Goal: Task Accomplishment & Management: Manage account settings

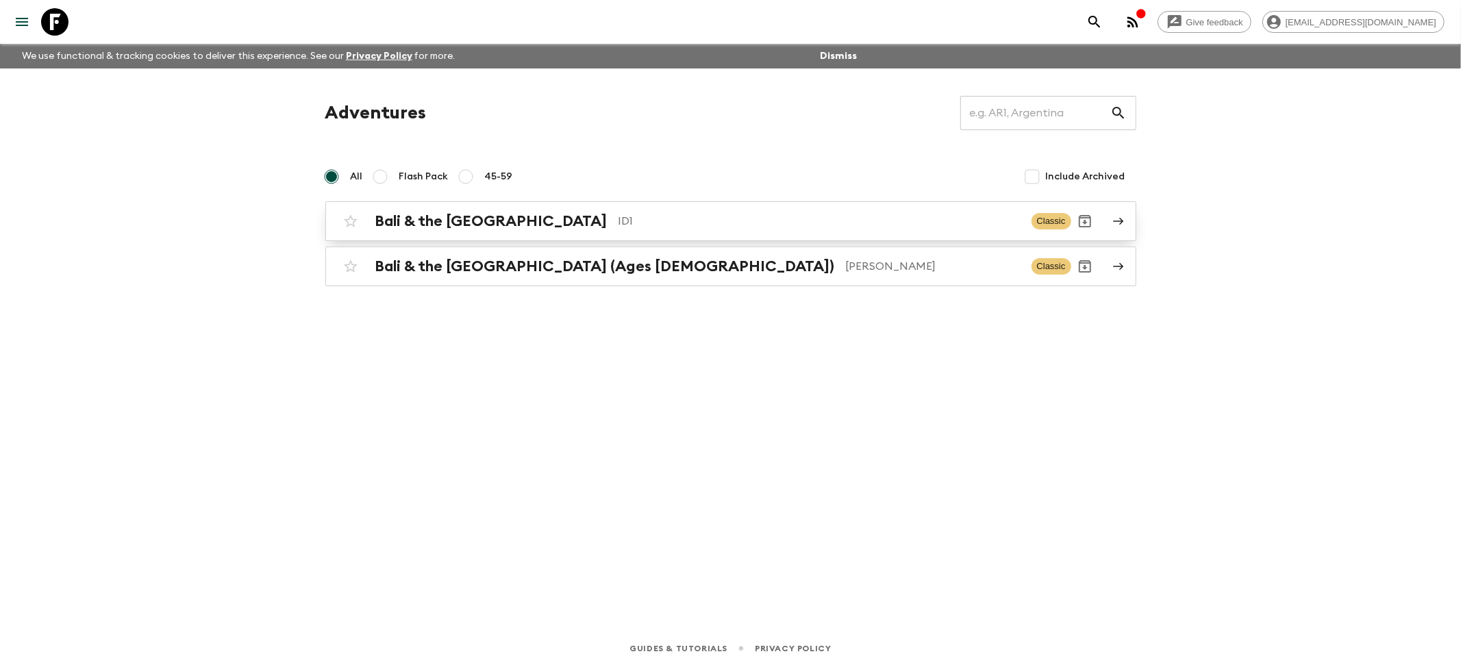
click at [618, 226] on p "ID1" at bounding box center [819, 221] width 402 height 16
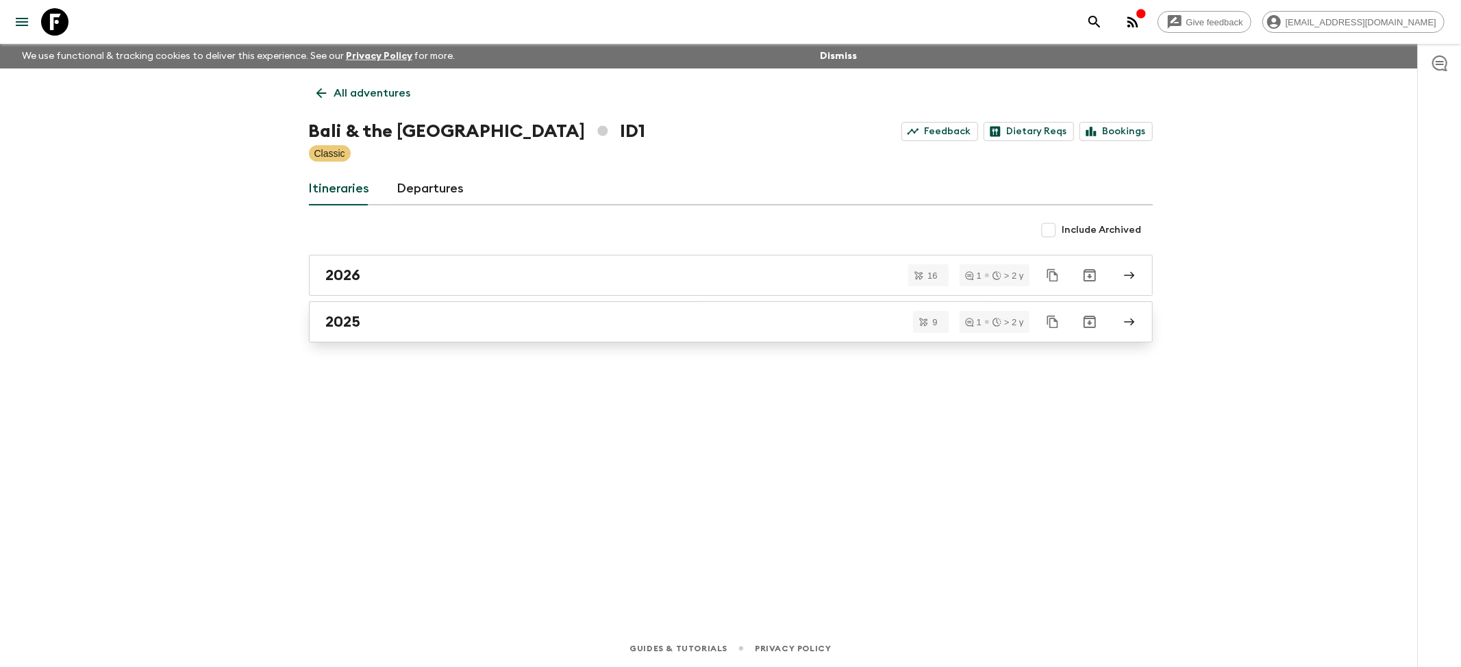
click at [440, 336] on link "2025" at bounding box center [731, 321] width 844 height 41
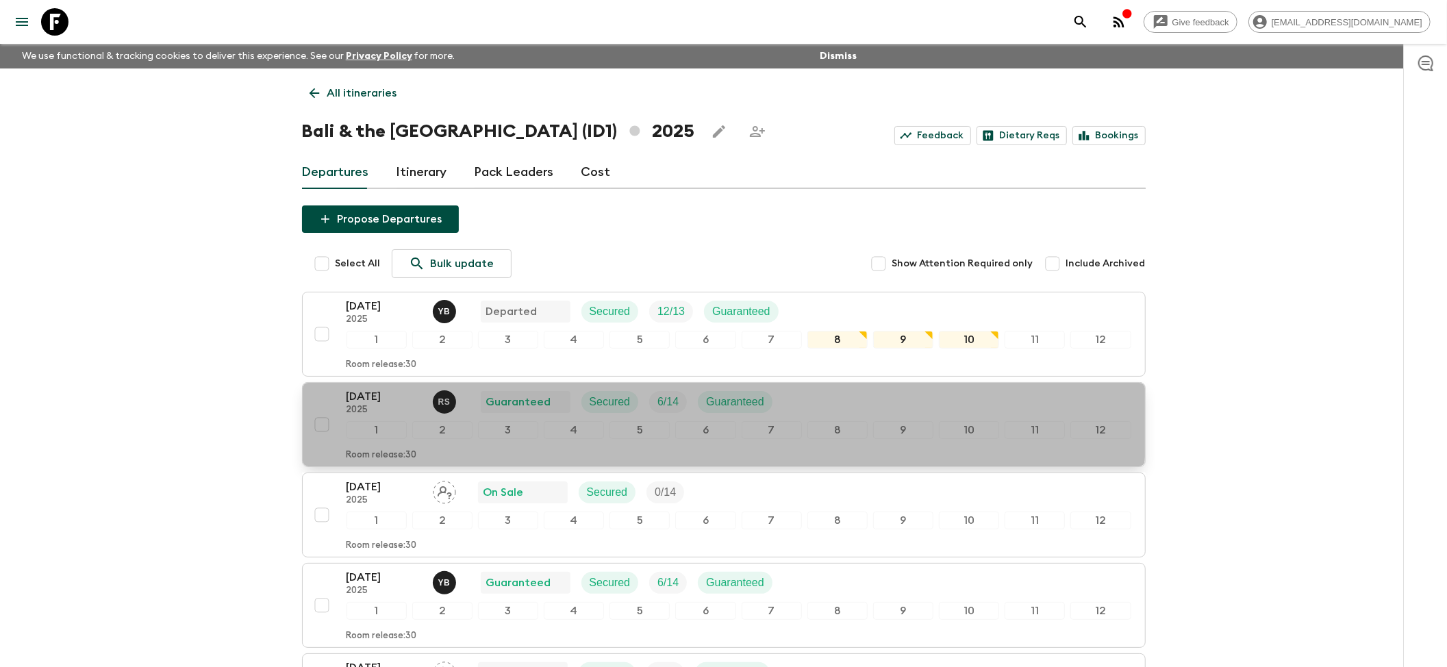
click at [403, 405] on p "[DATE]" at bounding box center [383, 396] width 75 height 16
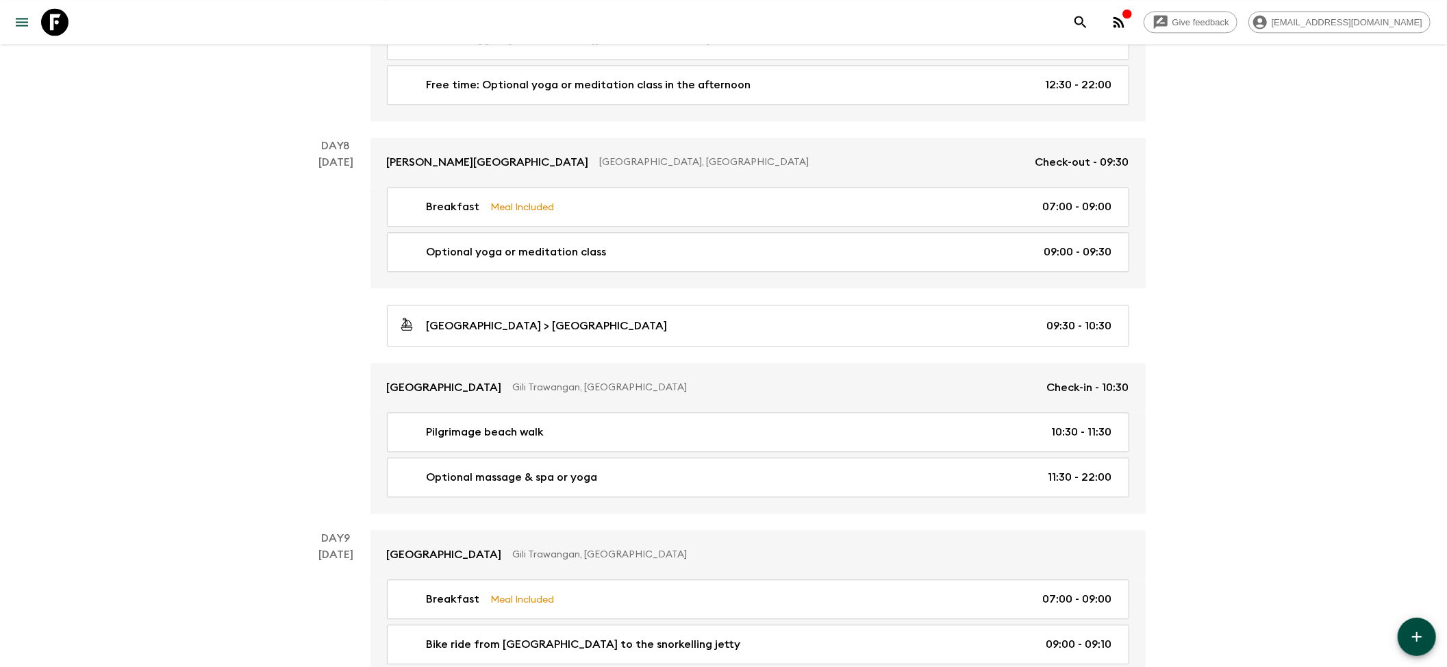
scroll to position [2556, 0]
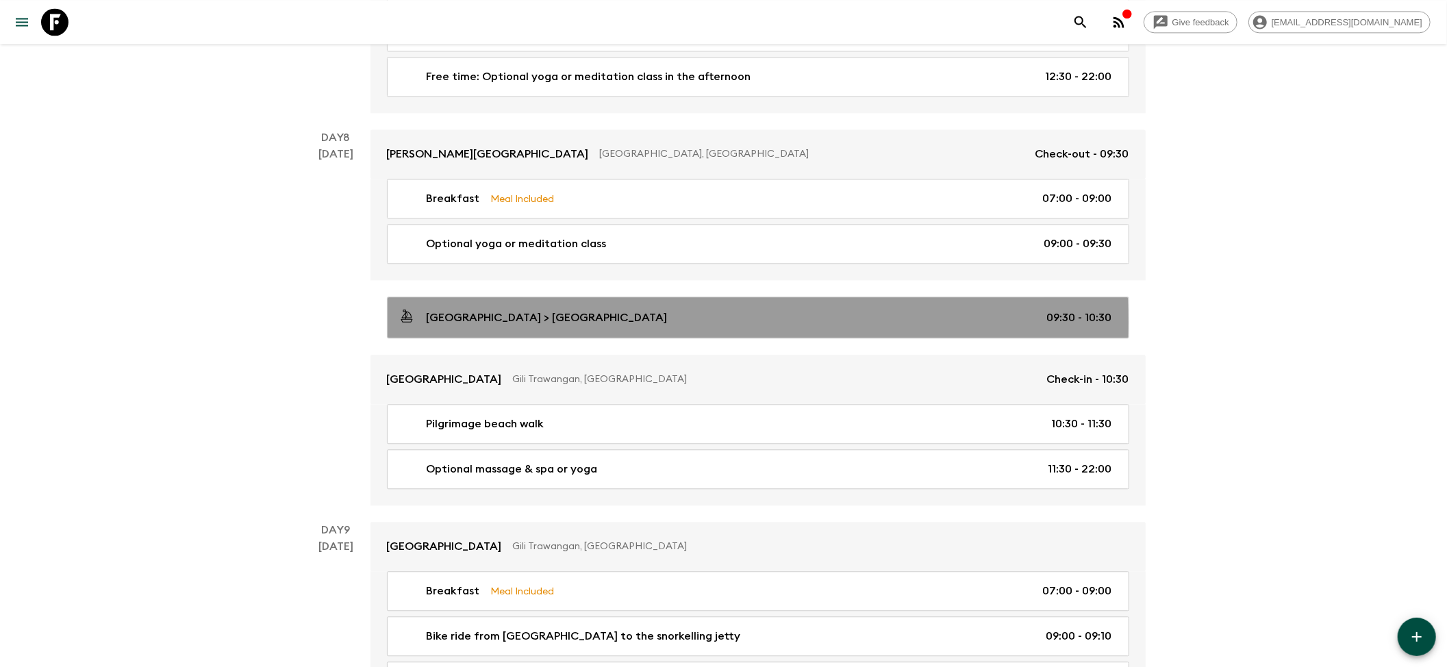
click at [604, 326] on p "[GEOGRAPHIC_DATA] > [GEOGRAPHIC_DATA]" at bounding box center [547, 318] width 241 height 16
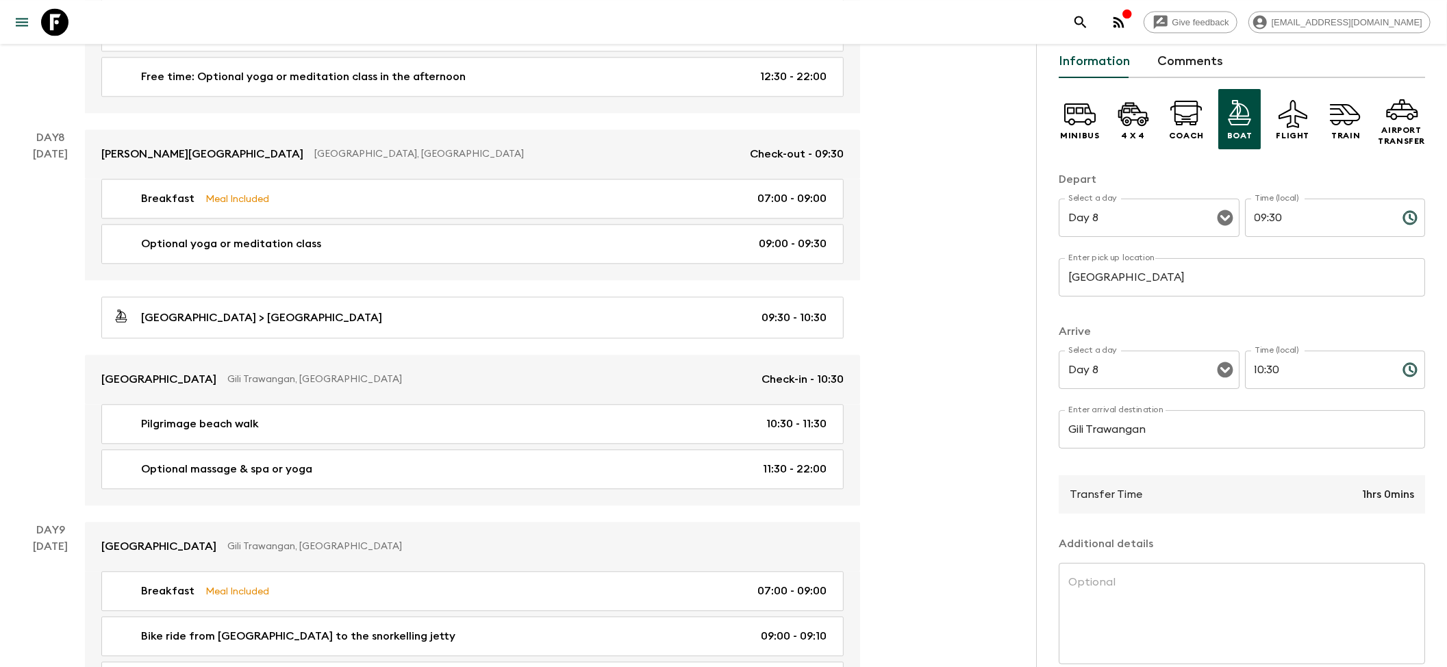
scroll to position [123, 0]
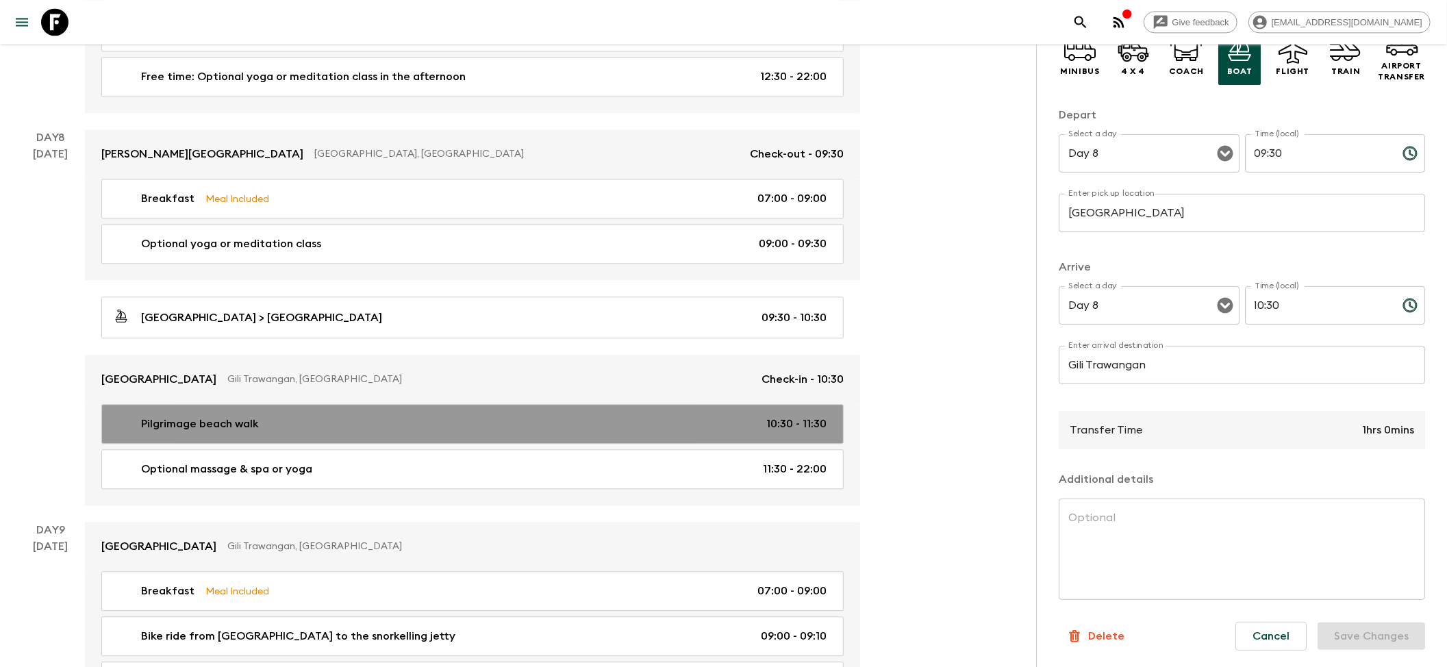
click at [244, 431] on p "Pilgrimage beach walk" at bounding box center [200, 424] width 118 height 16
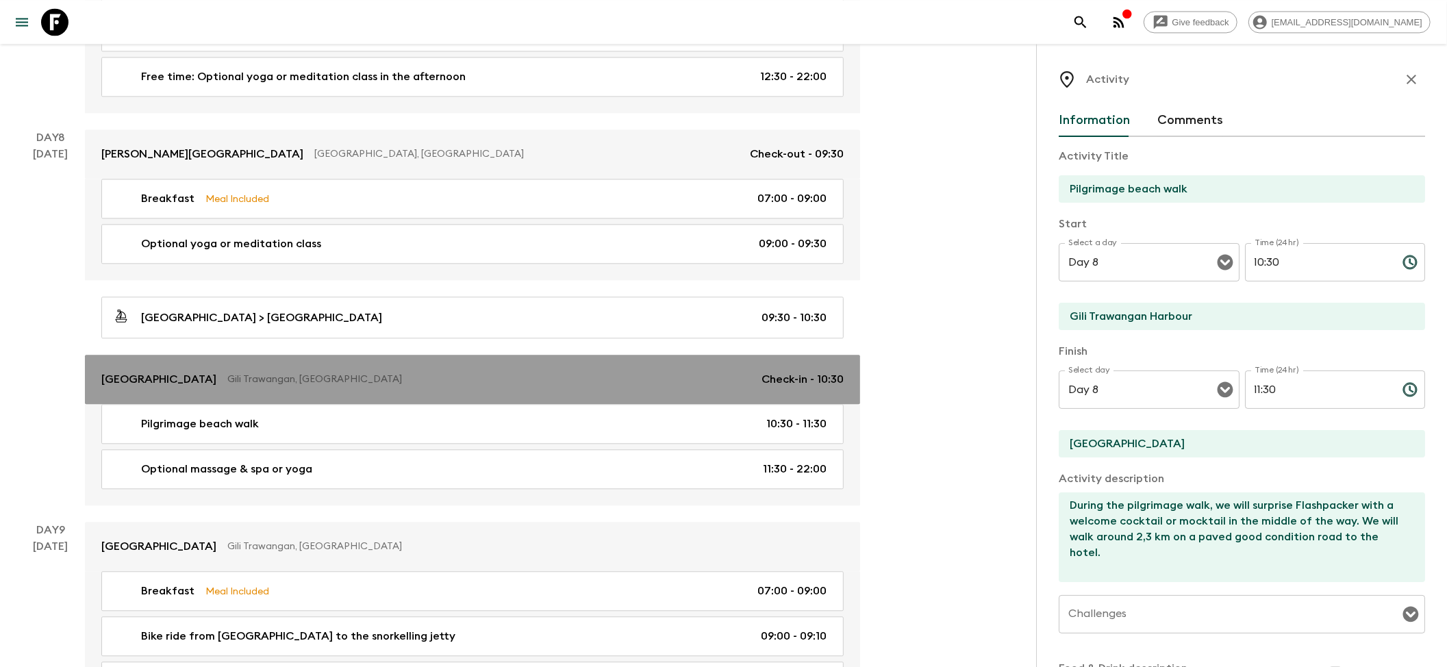
click at [227, 386] on p "Gili Trawangan, [GEOGRAPHIC_DATA]" at bounding box center [488, 380] width 523 height 14
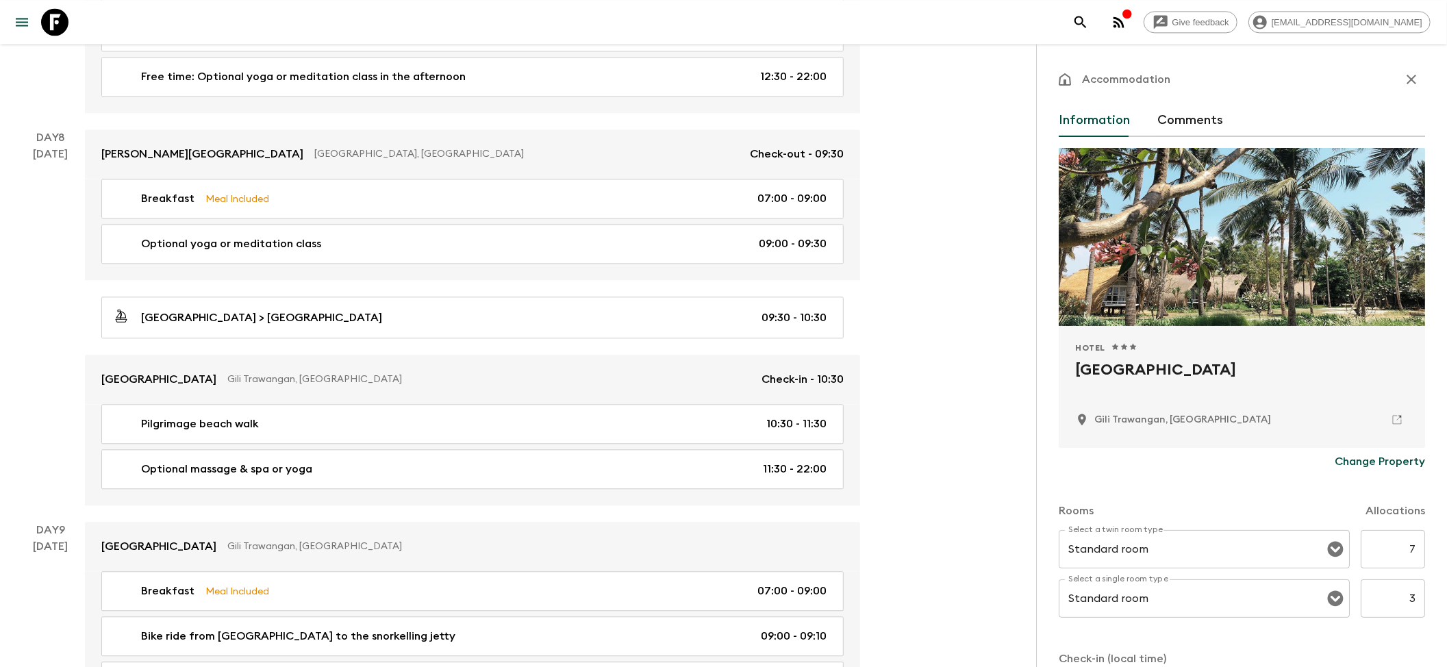
click at [876, 431] on p "Change Property" at bounding box center [1380, 461] width 90 height 16
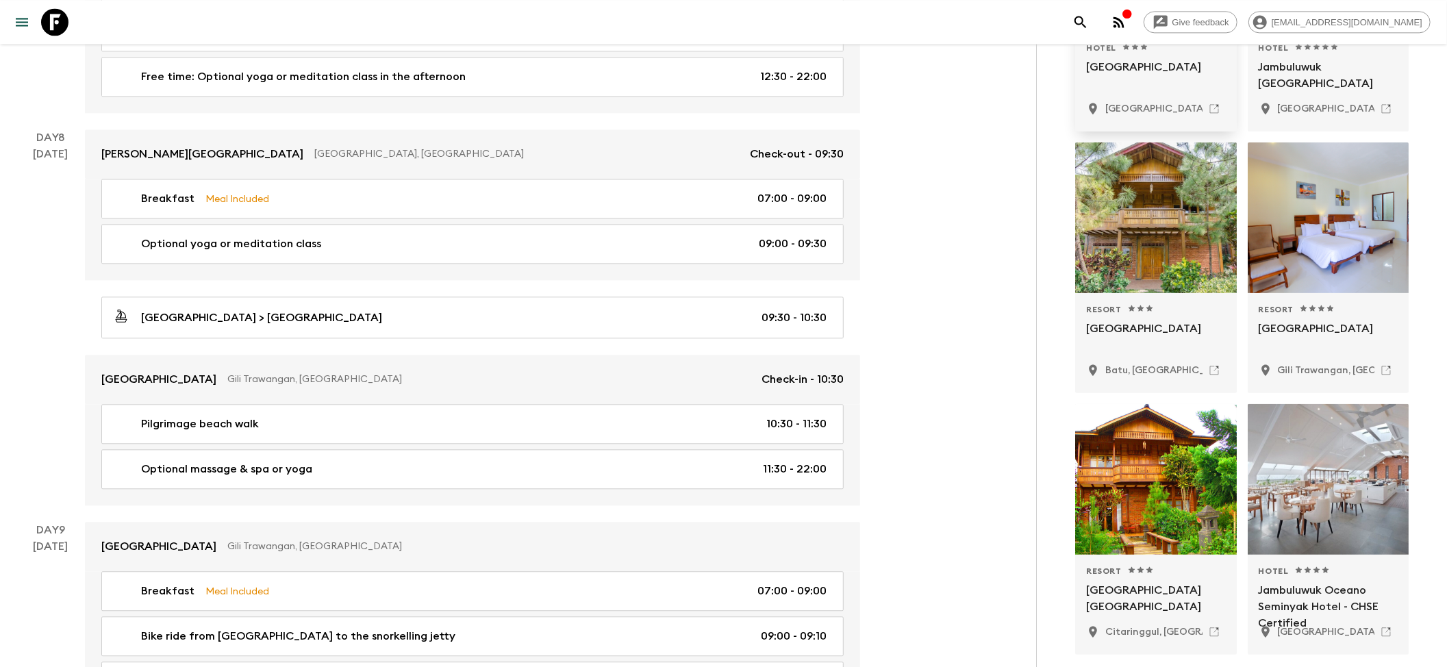
scroll to position [407, 0]
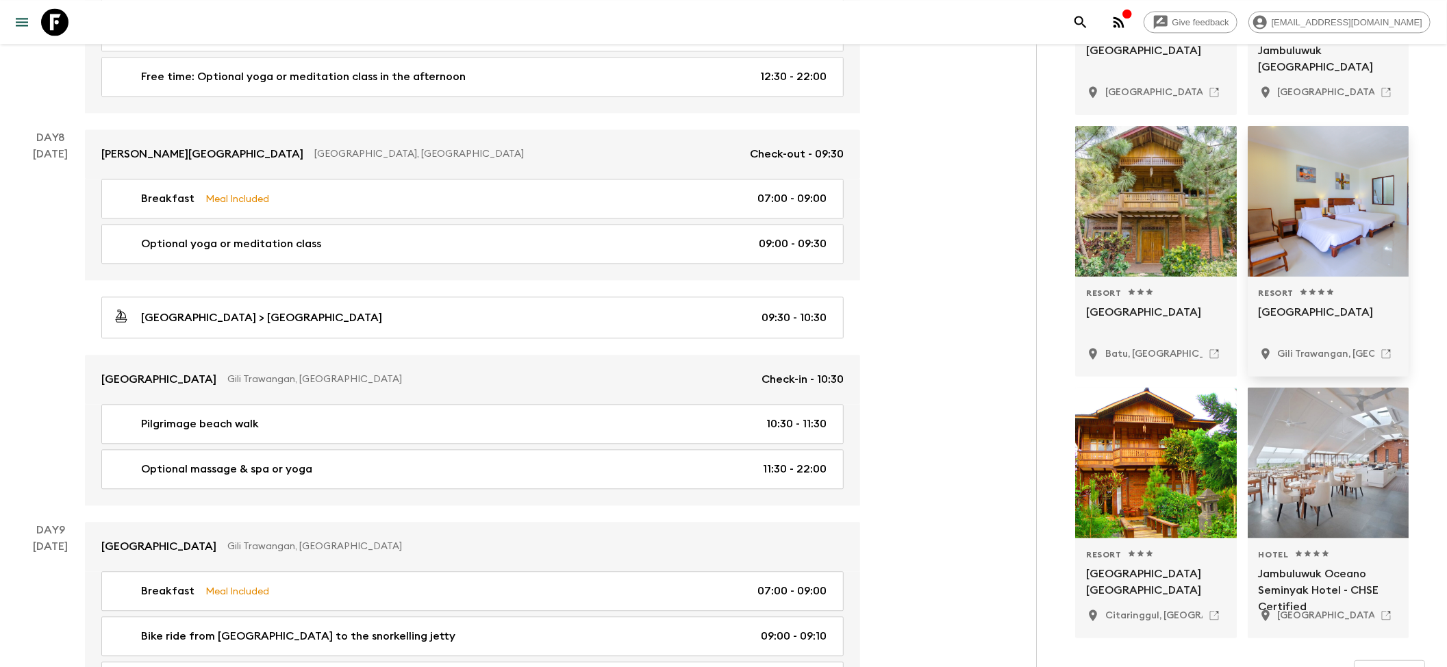
type input "jambuluwuk"
click at [876, 322] on p "[GEOGRAPHIC_DATA]" at bounding box center [1329, 320] width 140 height 33
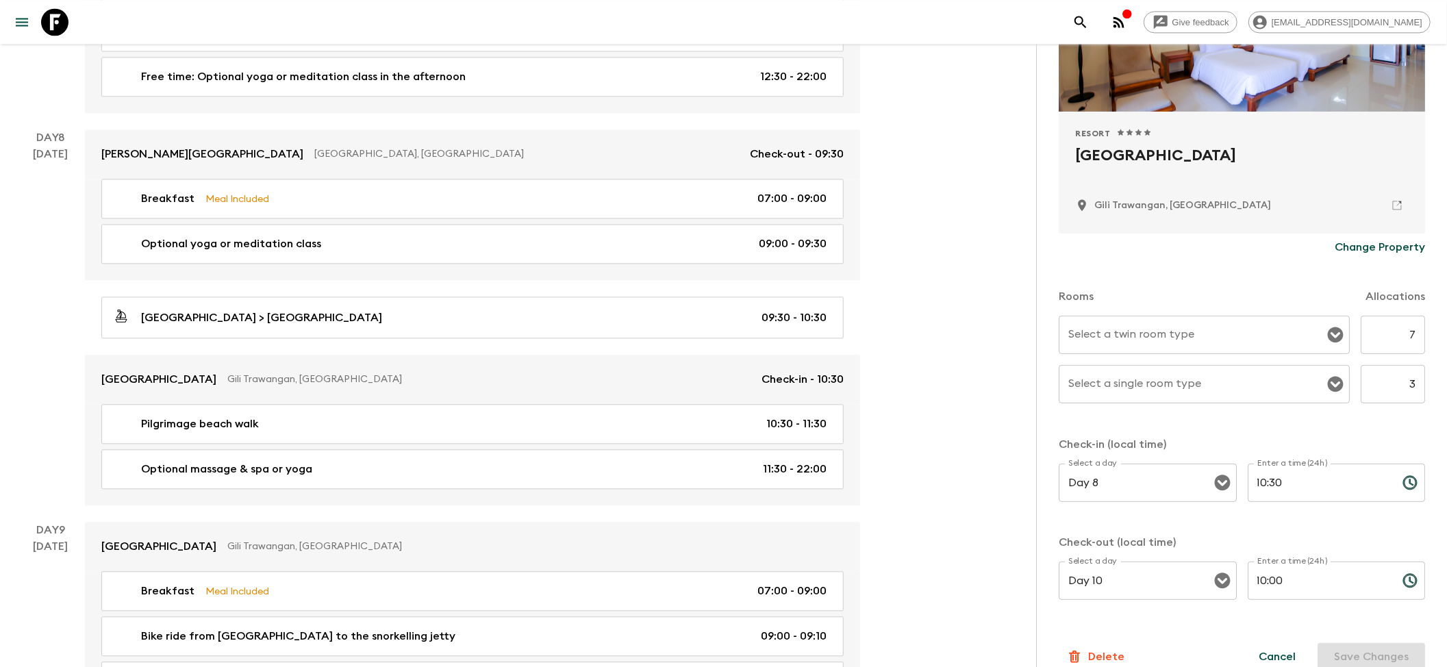
scroll to position [234, 0]
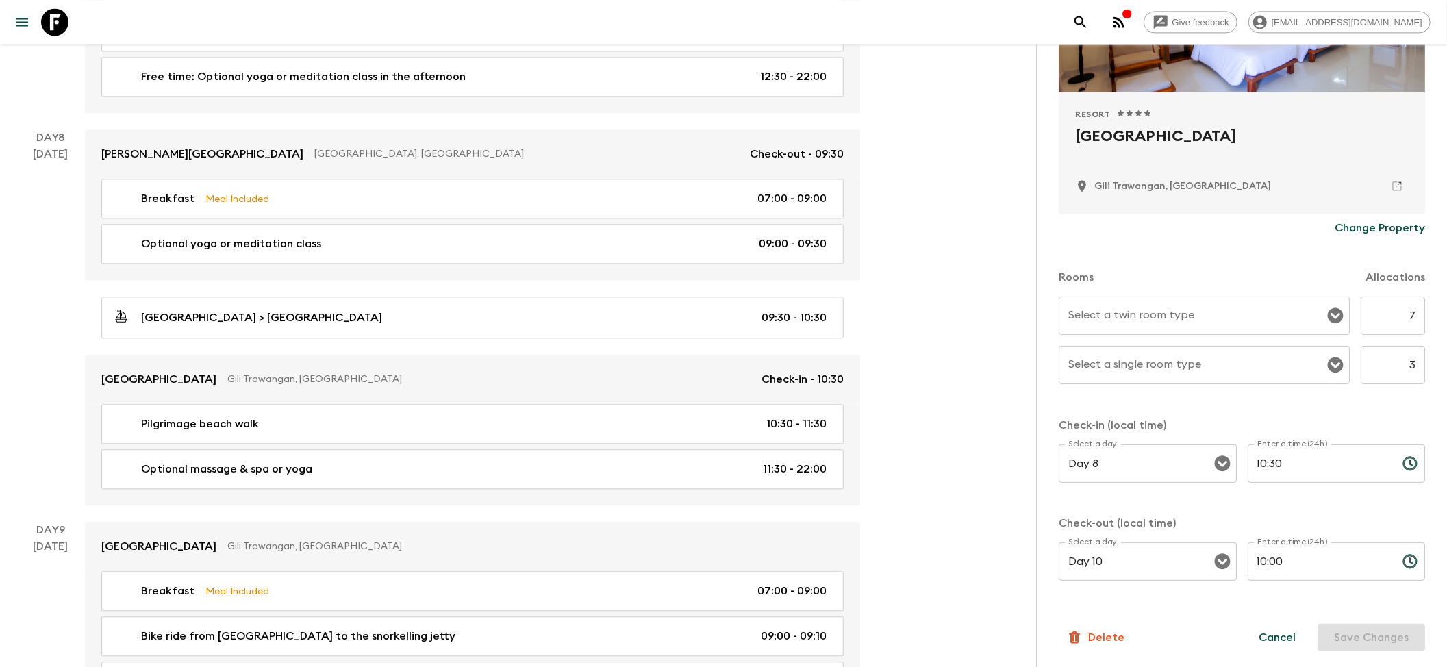
click at [876, 327] on input "Select a twin room type" at bounding box center [1194, 316] width 258 height 26
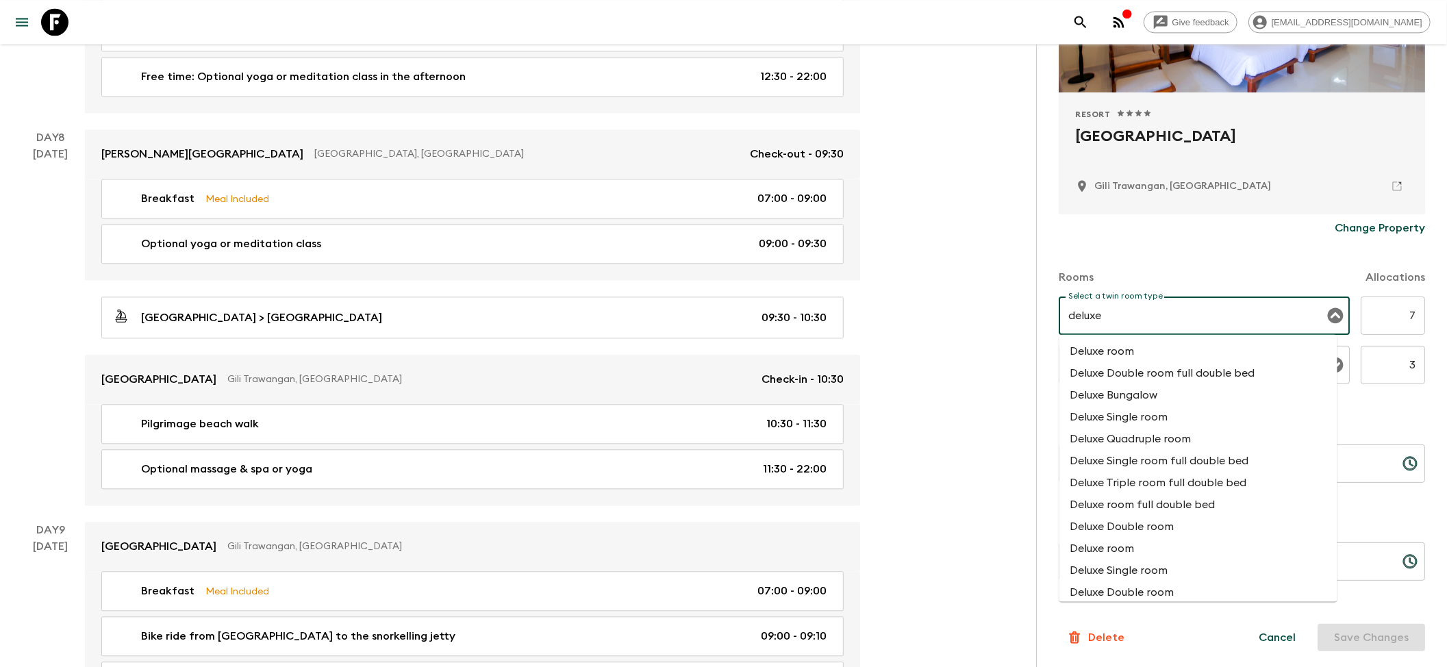
click at [876, 348] on li "Deluxe room" at bounding box center [1198, 351] width 278 height 22
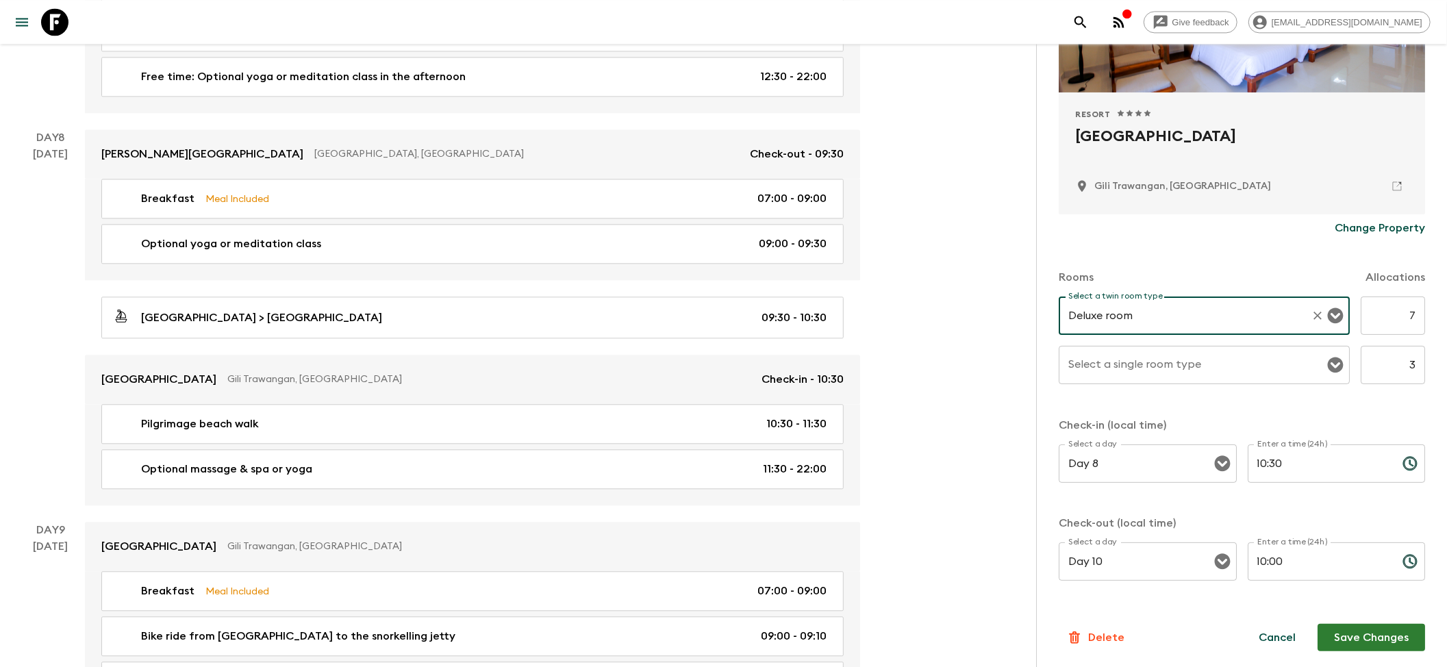
type input "Deluxe room"
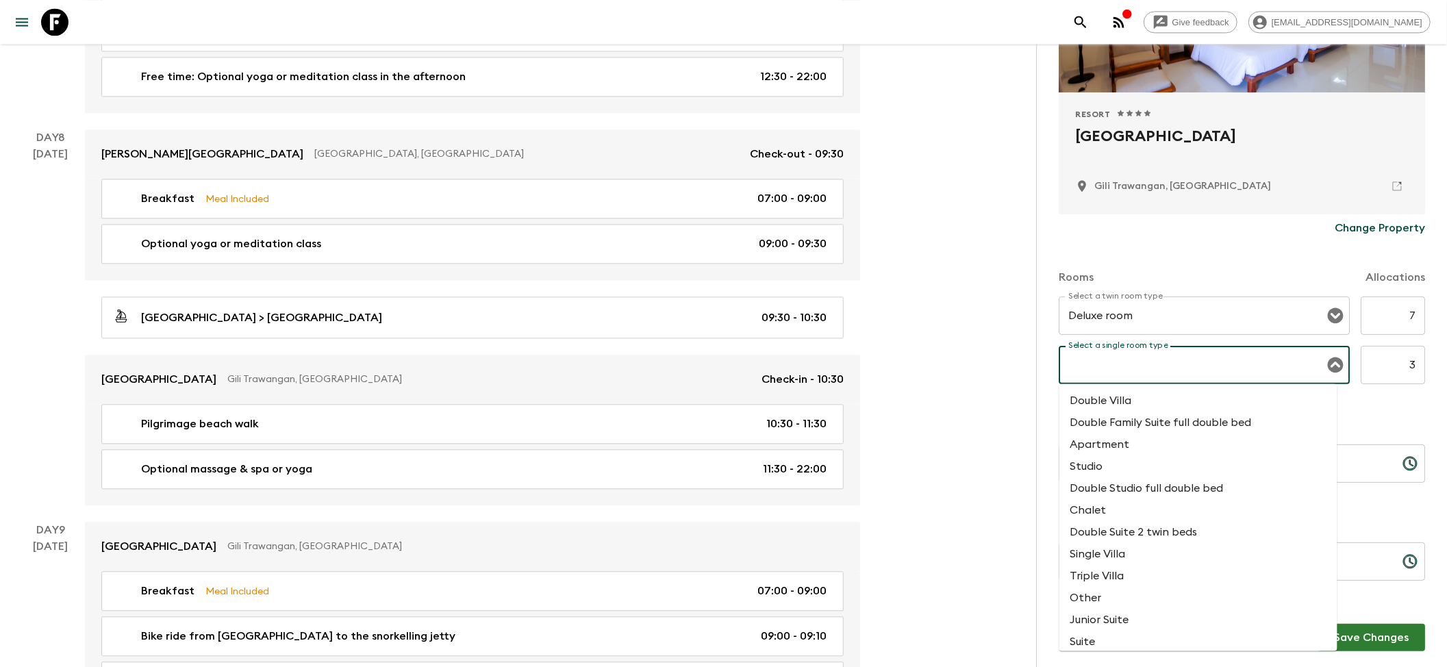
click at [876, 356] on div "Select a single room type Select a single room type" at bounding box center [1204, 365] width 291 height 38
click at [876, 403] on li "Deluxe room" at bounding box center [1198, 400] width 278 height 22
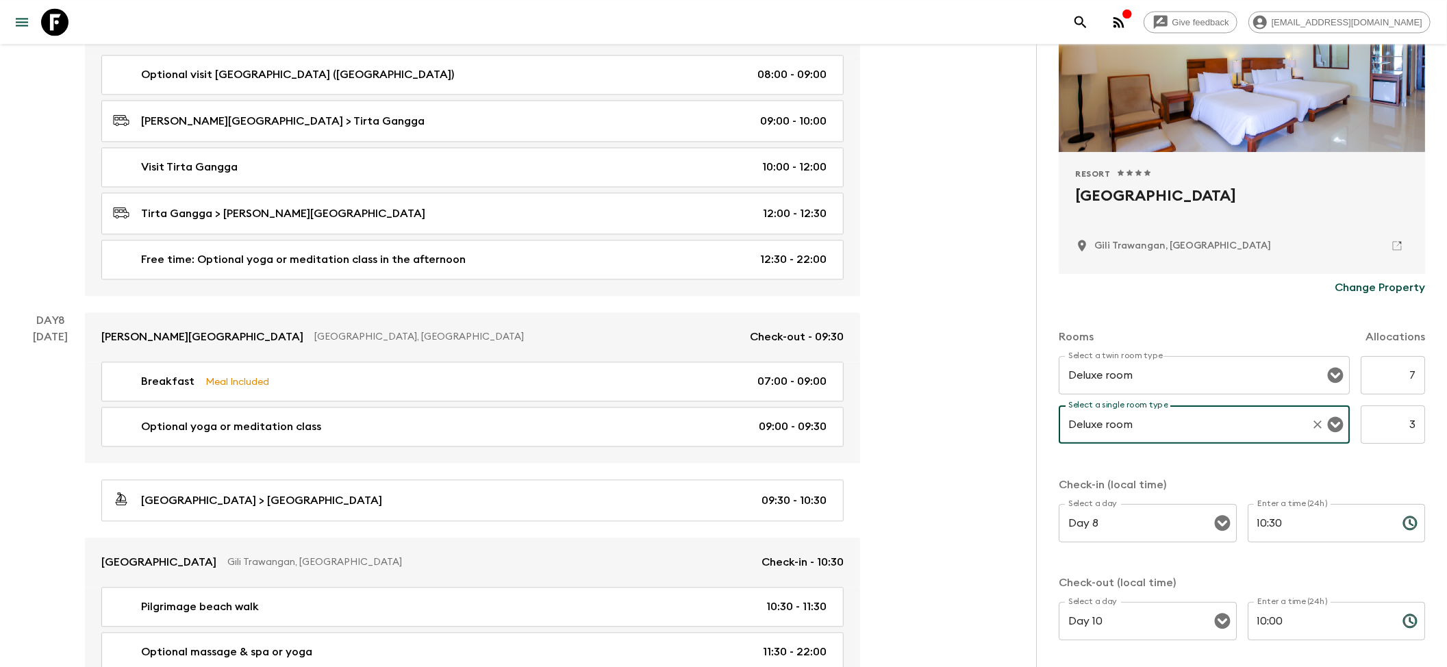
scroll to position [142, 0]
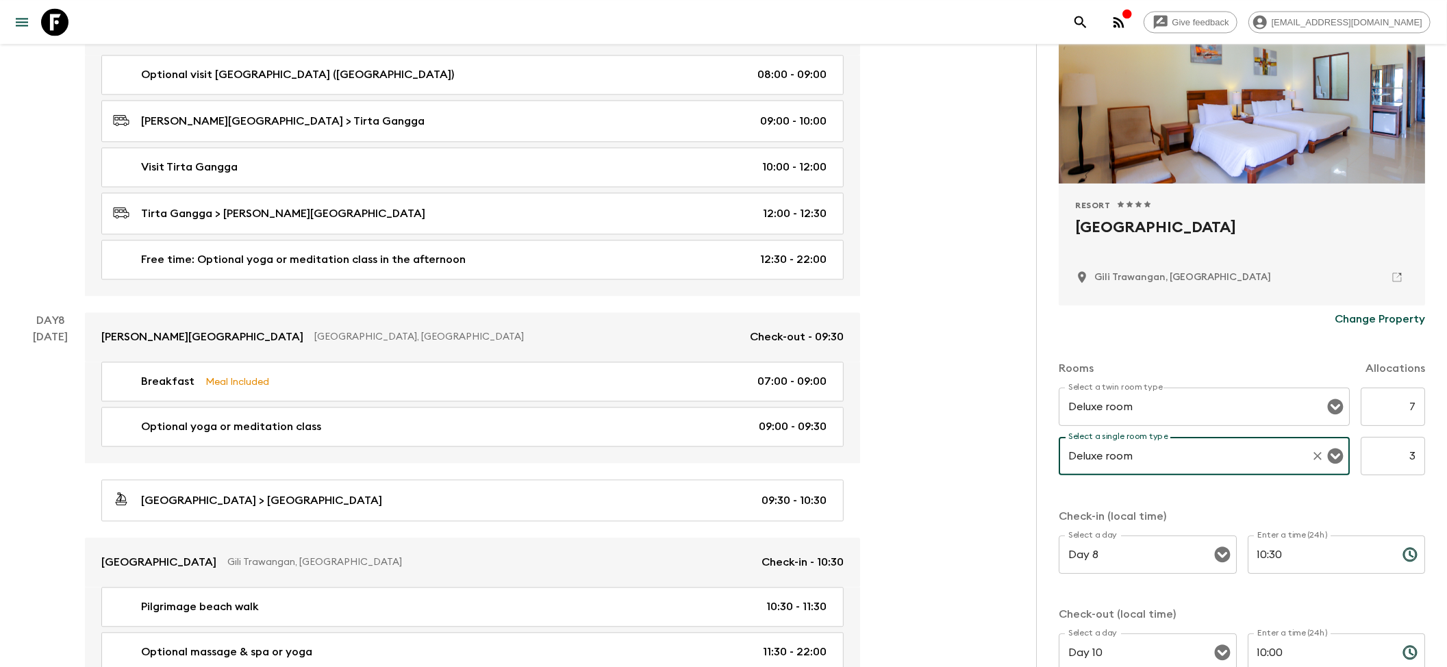
type input "Deluxe room"
drag, startPoint x: 1078, startPoint y: 226, endPoint x: 1398, endPoint y: 225, distance: 320.5
click at [876, 225] on div "Resort 1 Star 2 Stars 3 Stars 4 Stars 5 Stars Jambuluwuk Oceano Resort Gili Tra…" at bounding box center [1242, 245] width 366 height 122
copy h2 "[GEOGRAPHIC_DATA]"
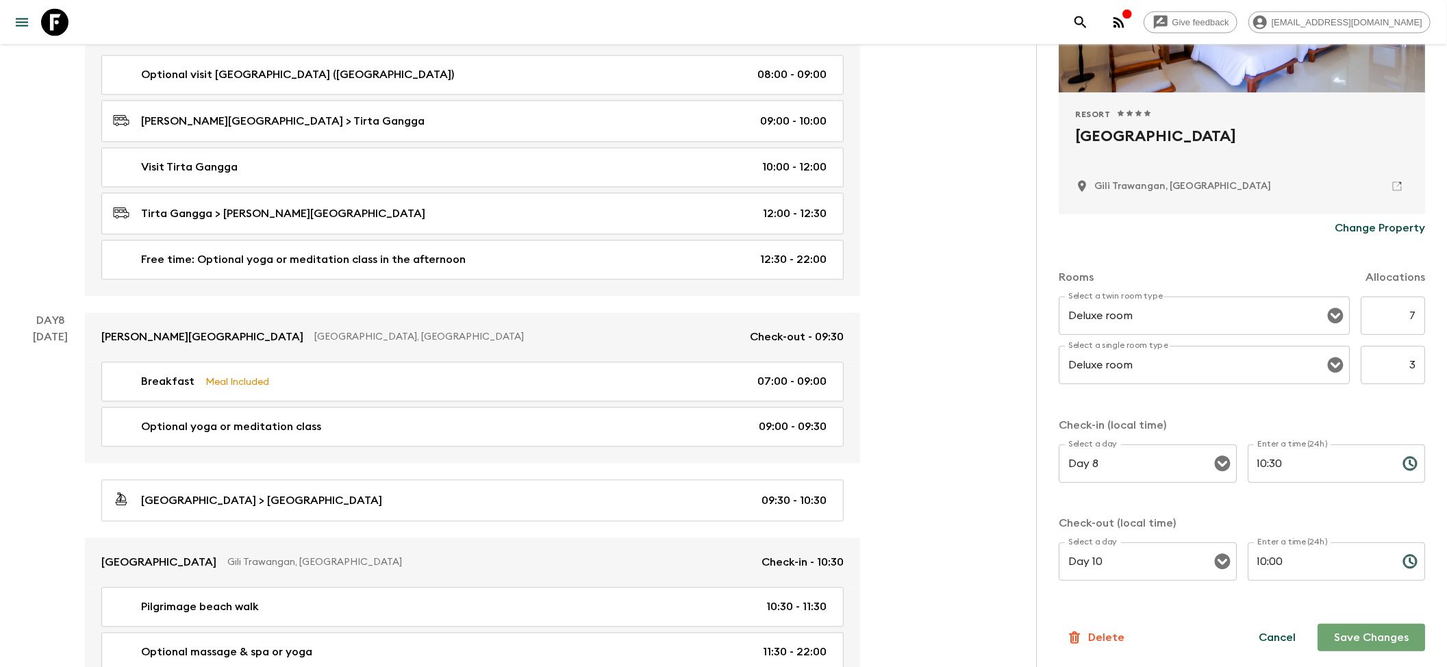
click at [876, 431] on button "Save Changes" at bounding box center [1371, 637] width 108 height 27
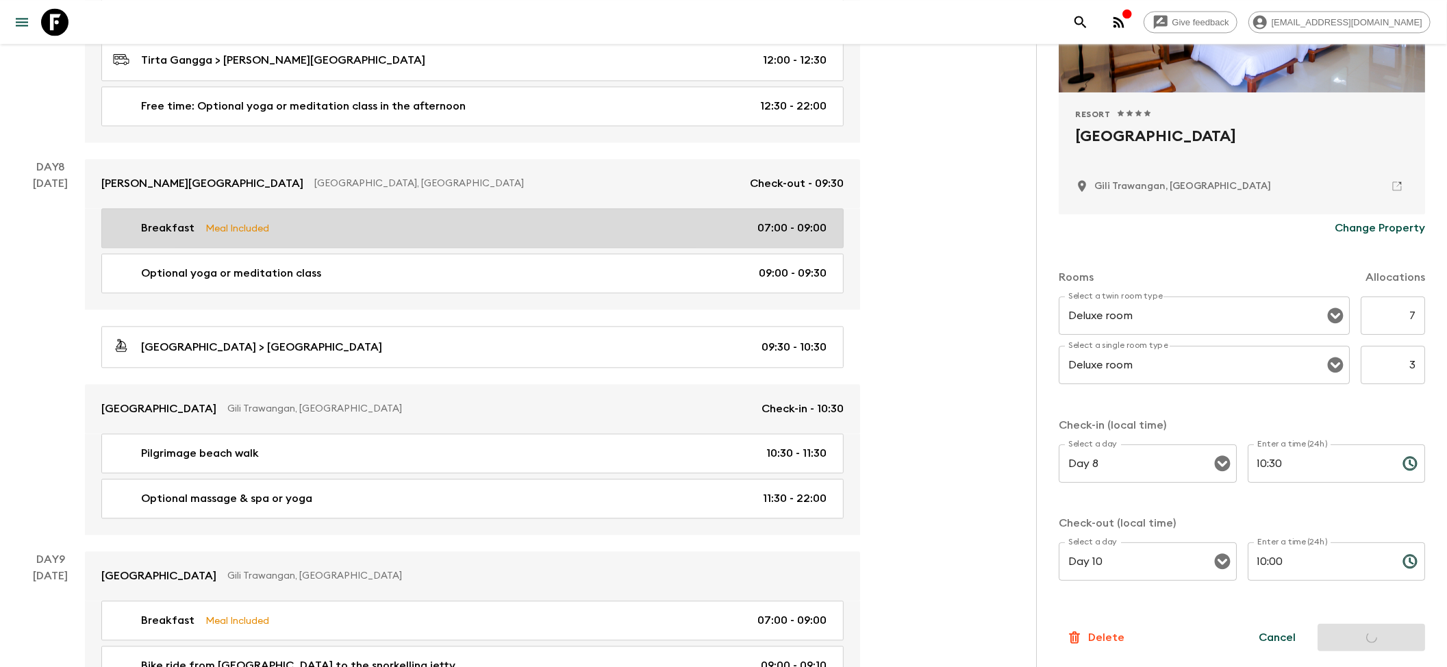
scroll to position [2556, 0]
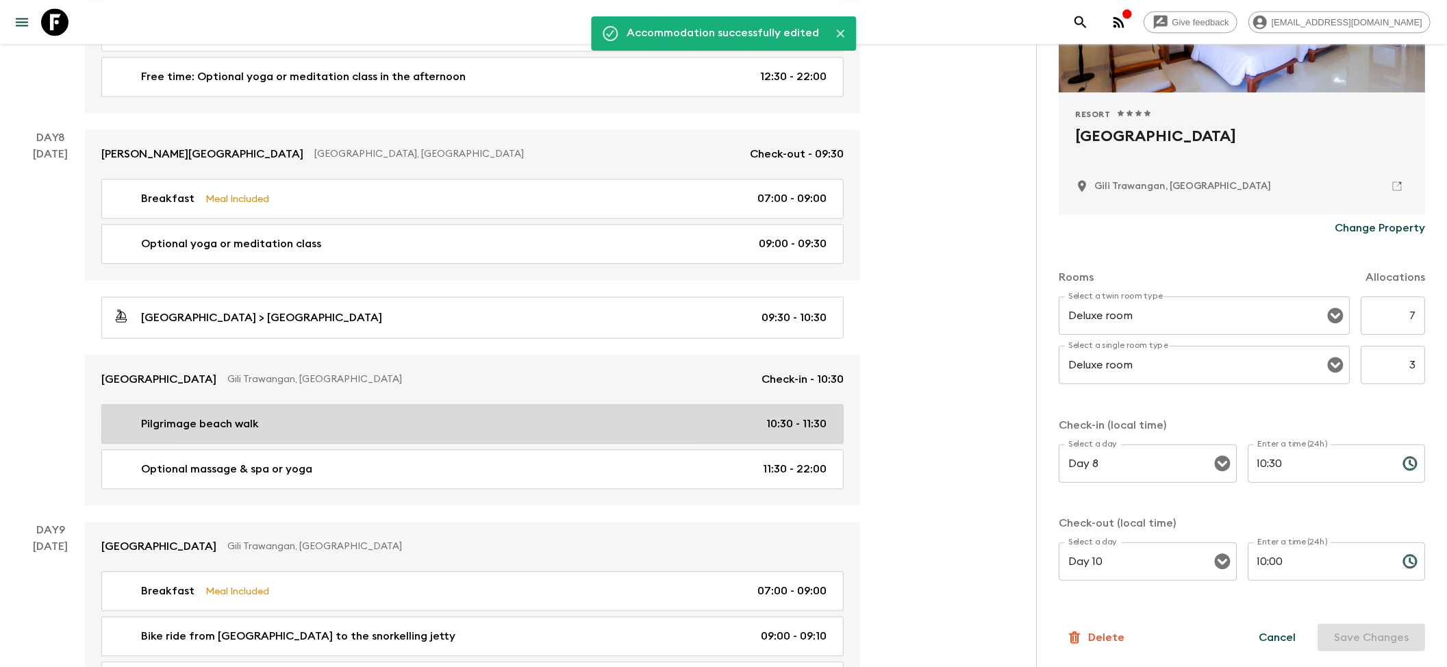
click at [371, 431] on div "Pilgrimage beach walk 10:30 - 11:30" at bounding box center [470, 424] width 714 height 16
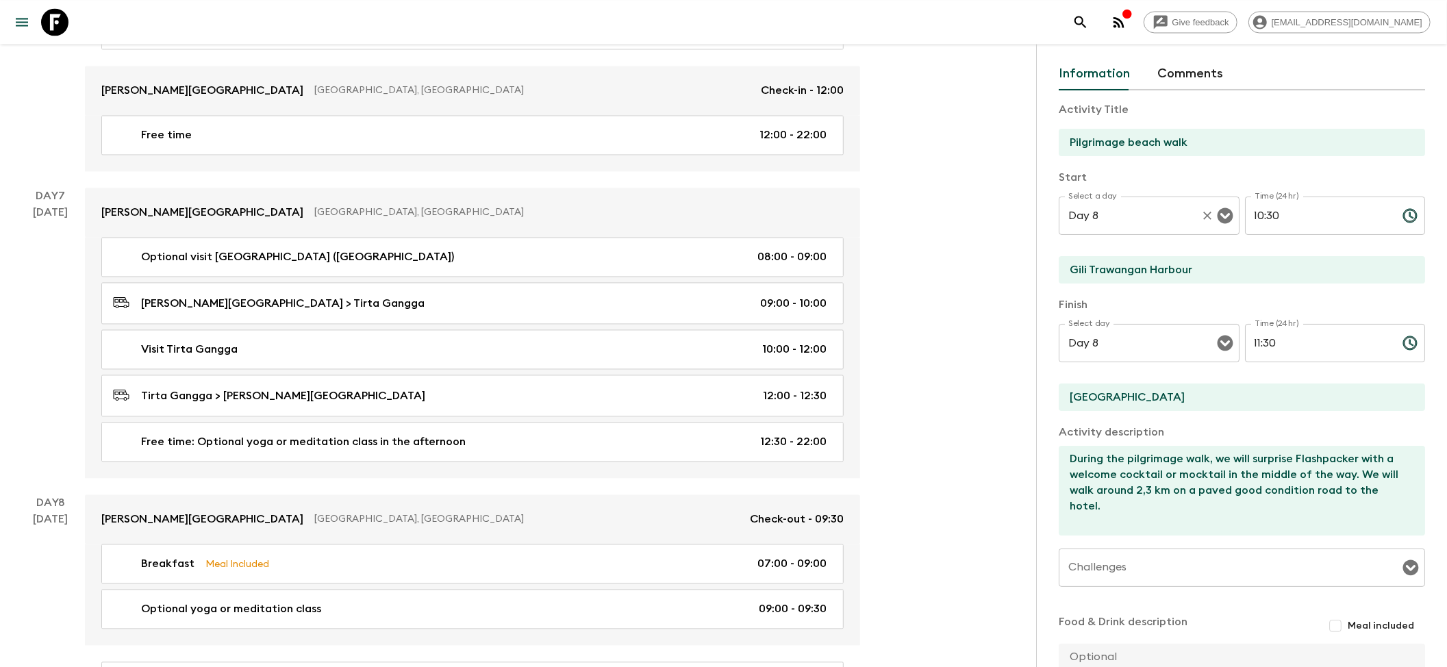
scroll to position [91, 0]
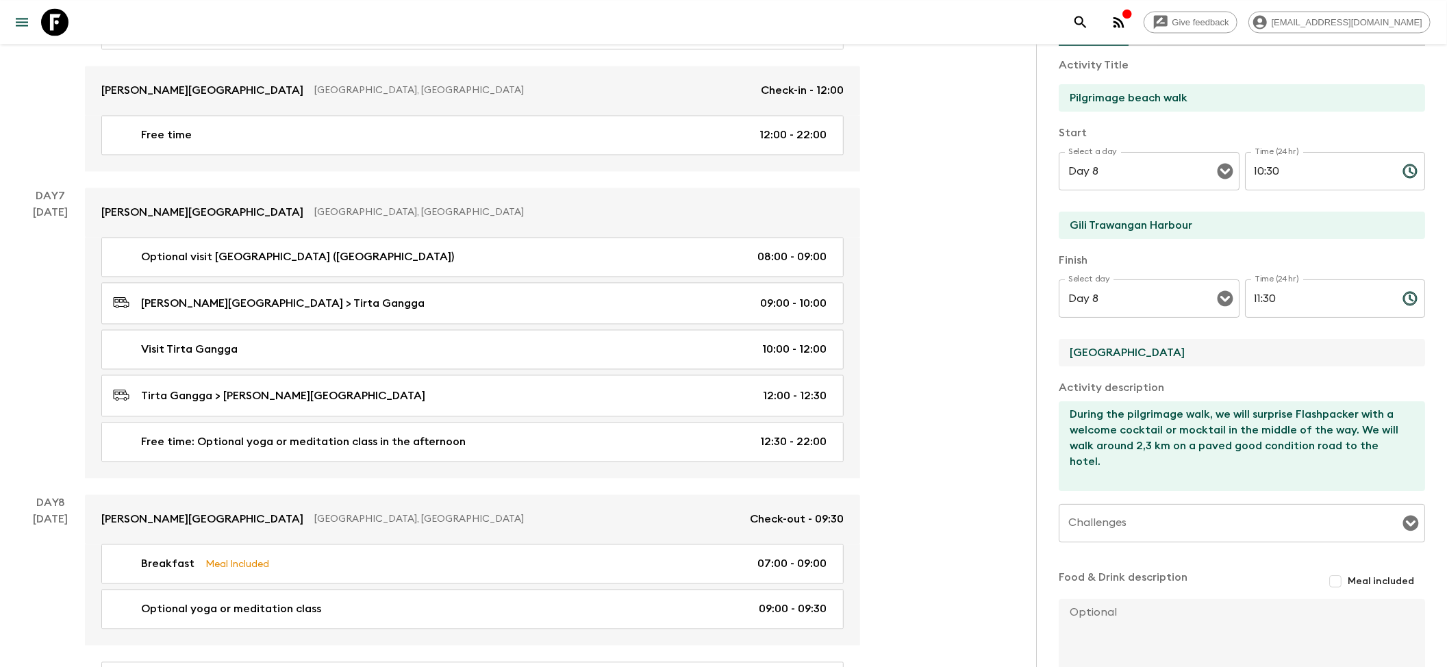
drag, startPoint x: 1228, startPoint y: 357, endPoint x: 899, endPoint y: 352, distance: 328.7
click at [876, 352] on div "Give feedback [EMAIL_ADDRESS][DOMAIN_NAME] We use functional & tracking cookies…" at bounding box center [723, 13] width 1447 height 4409
paste input "[GEOGRAPHIC_DATA]"
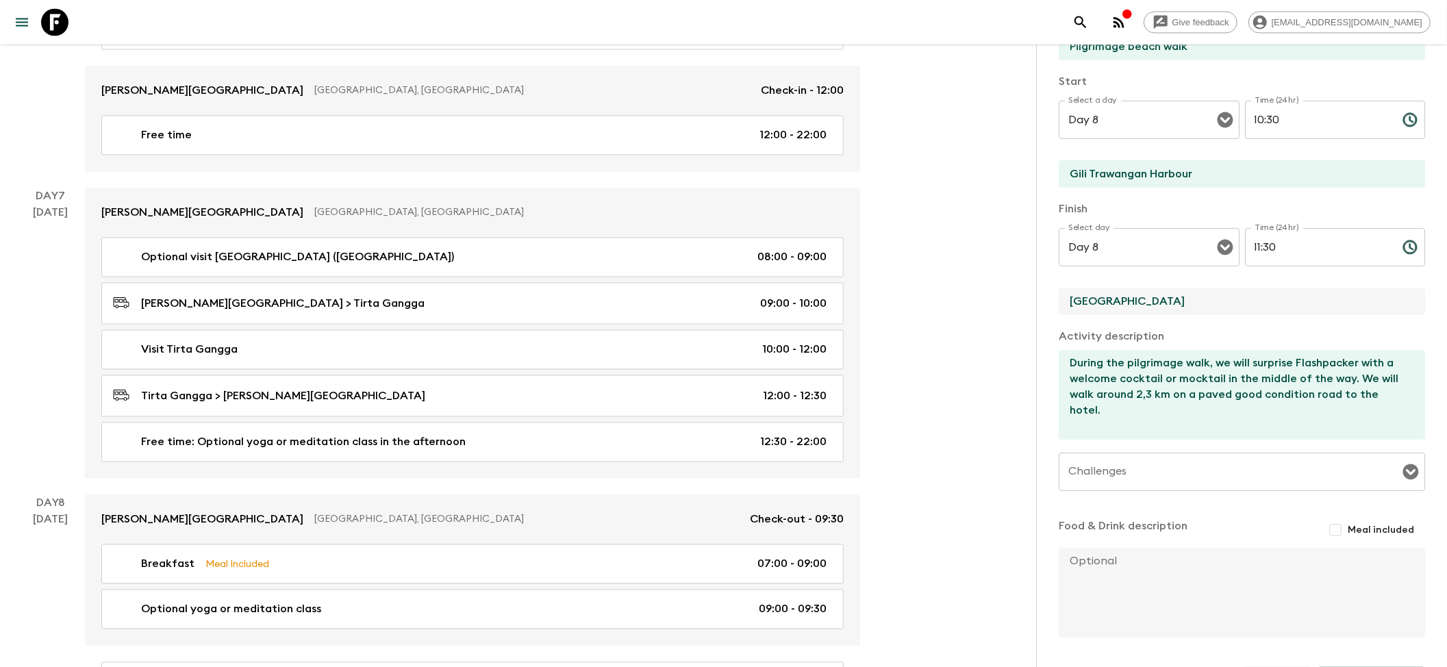
scroll to position [188, 0]
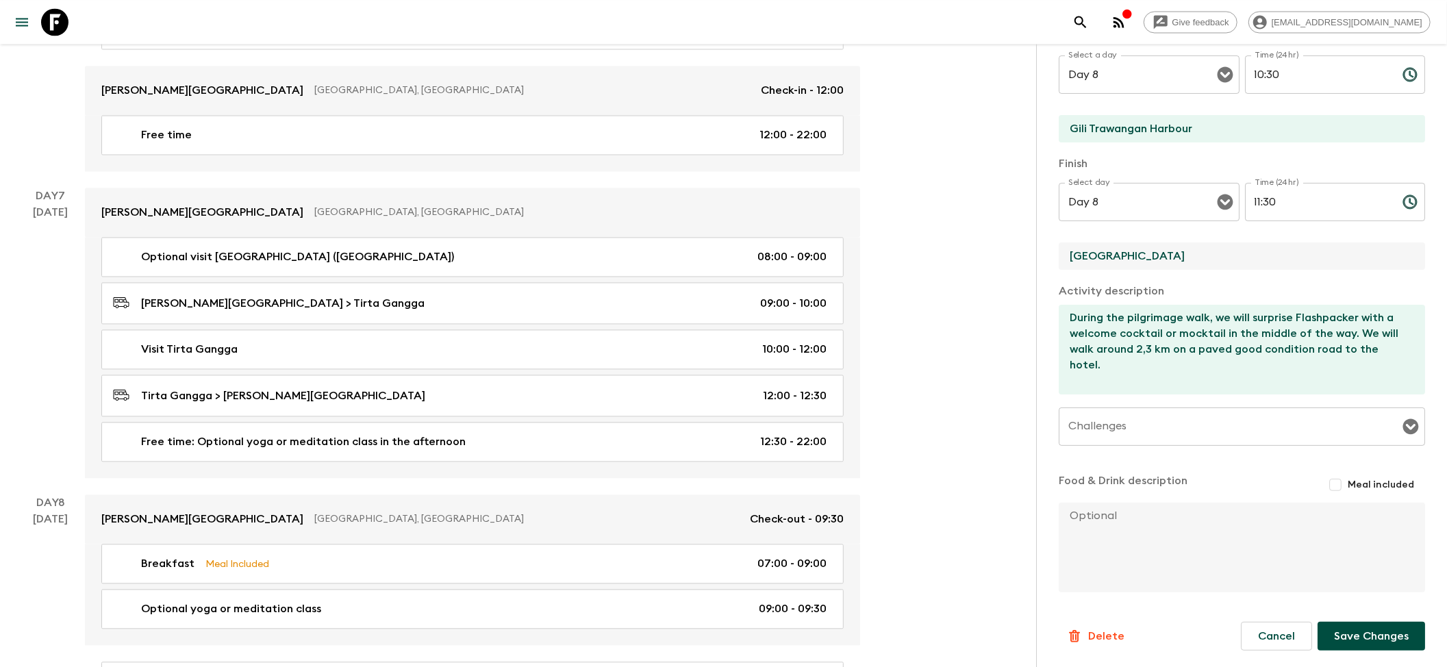
type input "[GEOGRAPHIC_DATA]"
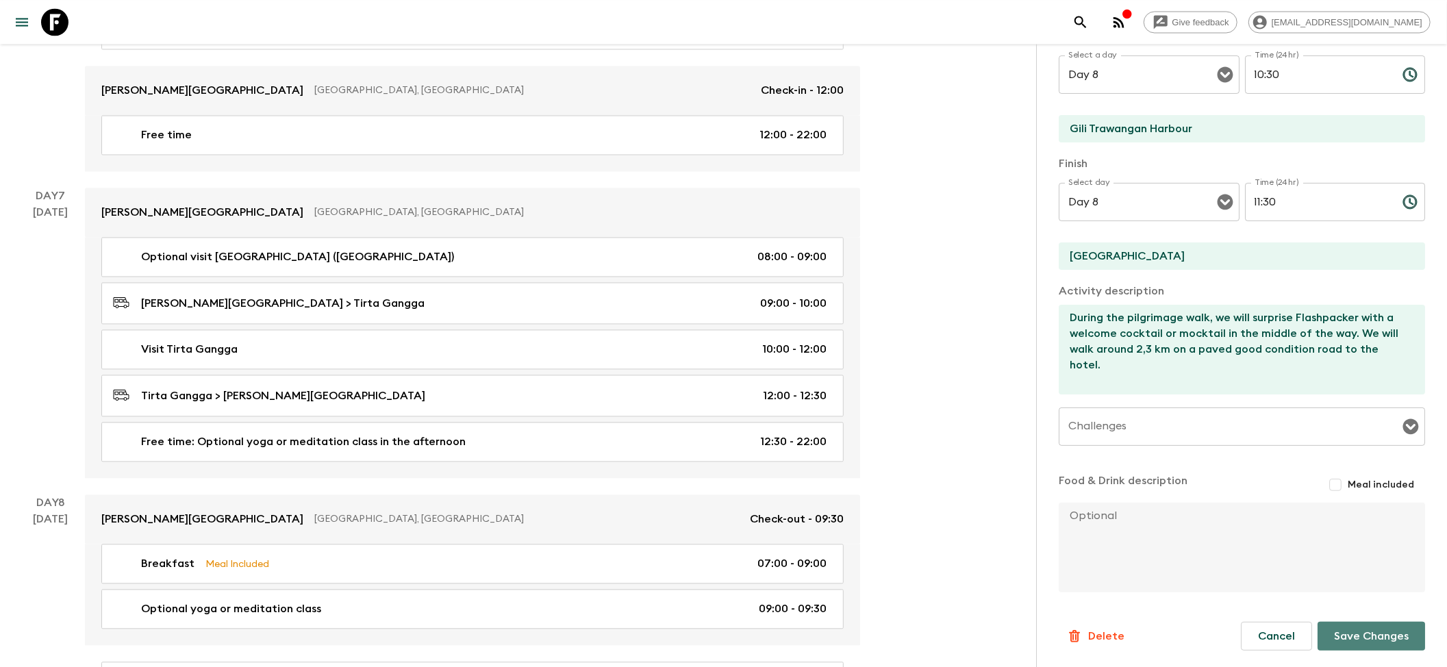
click at [876, 431] on button "Save Changes" at bounding box center [1371, 636] width 108 height 29
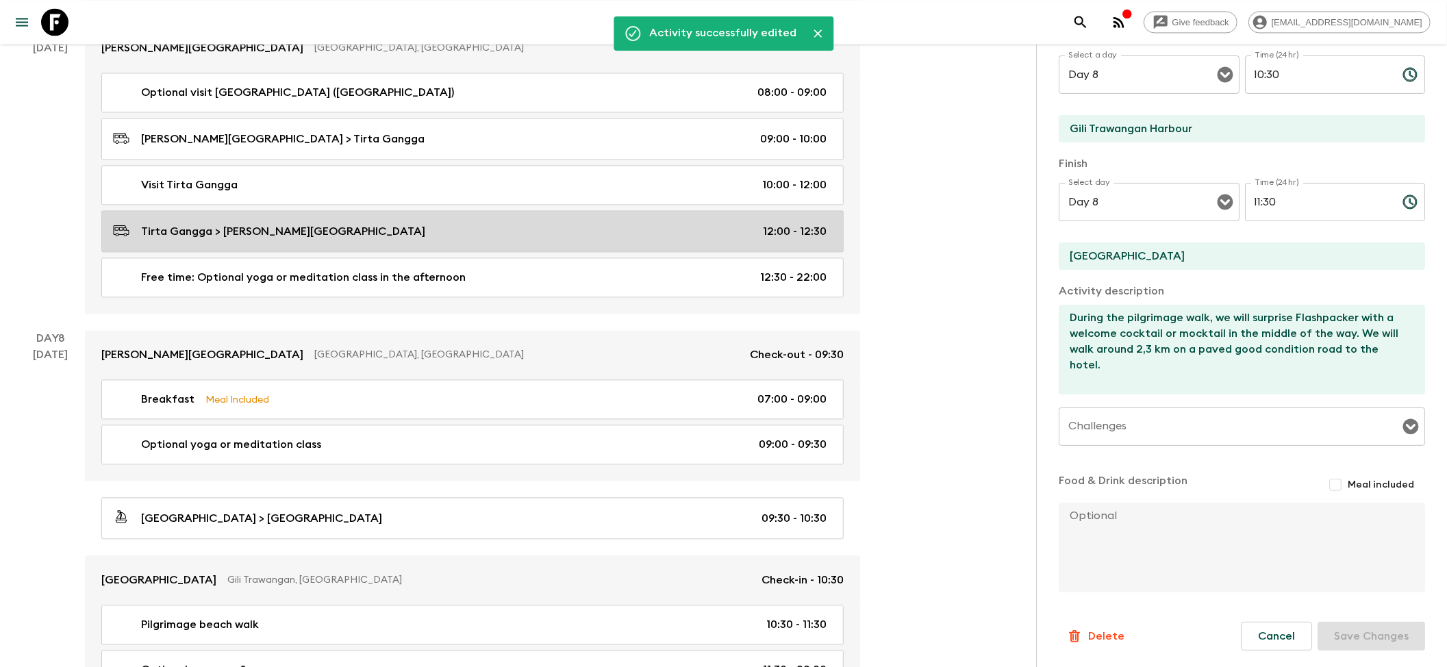
scroll to position [2465, 0]
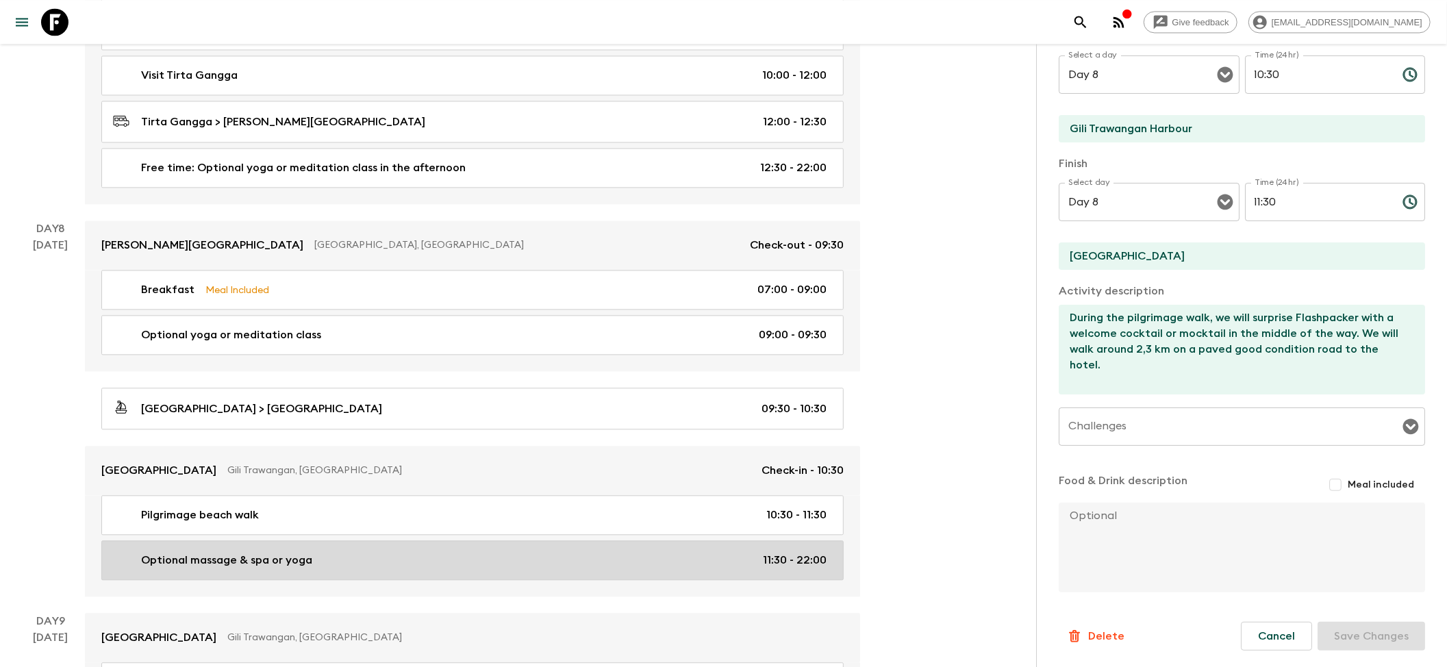
click at [329, 431] on div "Optional massage & spa or yoga 11:30 - 22:00" at bounding box center [470, 560] width 714 height 16
type input "Optional massage & spa or yoga"
type input "[GEOGRAPHIC_DATA]"
type textarea "Massage and spa at [GEOGRAPHIC_DATA] Aquterrace Amed: Starts from IDR 200,000; …"
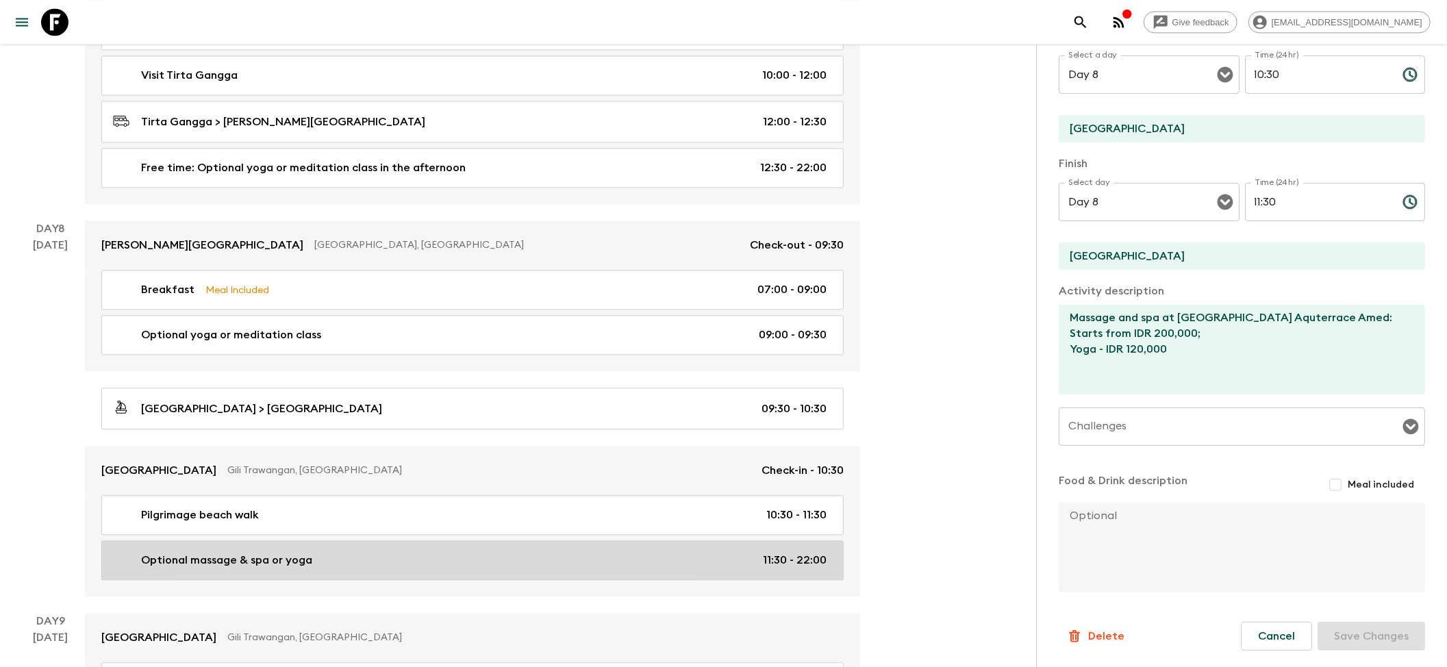
type input "11:30"
type input "22:00"
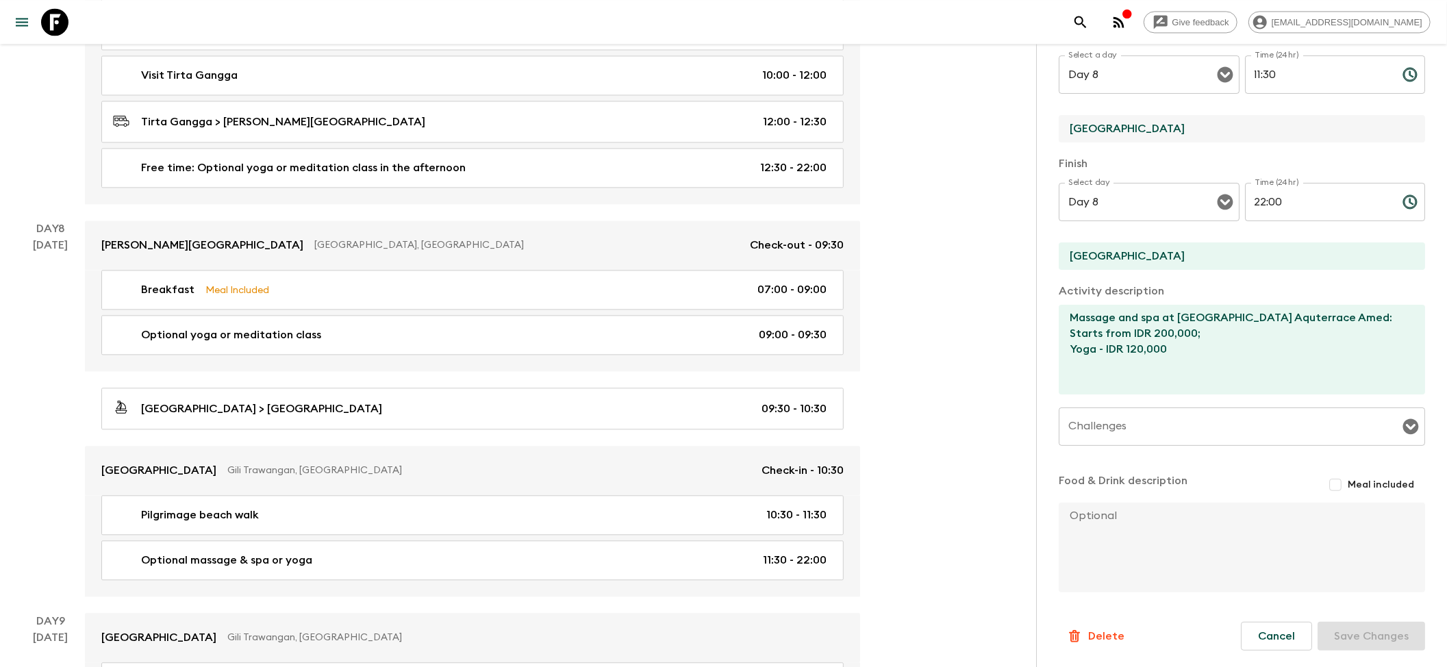
drag, startPoint x: 1144, startPoint y: 121, endPoint x: 1033, endPoint y: 118, distance: 111.0
paste input "[GEOGRAPHIC_DATA]"
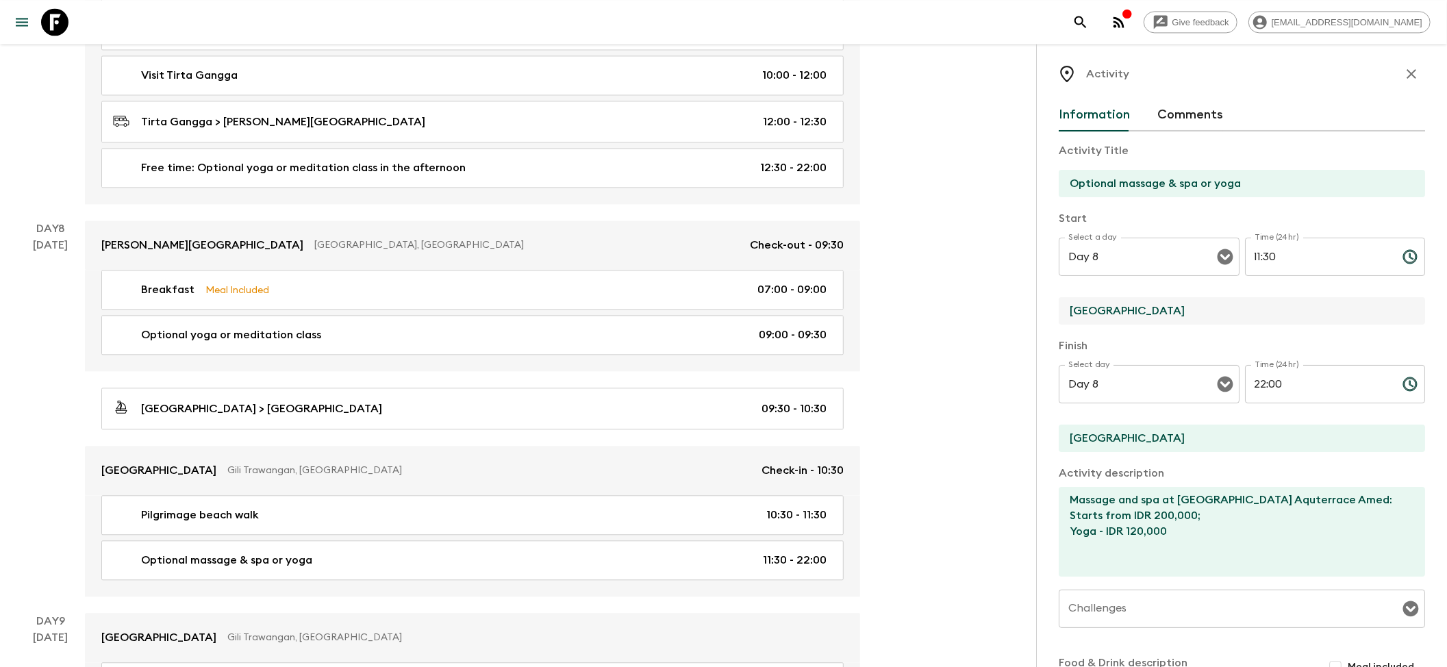
type input "[GEOGRAPHIC_DATA]"
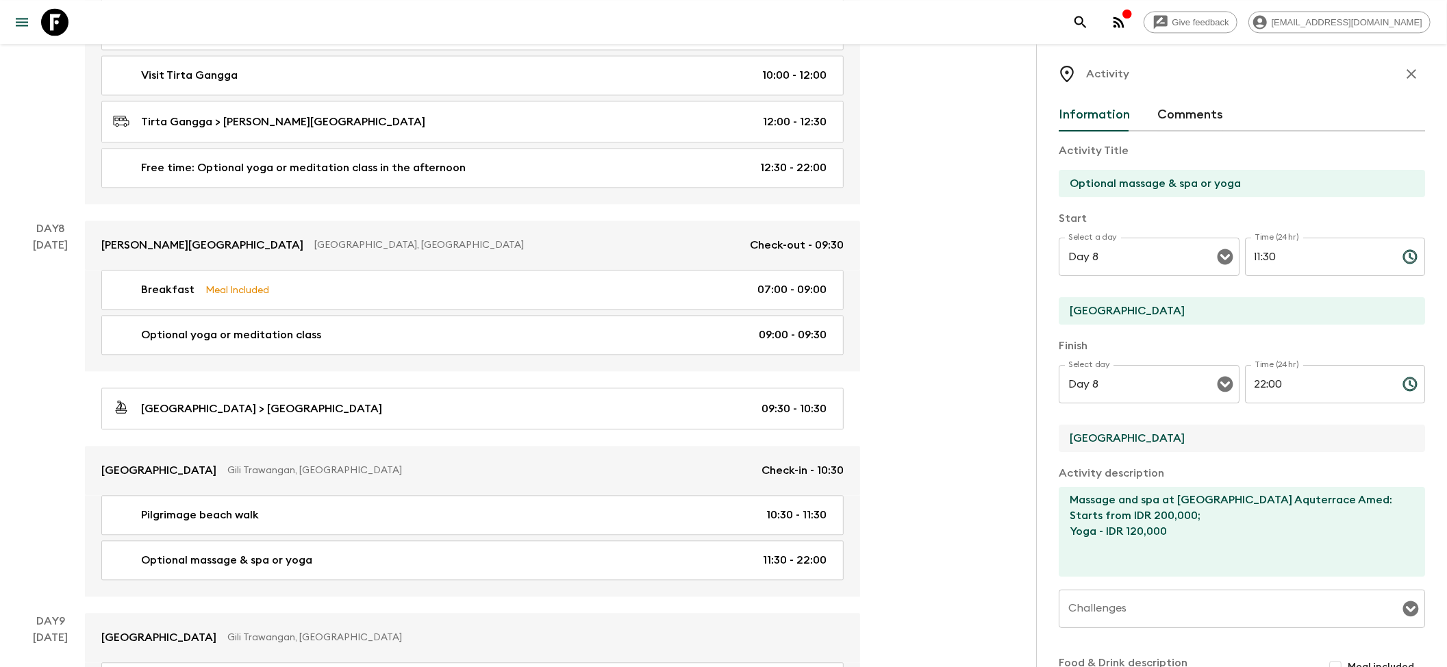
drag, startPoint x: 1151, startPoint y: 444, endPoint x: 1011, endPoint y: 434, distance: 140.7
paste input "[GEOGRAPHIC_DATA]"
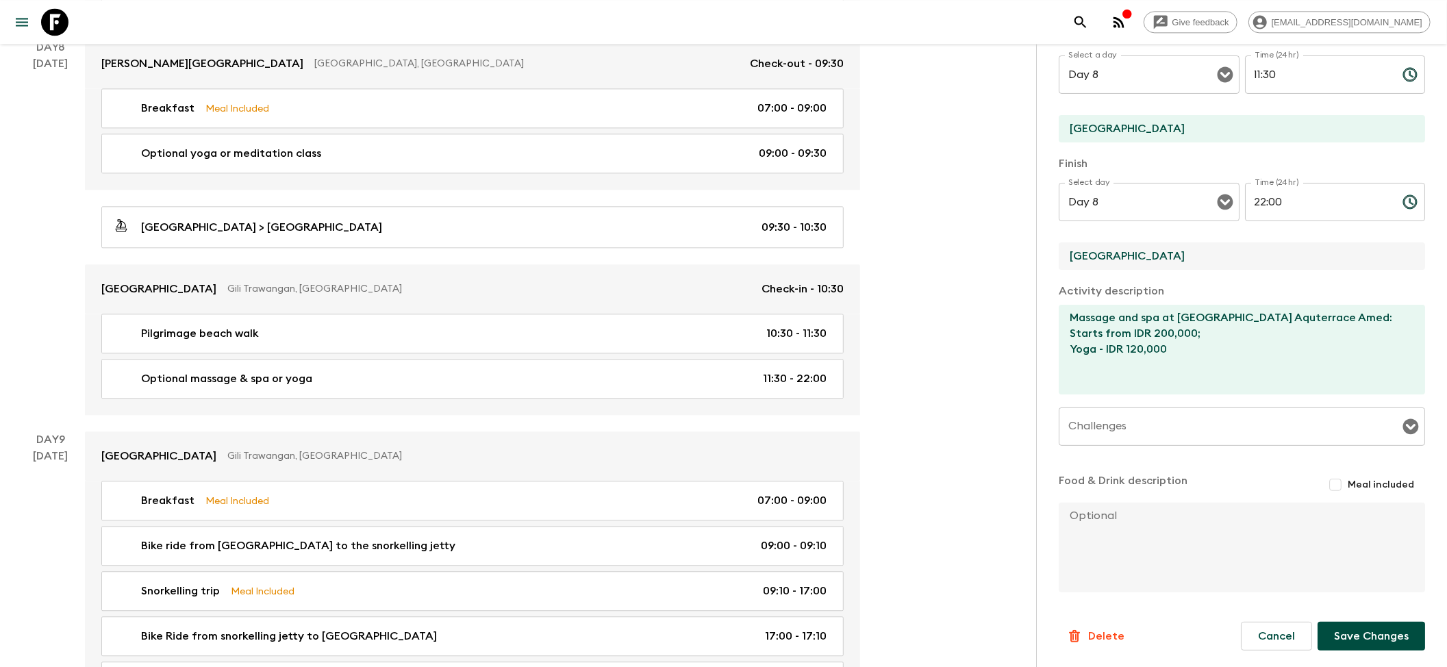
scroll to position [2647, 0]
type input "[GEOGRAPHIC_DATA]"
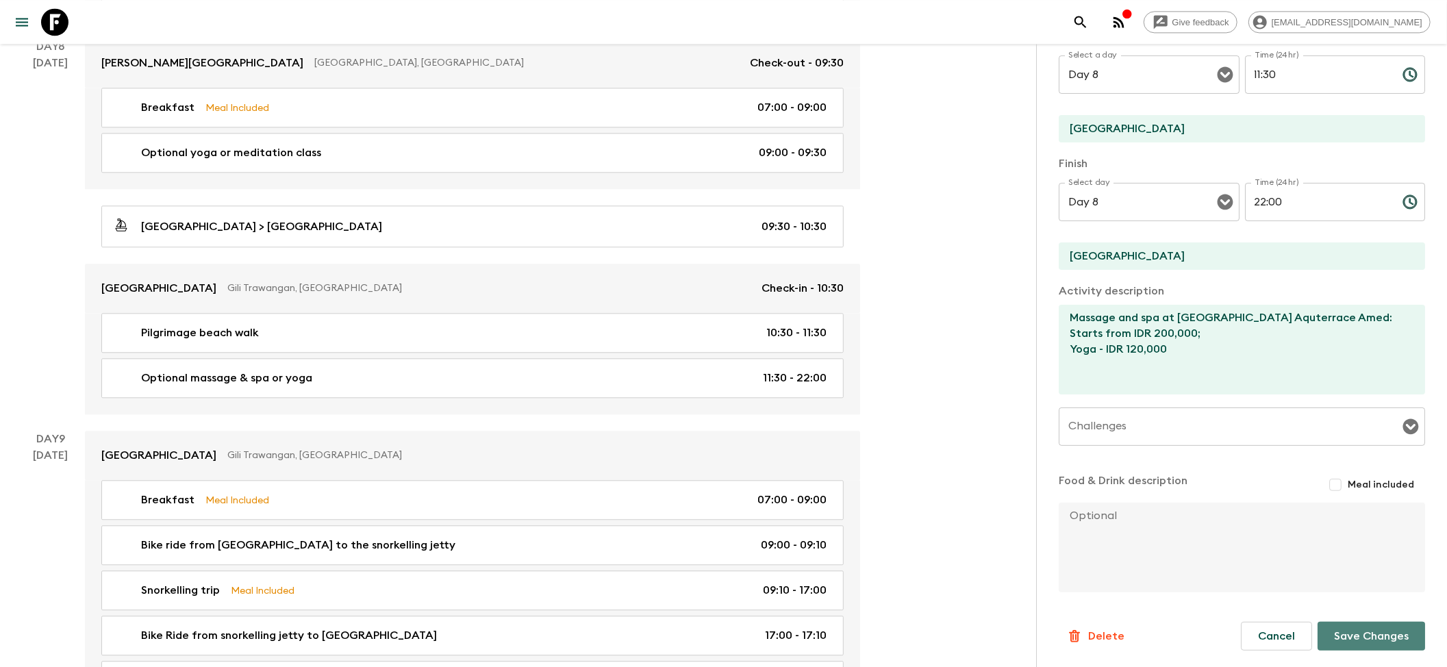
click at [876, 431] on button "Save Changes" at bounding box center [1371, 636] width 108 height 29
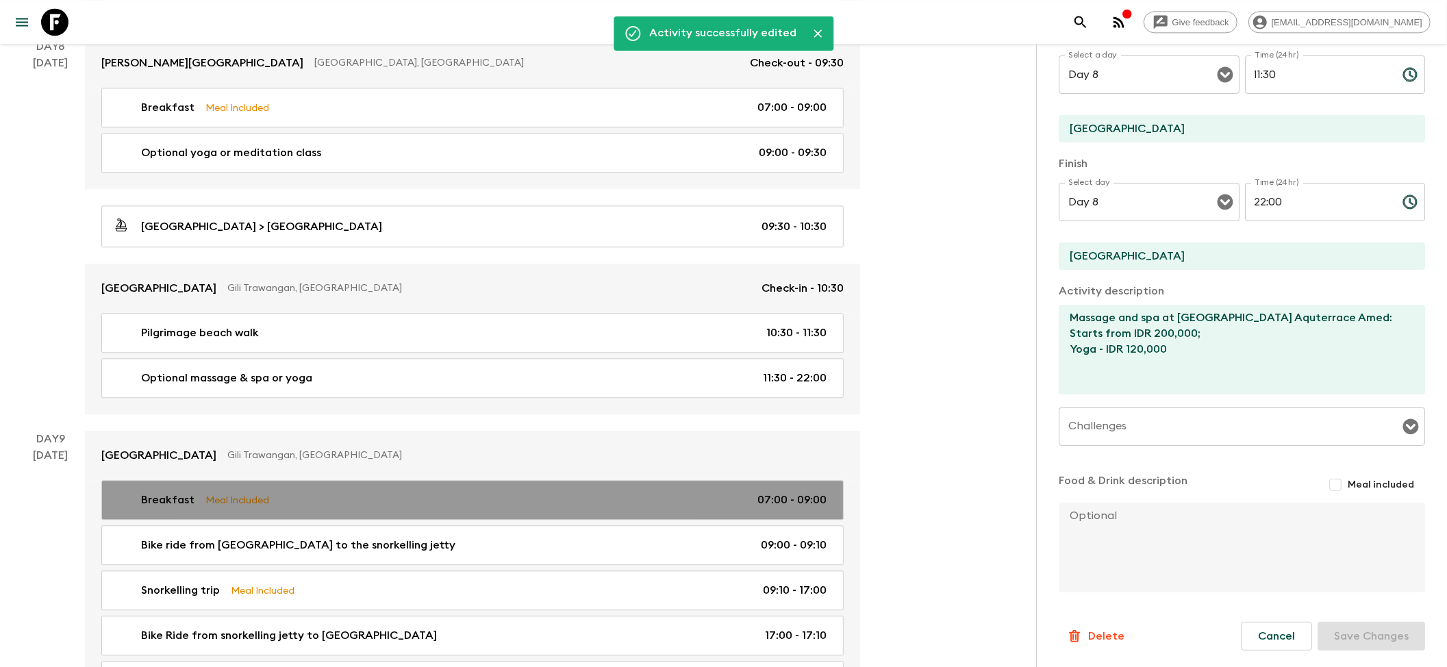
click at [251, 431] on link "Breakfast Meal Included 07:00 - 09:00" at bounding box center [472, 500] width 742 height 40
type input "Breakfast"
type input "[GEOGRAPHIC_DATA]"
checkbox input "true"
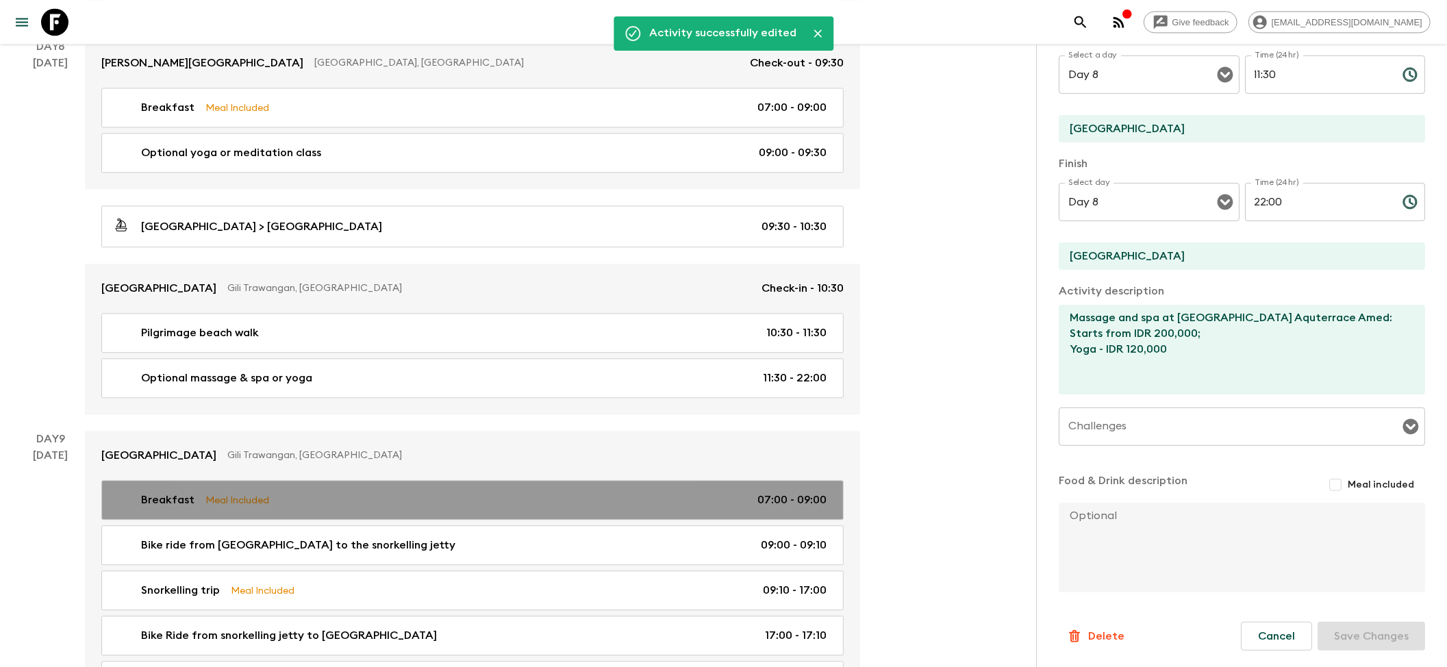
type textarea "Breakfast included"
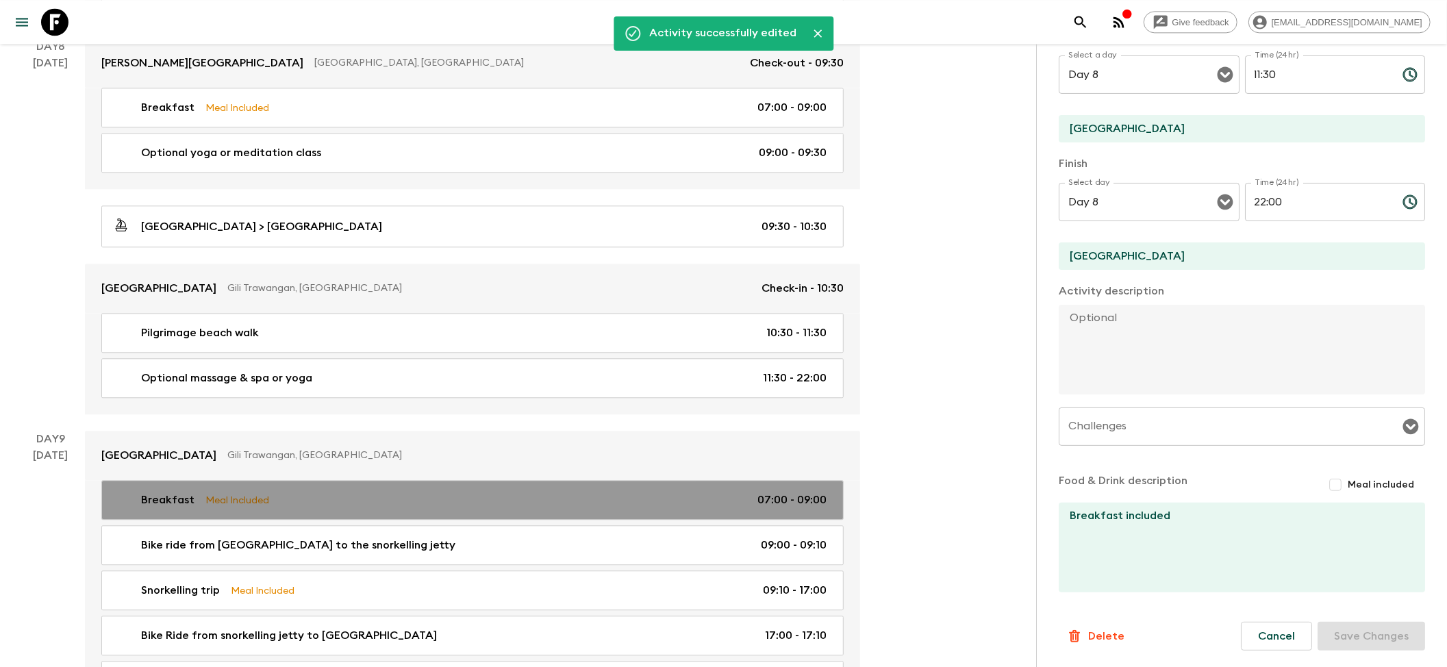
type input "Day 9"
type input "07:00"
type input "Day 9"
type input "09:00"
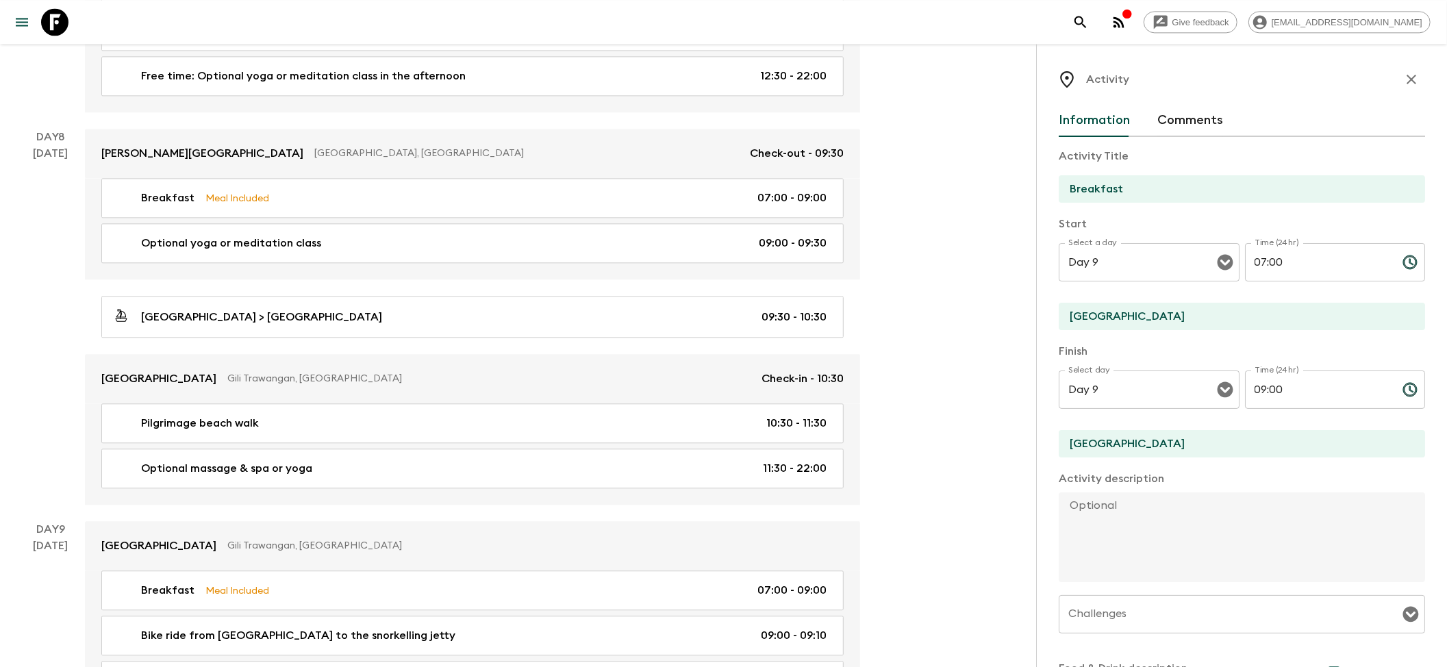
scroll to position [2556, 0]
drag, startPoint x: 1189, startPoint y: 310, endPoint x: 814, endPoint y: 310, distance: 374.6
paste input "[GEOGRAPHIC_DATA]"
type input "[GEOGRAPHIC_DATA]"
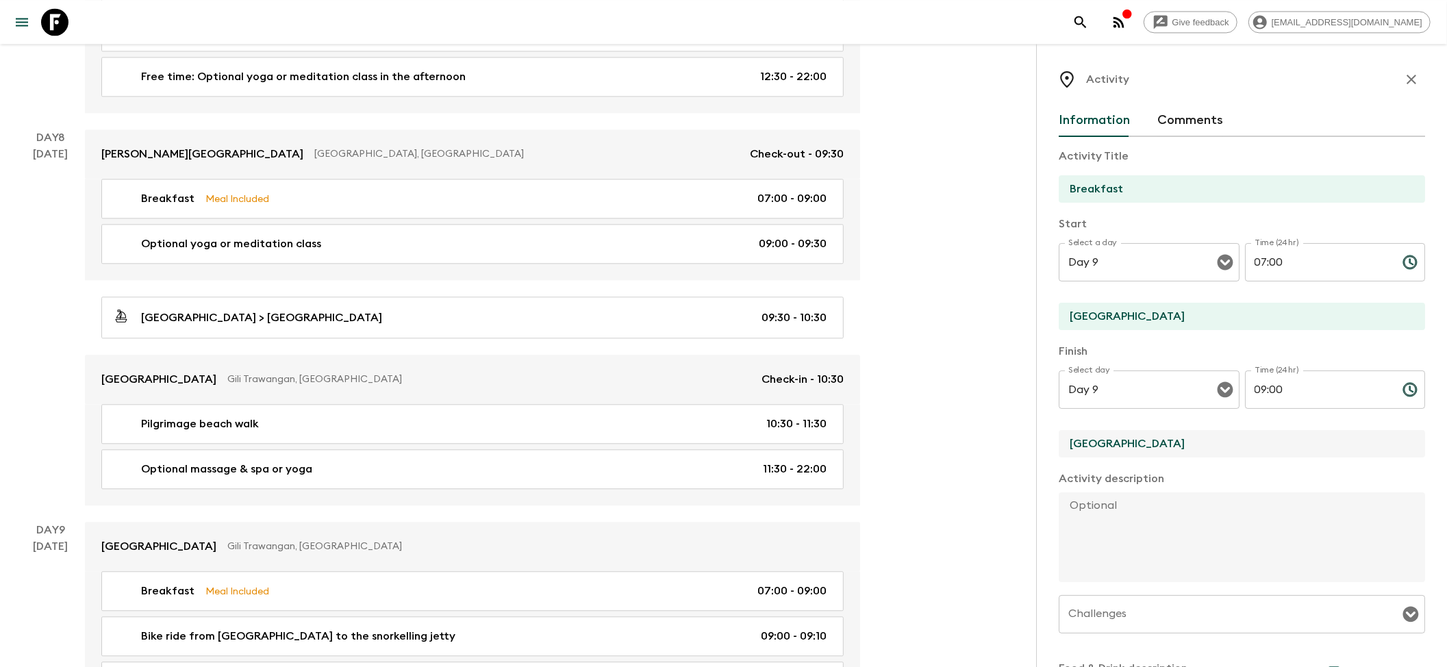
drag, startPoint x: 1146, startPoint y: 440, endPoint x: 962, endPoint y: 440, distance: 184.2
paste input "[GEOGRAPHIC_DATA]"
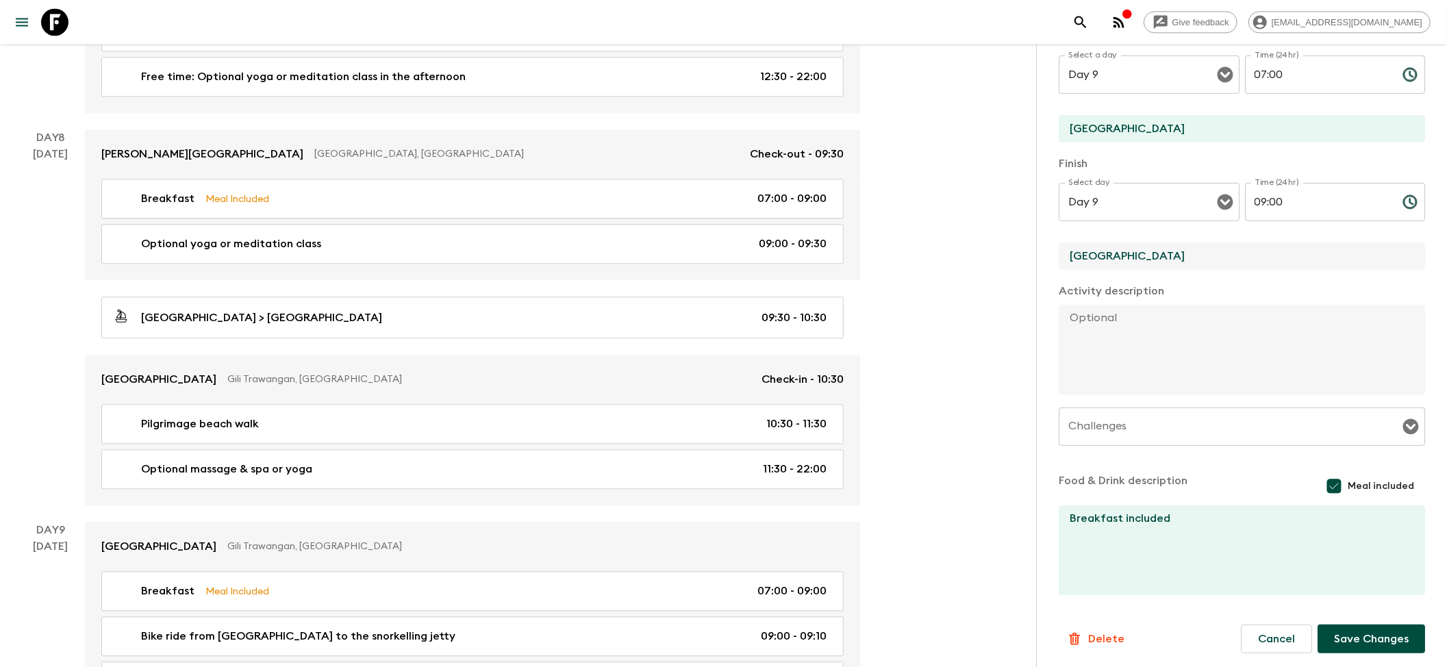
scroll to position [190, 0]
type input "[GEOGRAPHIC_DATA]"
click at [876, 431] on button "Save Changes" at bounding box center [1371, 636] width 108 height 29
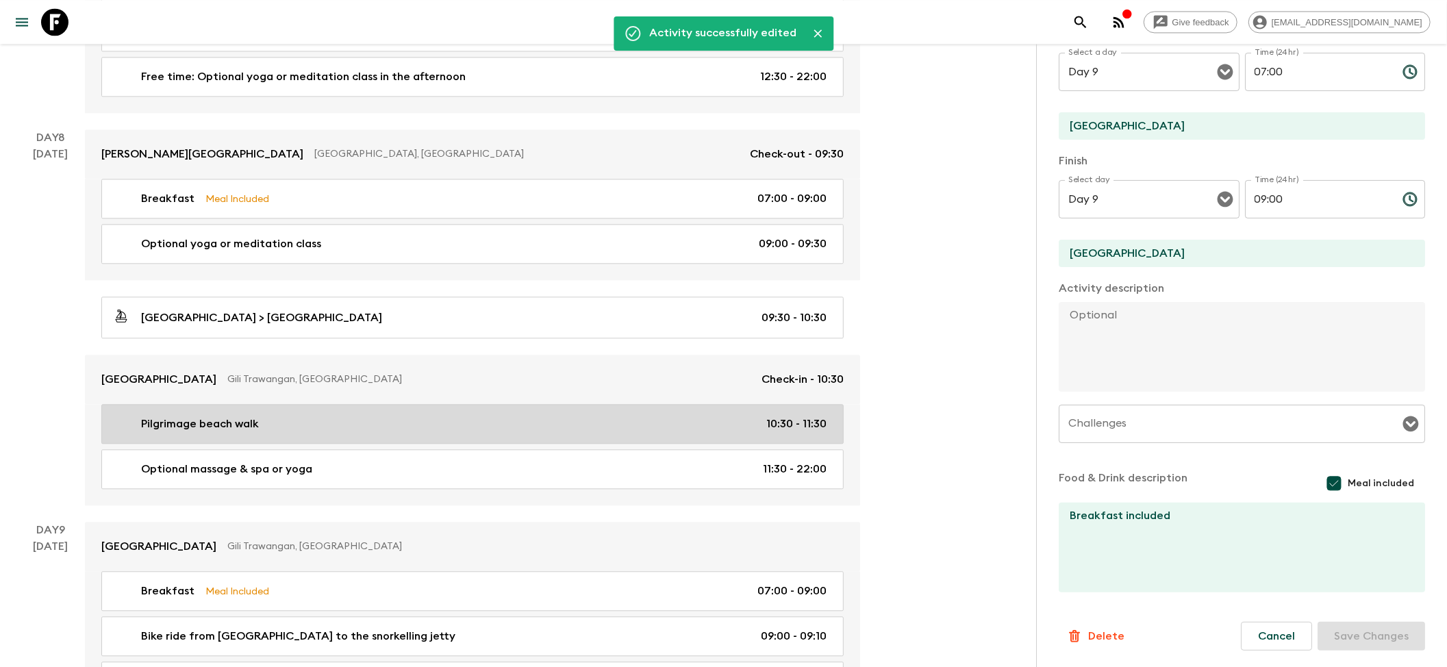
scroll to position [2647, 0]
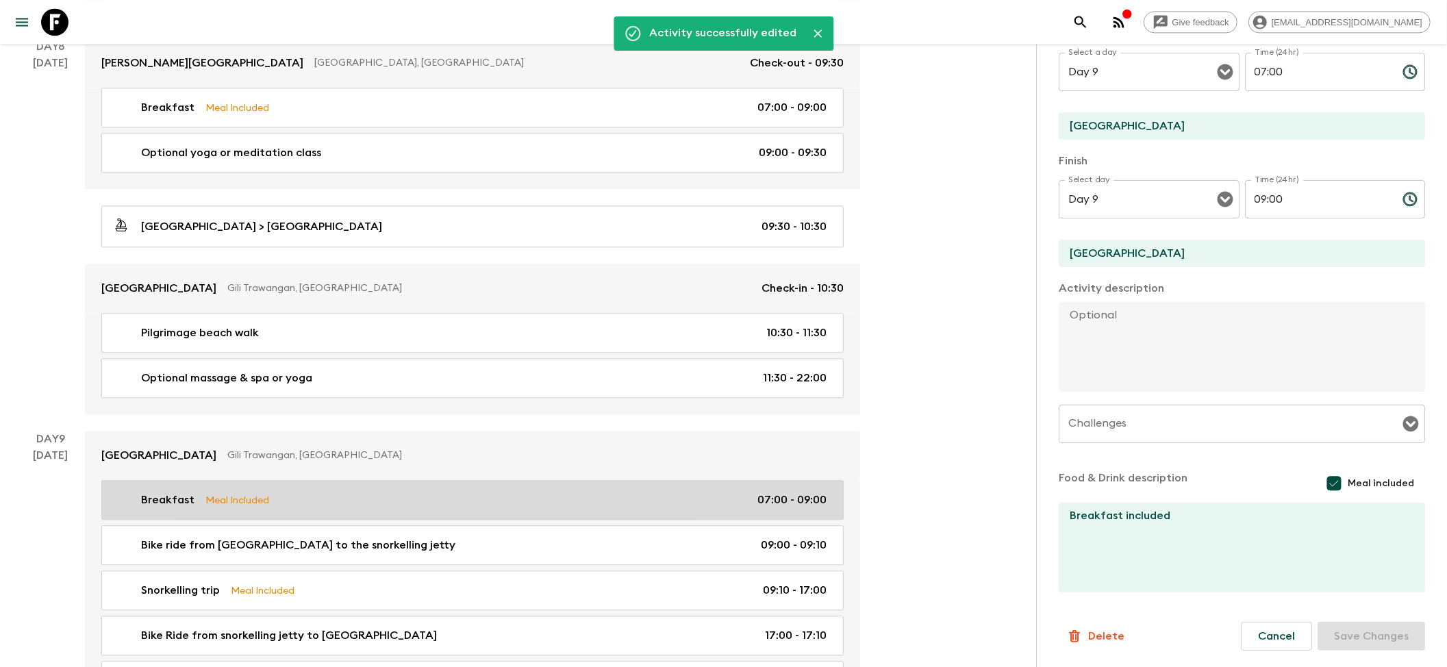
click at [301, 431] on div "Breakfast Meal Included 07:00 - 09:00" at bounding box center [470, 500] width 714 height 16
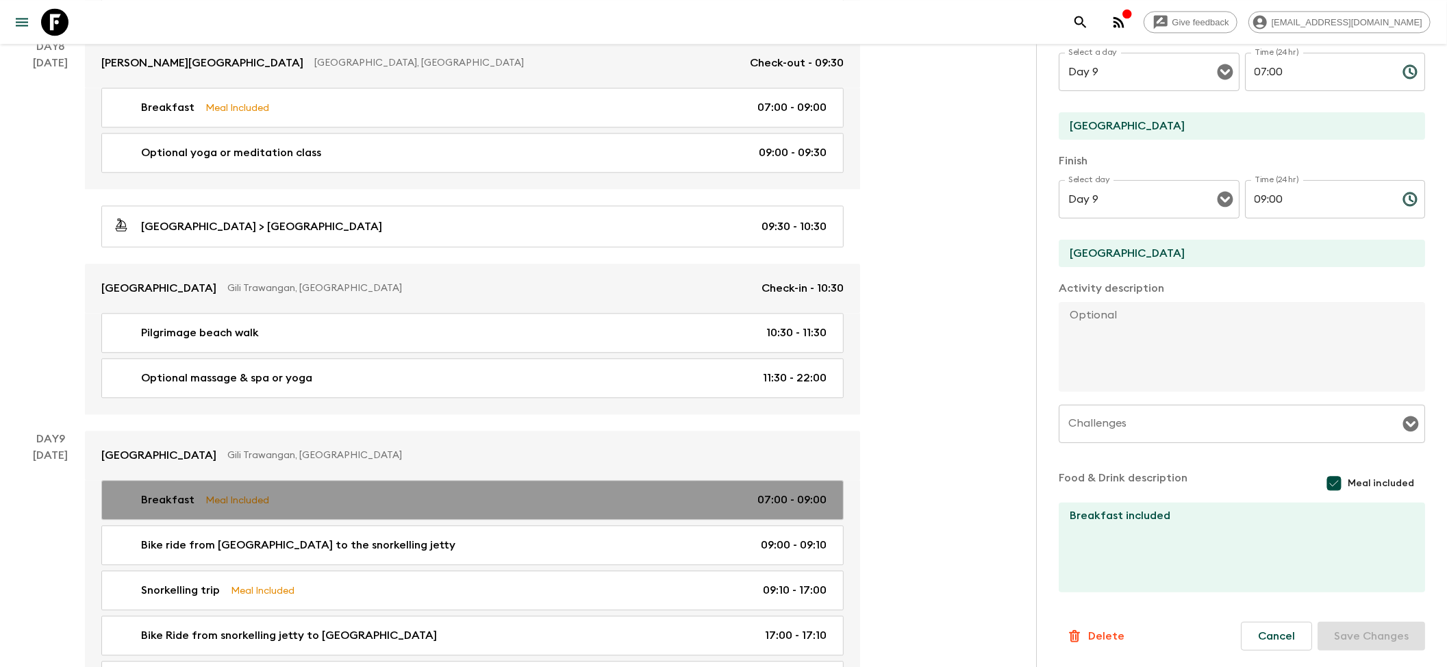
click at [301, 431] on div "Breakfast Meal Included 07:00 - 09:00" at bounding box center [470, 500] width 714 height 16
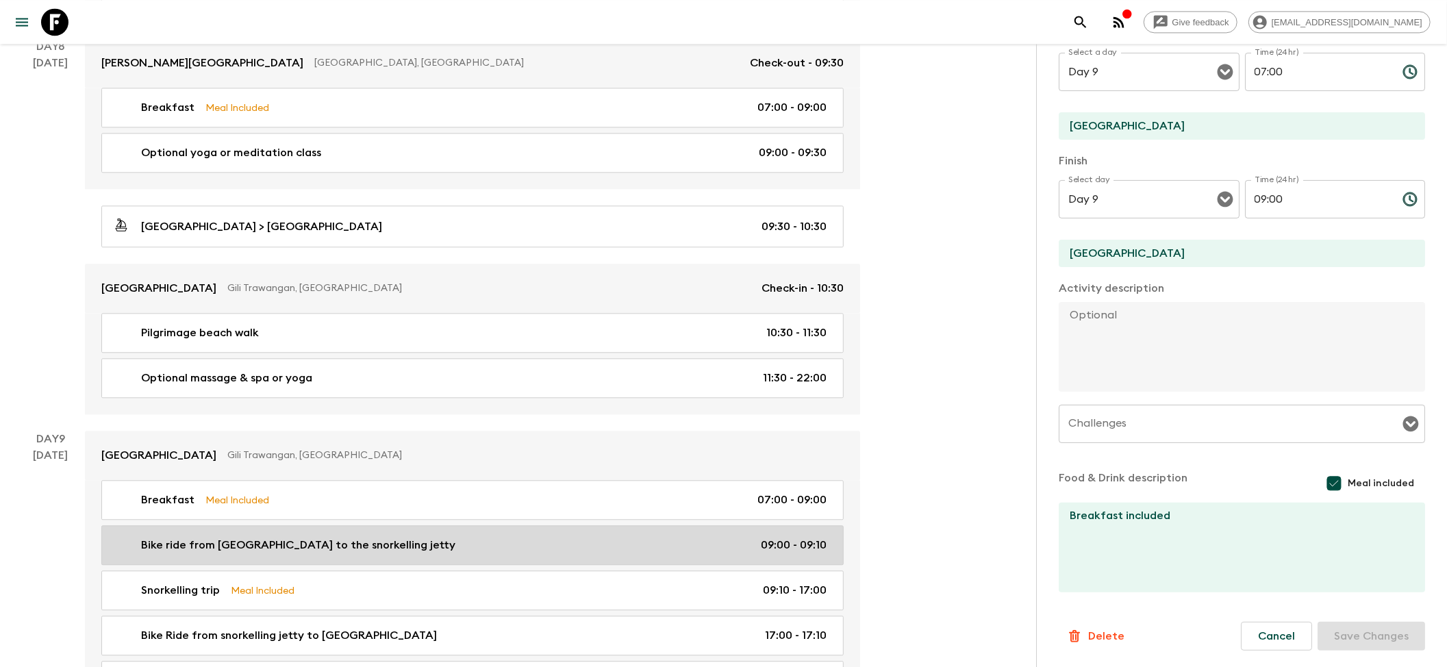
click at [229, 431] on p "Bike ride from [GEOGRAPHIC_DATA] to the snorkelling jetty" at bounding box center [298, 545] width 314 height 16
type input "Bike ride from [GEOGRAPHIC_DATA] to the snorkelling jetty"
type input "[GEOGRAPHIC_DATA]"
type input "Gili Tranwangan Harbour"
type textarea "[GEOGRAPHIC_DATA] further away from the harbour so customers will cycle to the …"
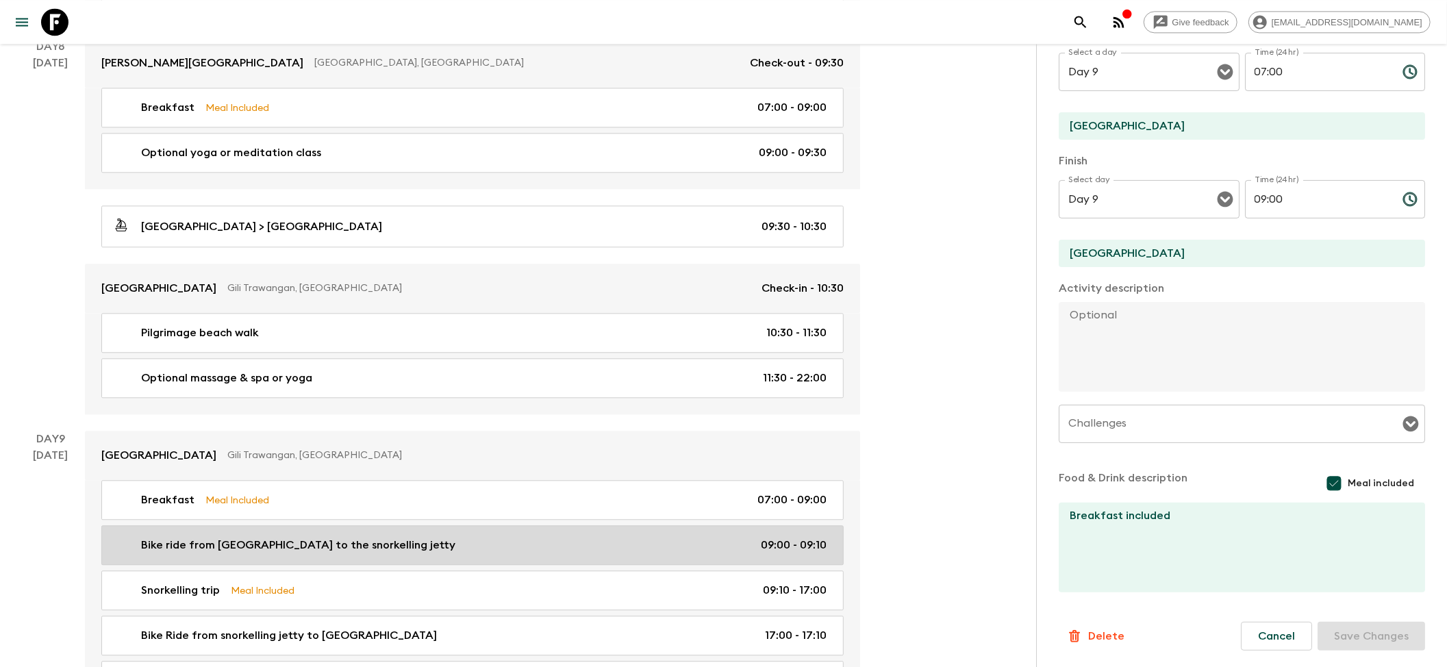
checkbox input "false"
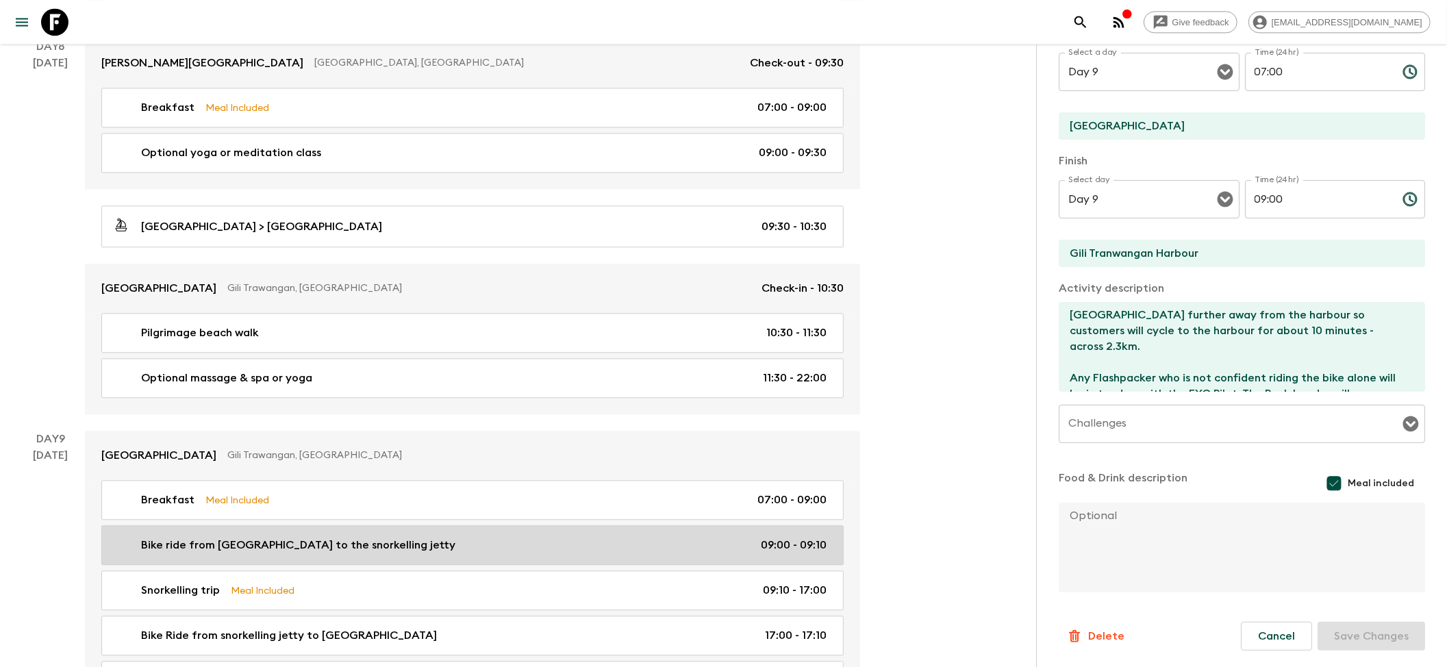
type input "09:00"
type input "09:10"
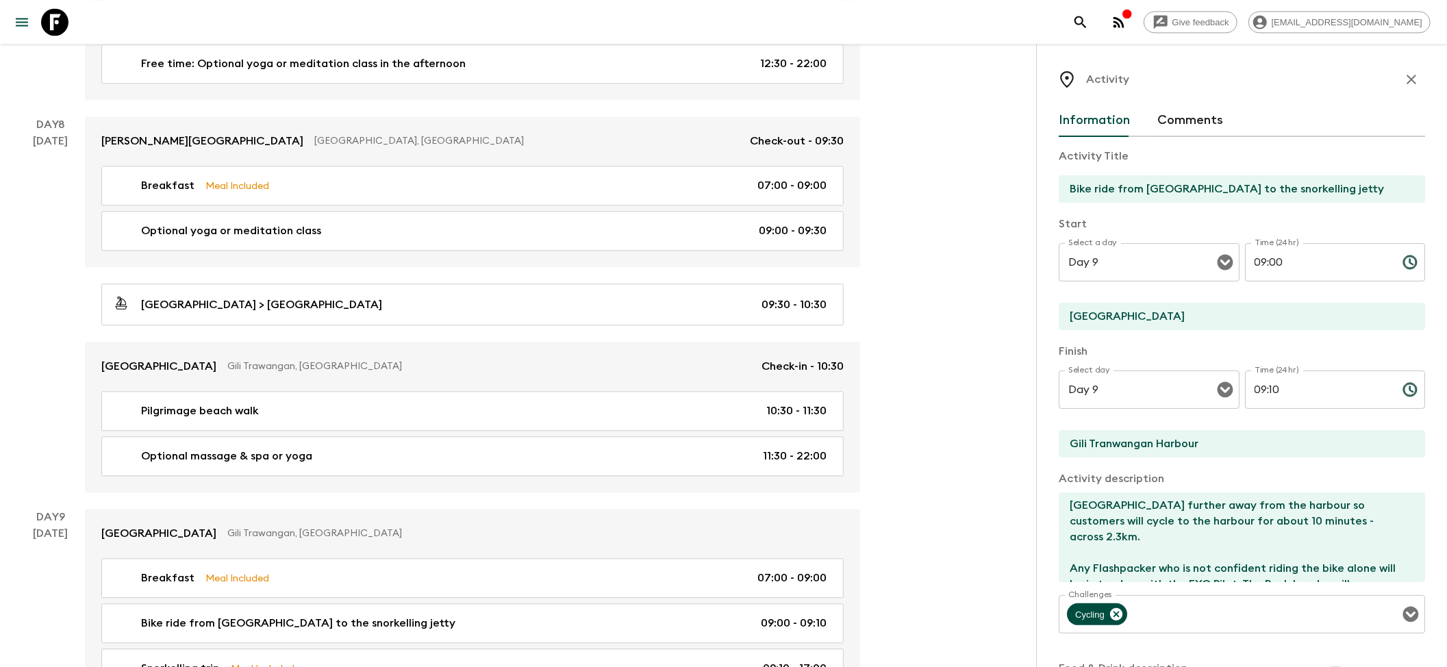
scroll to position [2465, 0]
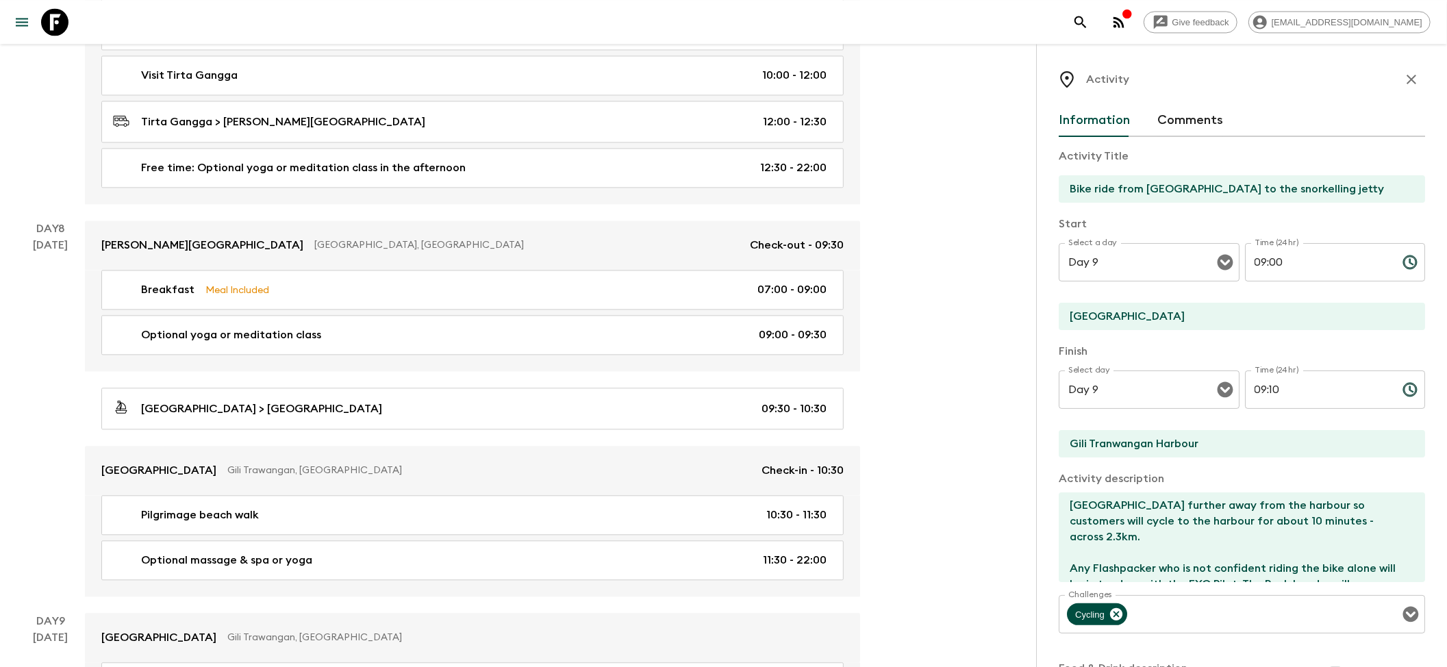
drag, startPoint x: 1165, startPoint y: 321, endPoint x: 981, endPoint y: 321, distance: 184.9
paste input "[GEOGRAPHIC_DATA]"
type input "[GEOGRAPHIC_DATA]"
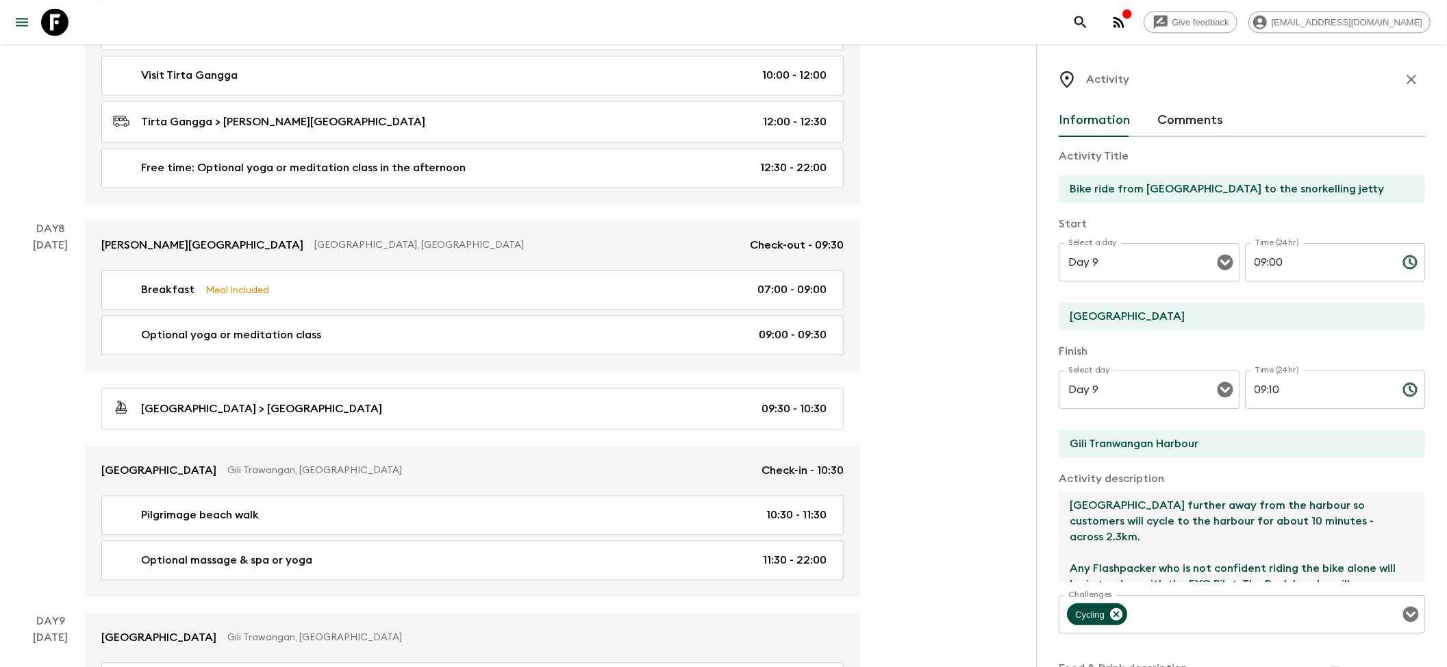
drag, startPoint x: 1126, startPoint y: 505, endPoint x: 1027, endPoint y: 505, distance: 99.3
paste textarea "[GEOGRAPHIC_DATA]"
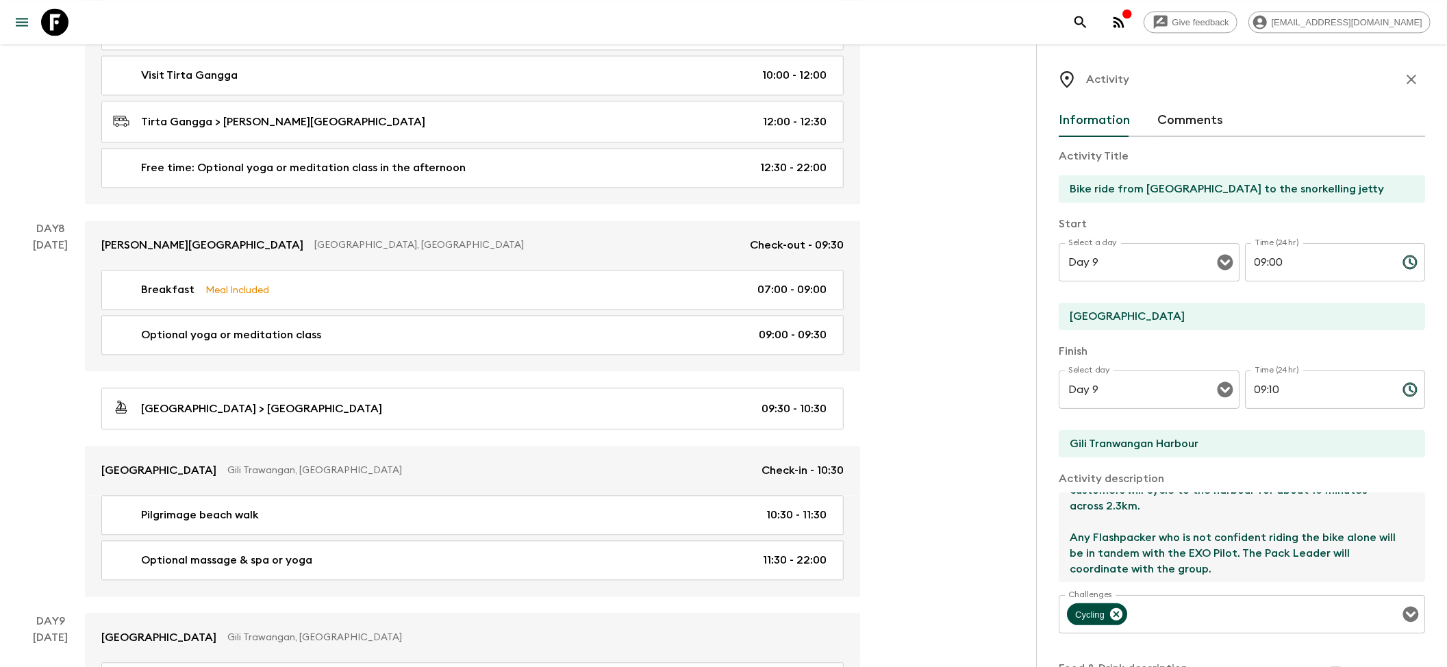
scroll to position [0, 0]
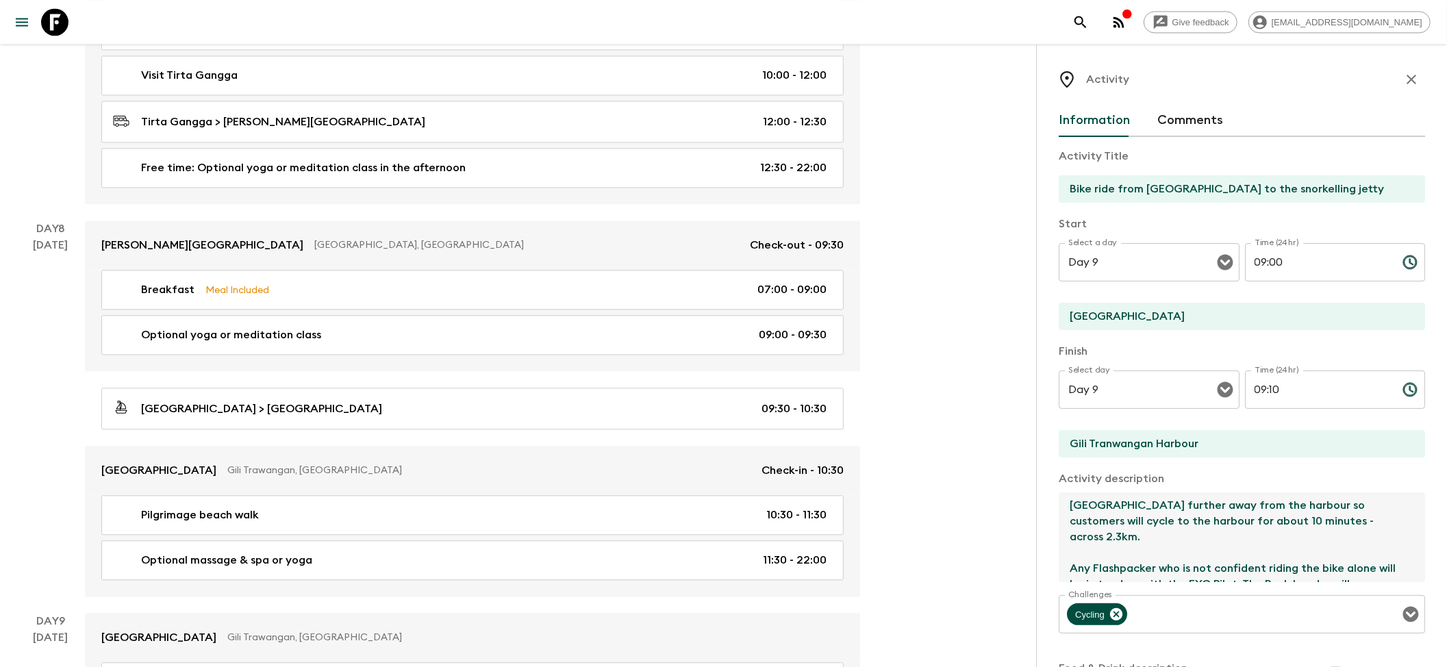
drag, startPoint x: 1129, startPoint y: 508, endPoint x: 1289, endPoint y: 533, distance: 161.4
click at [876, 431] on textarea "[GEOGRAPHIC_DATA] further away from the harbour so customers will cycle to the …" at bounding box center [1236, 537] width 355 height 90
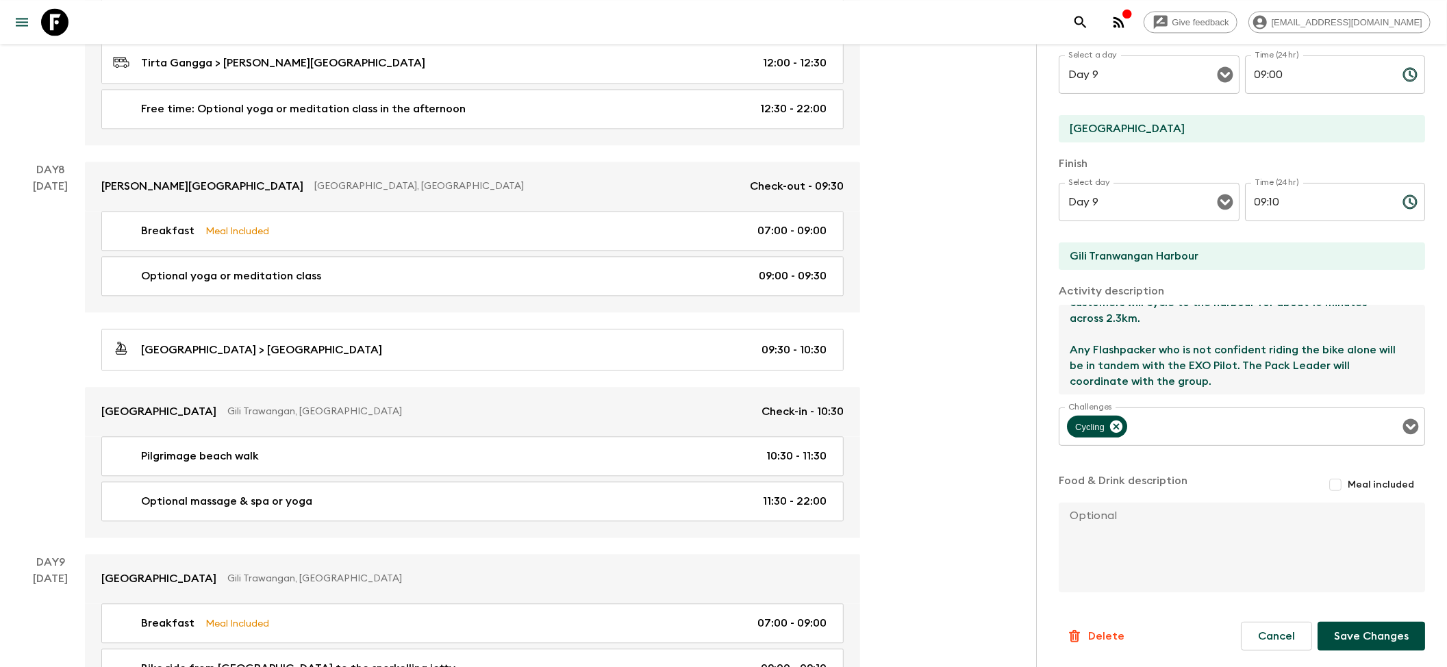
scroll to position [2556, 0]
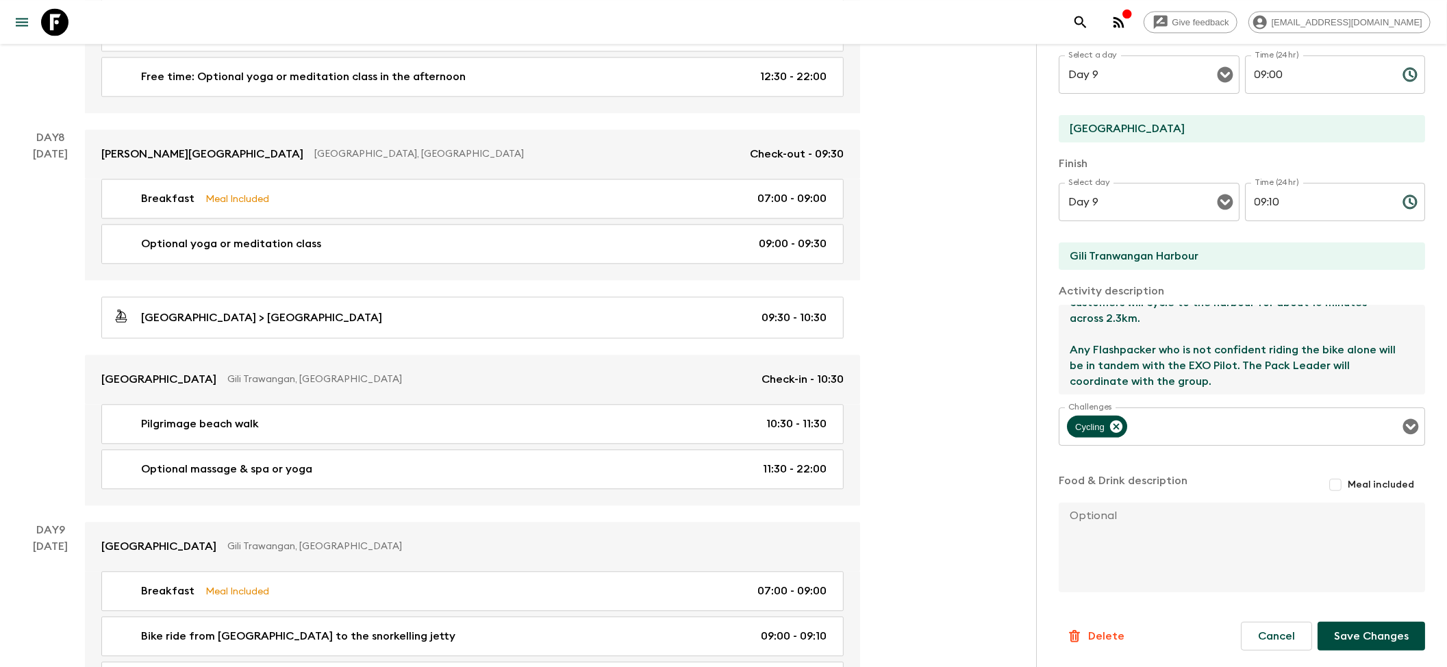
type textarea "[GEOGRAPHIC_DATA] further away from the harbour so customers will cycle to the …"
click at [876, 431] on button "Save Changes" at bounding box center [1371, 636] width 108 height 29
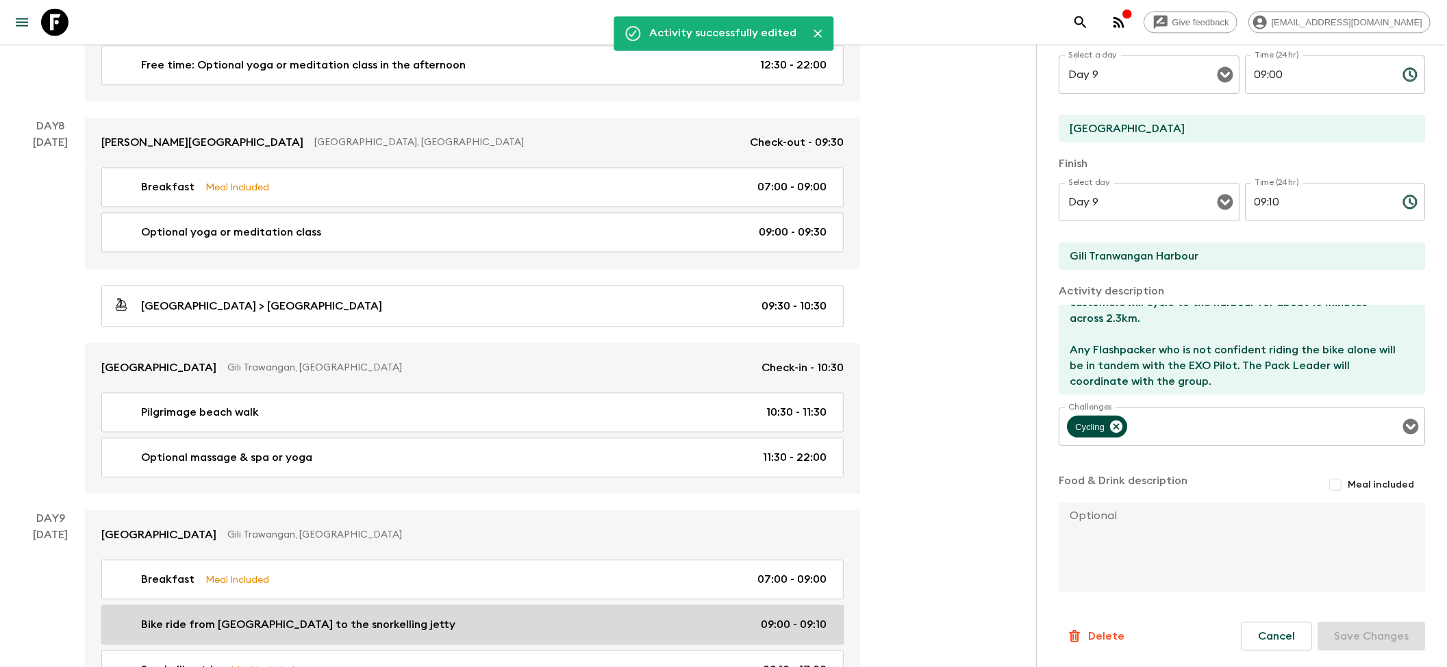
scroll to position [2647, 0]
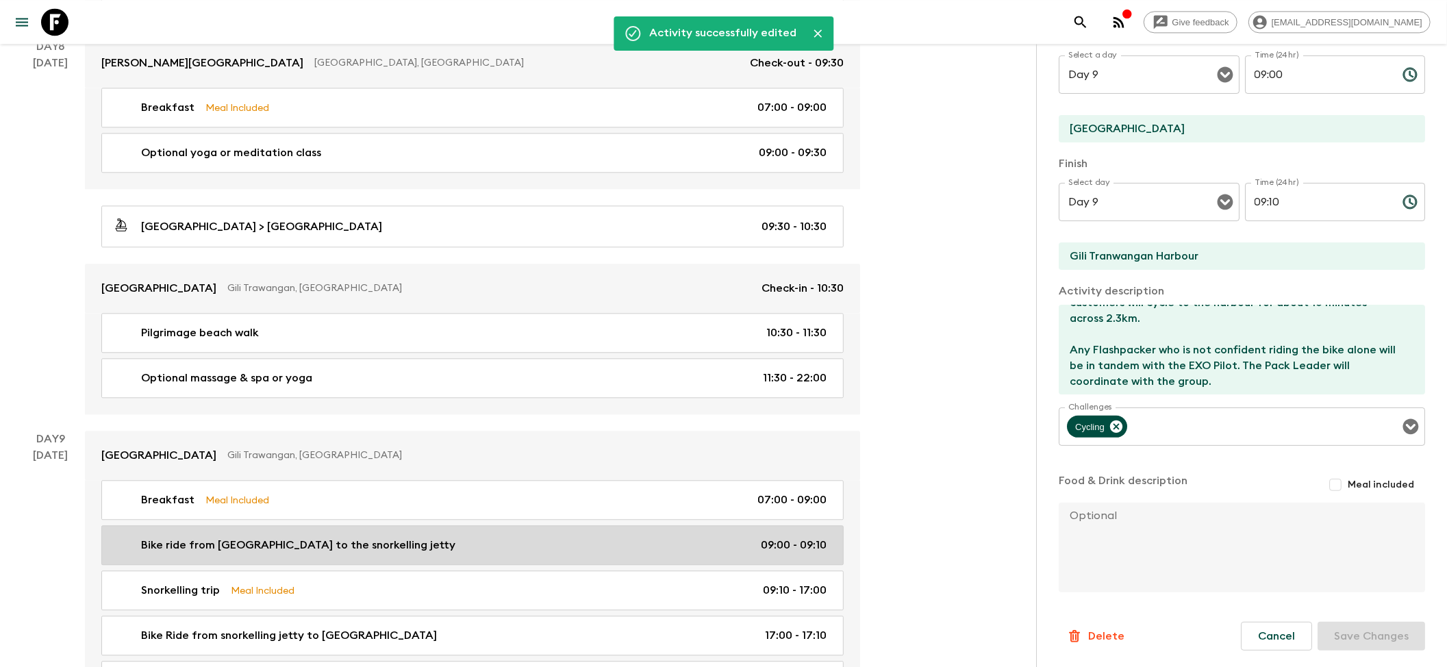
click at [314, 431] on p "Bike ride from [GEOGRAPHIC_DATA] to the snorkelling jetty" at bounding box center [298, 545] width 314 height 16
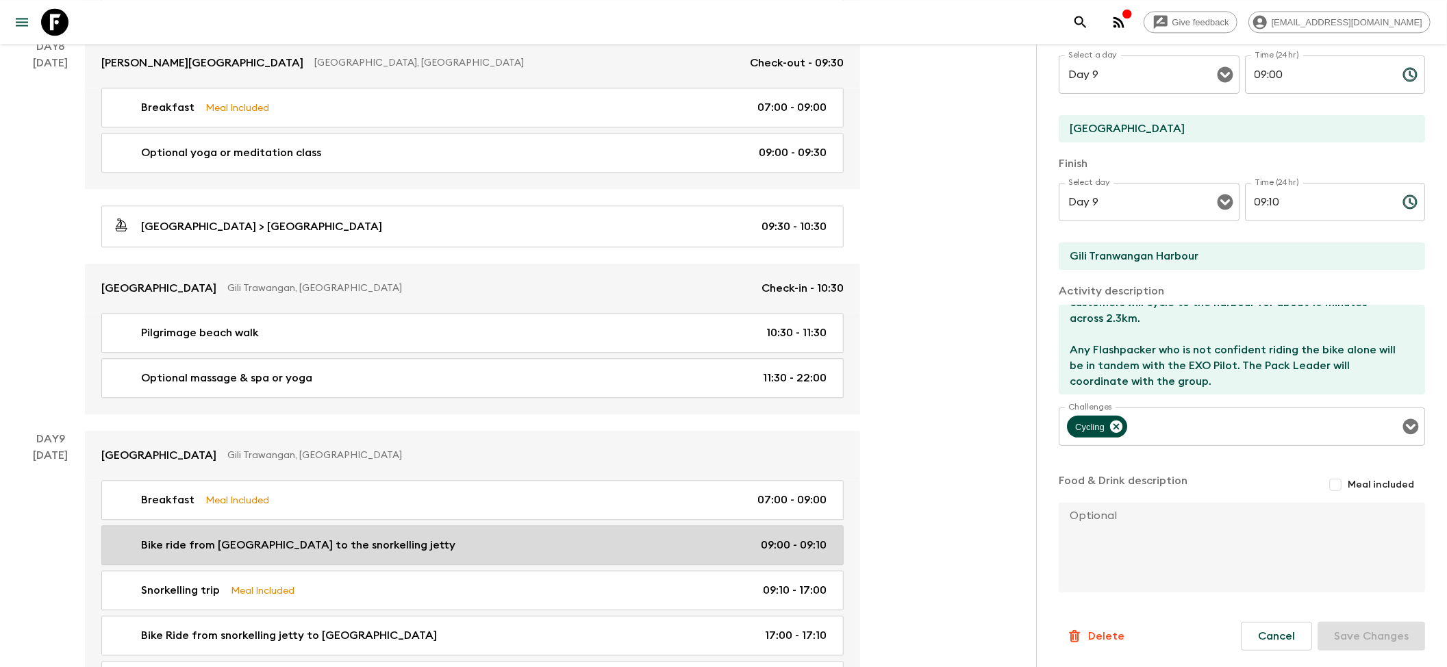
click at [314, 431] on p "Bike ride from [GEOGRAPHIC_DATA] to the snorkelling jetty" at bounding box center [298, 545] width 314 height 16
click at [316, 431] on p "Bike ride from [GEOGRAPHIC_DATA] to the snorkelling jetty" at bounding box center [298, 545] width 314 height 16
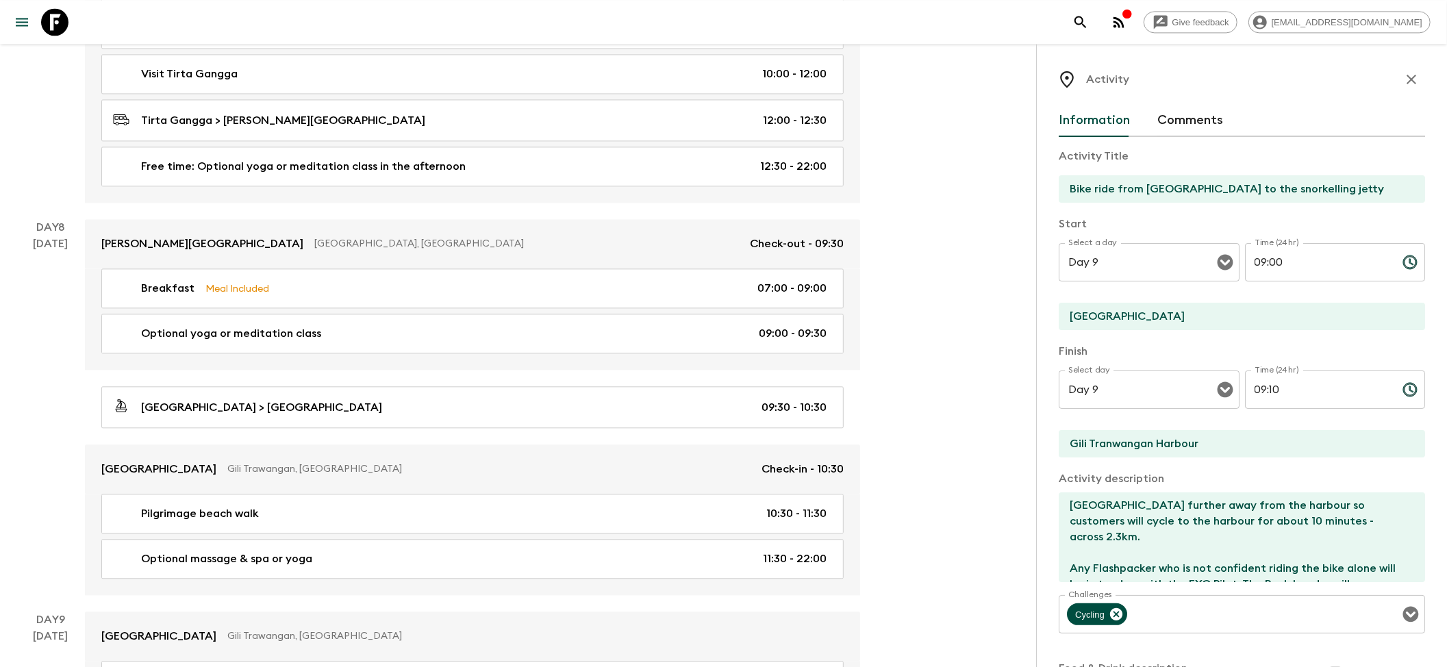
scroll to position [2465, 0]
drag, startPoint x: 1145, startPoint y: 188, endPoint x: 1198, endPoint y: 187, distance: 53.4
click at [876, 187] on input "Bike ride from [GEOGRAPHIC_DATA] to the snorkelling jetty" at bounding box center [1236, 188] width 355 height 27
paste input "[GEOGRAPHIC_DATA]"
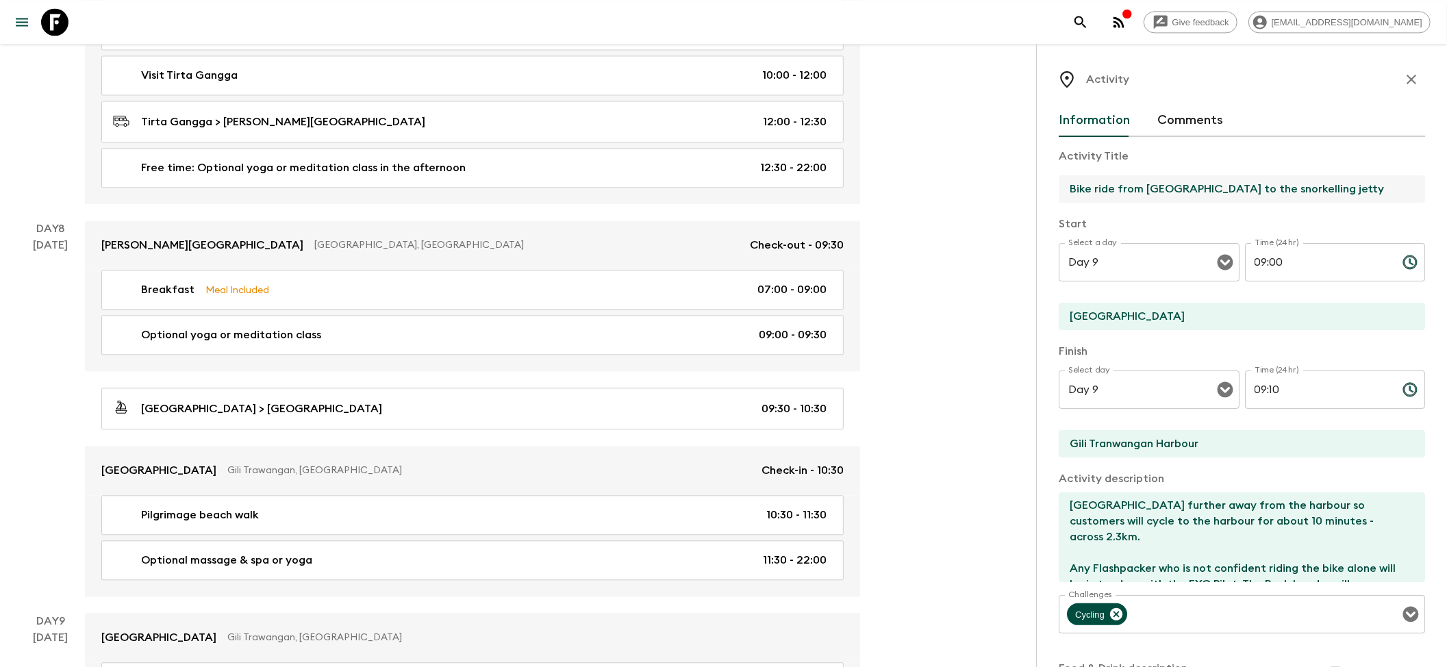
drag, startPoint x: 1143, startPoint y: 189, endPoint x: 1460, endPoint y: 189, distance: 317.0
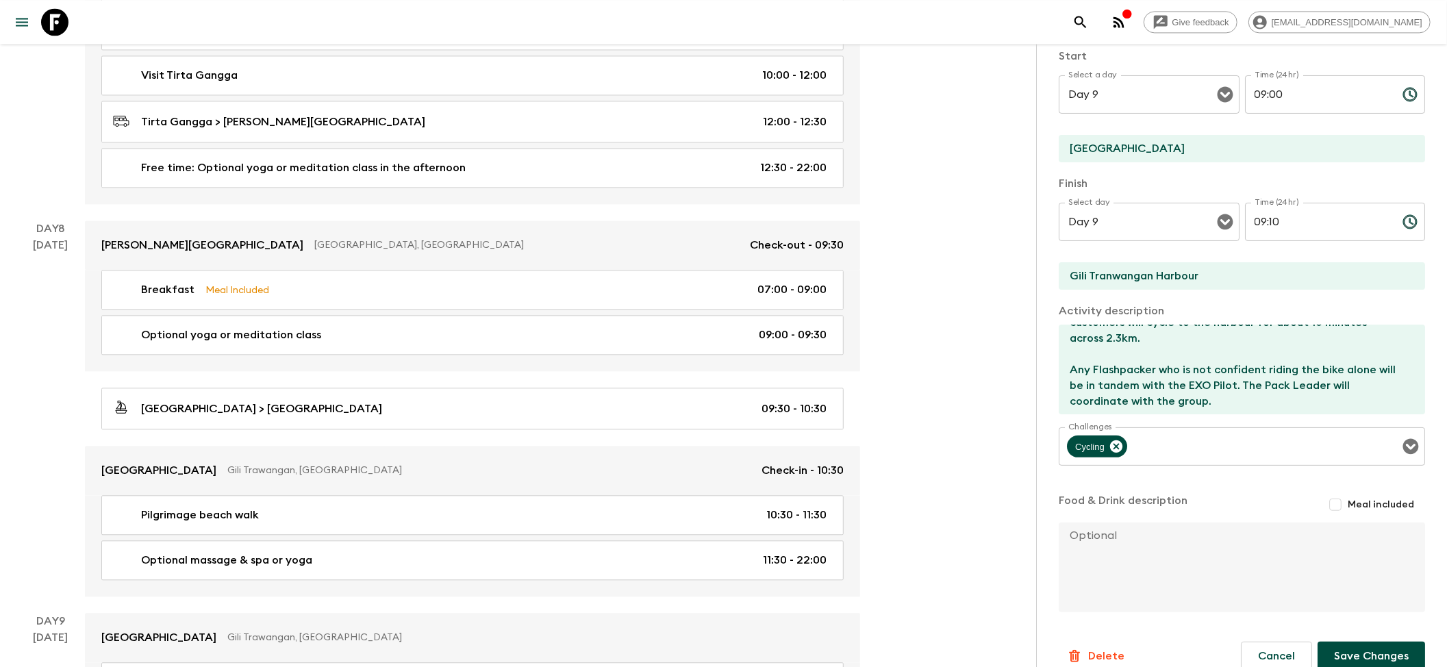
scroll to position [182, 0]
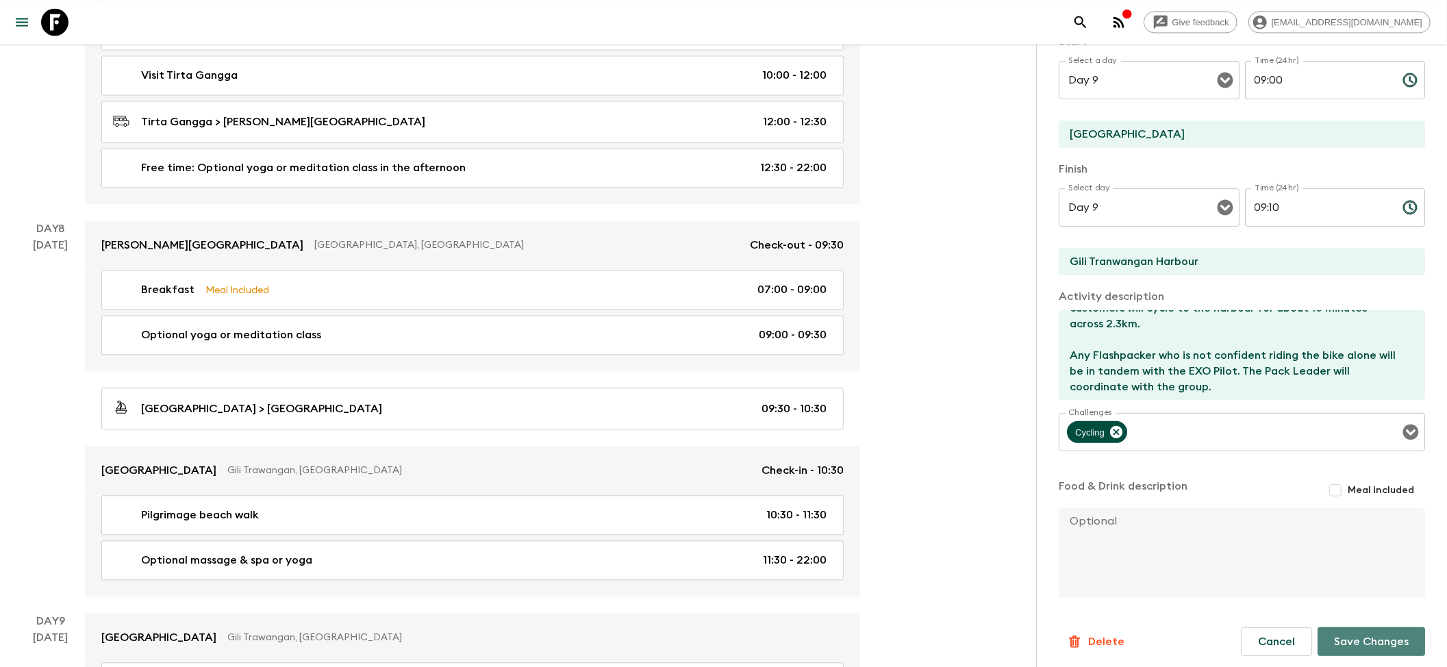
click at [876, 431] on button "Save Changes" at bounding box center [1371, 641] width 108 height 29
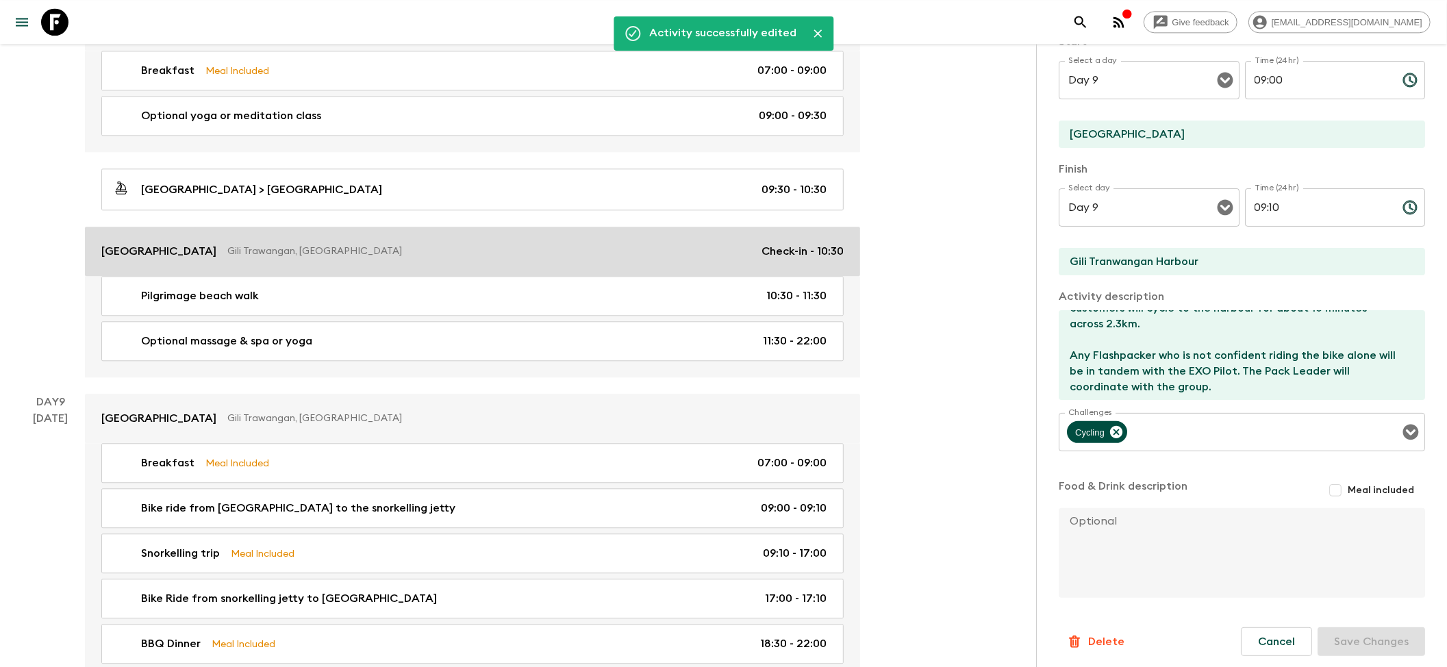
scroll to position [2739, 0]
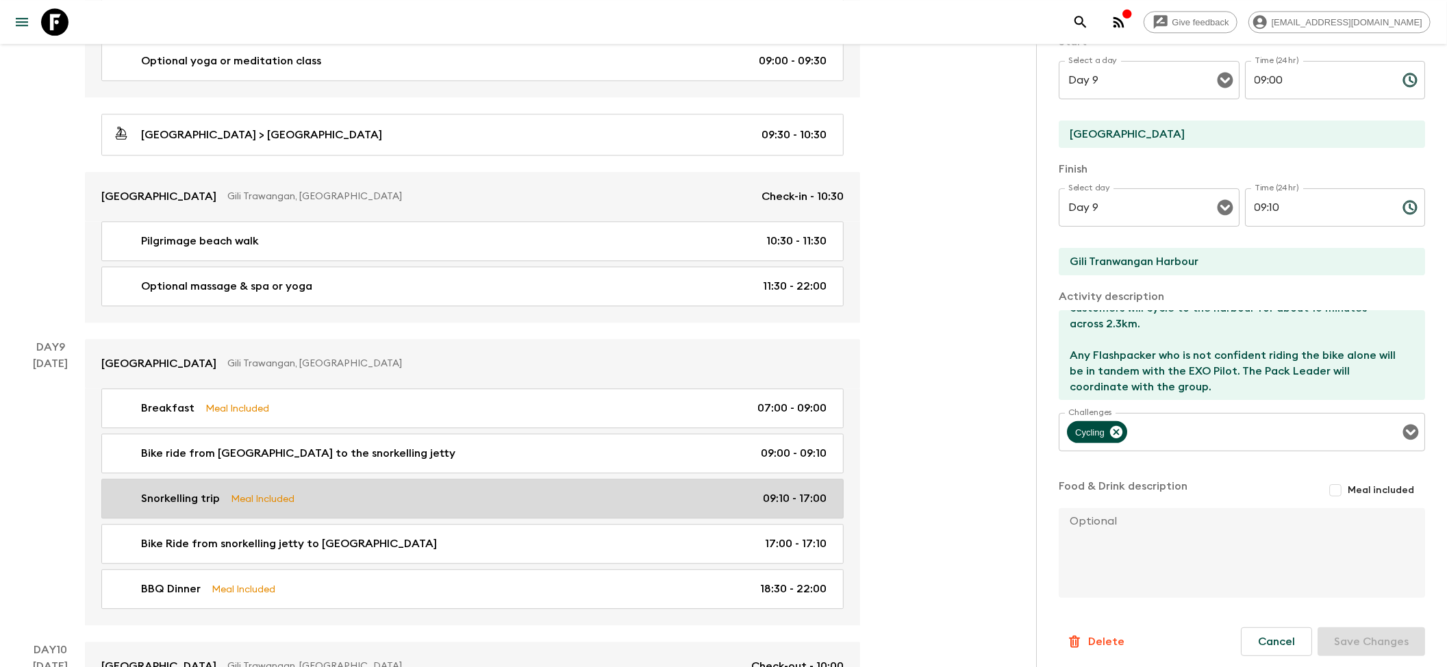
click at [374, 431] on div "Snorkelling trip Meal Included 09:10 - 17:00" at bounding box center [470, 498] width 714 height 16
type input "Snorkelling trip"
type input "Gili Air & nearby islands"
type textarea "Day trip snorkelling with an included lunch. Explore the other nearby islands i…"
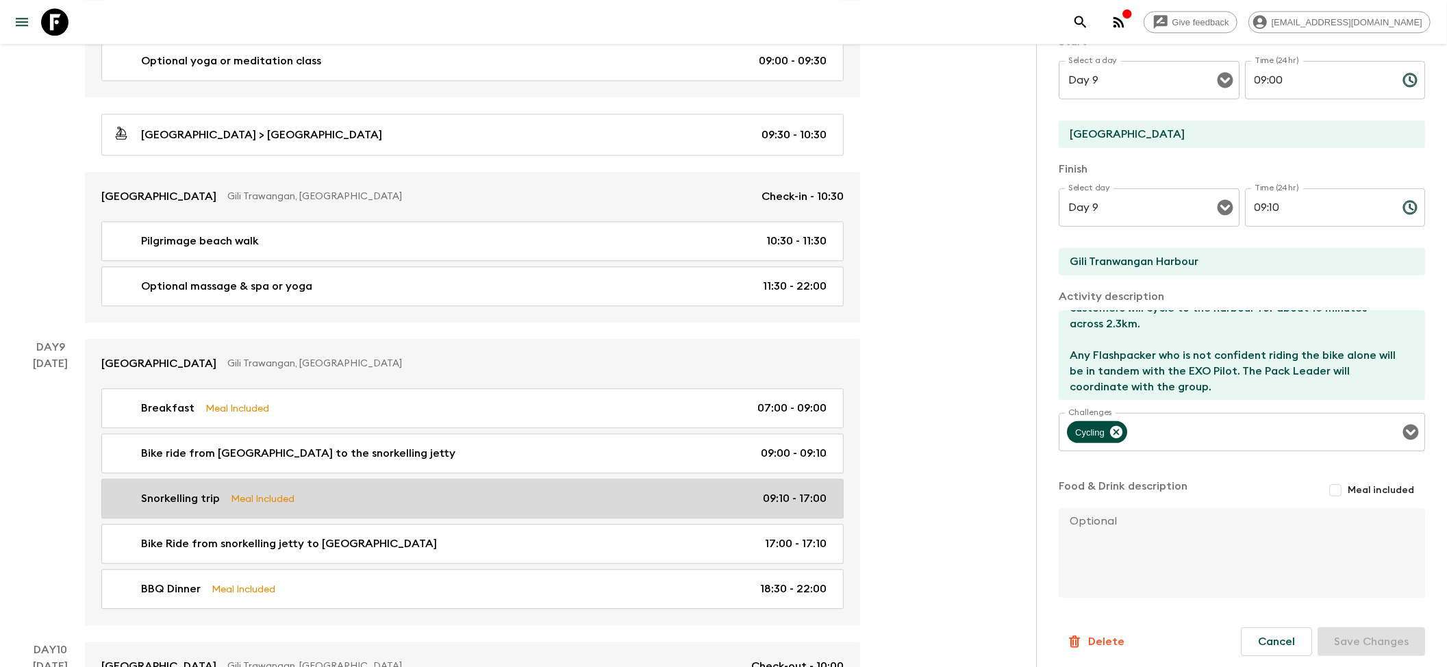
checkbox input "true"
type textarea "Lunch included. Boat trip includes mineral water/soft drink and some local frui…"
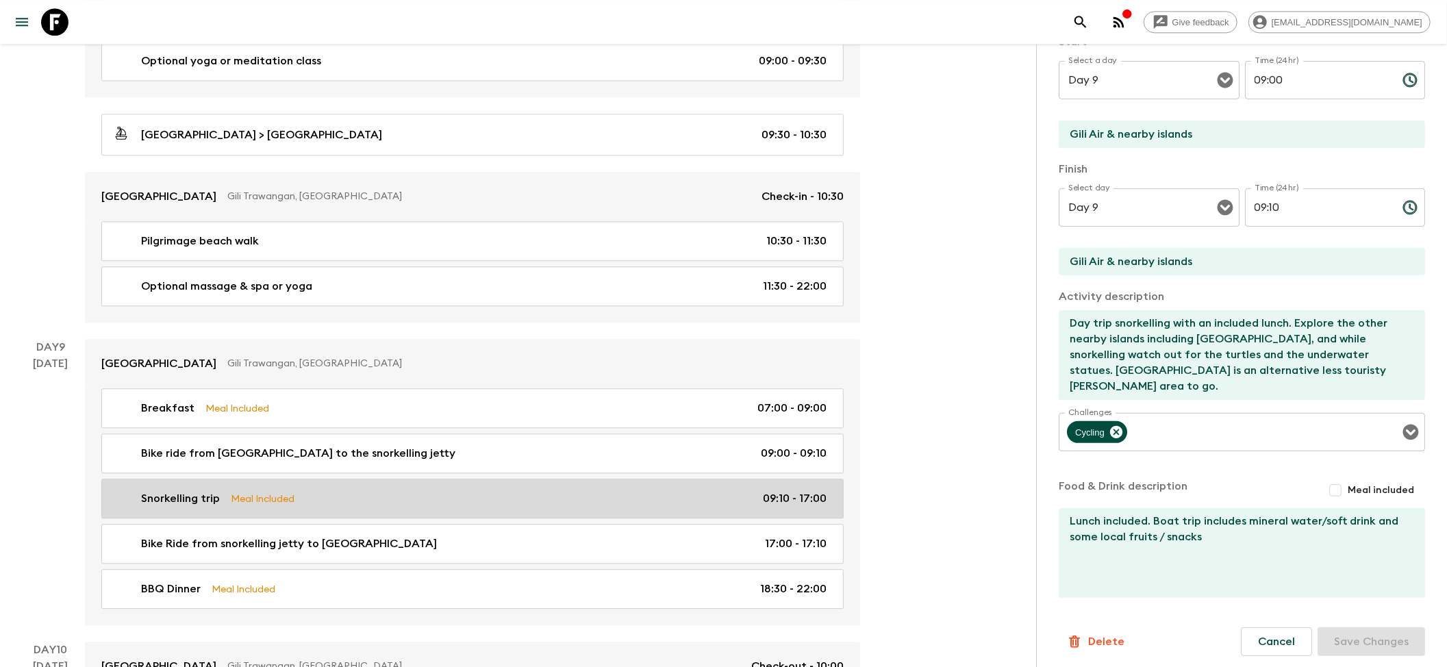
type input "09:10"
type input "17:00"
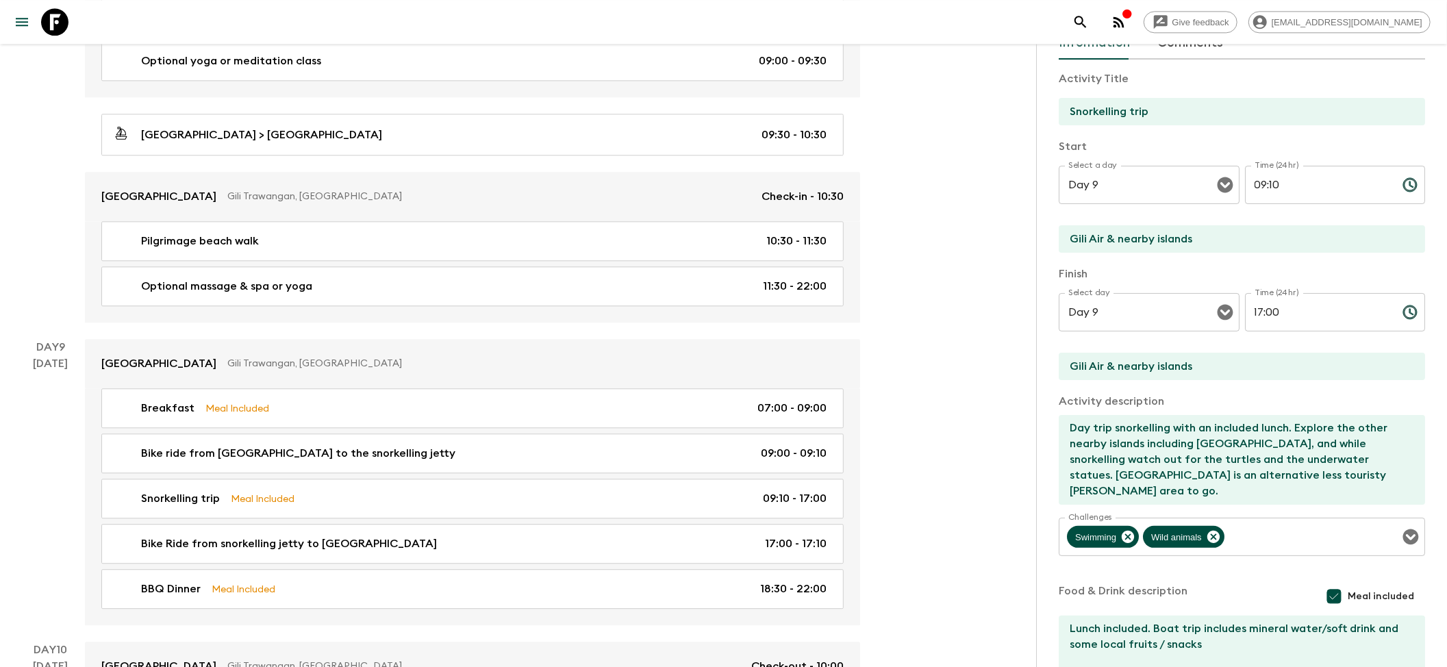
scroll to position [182, 0]
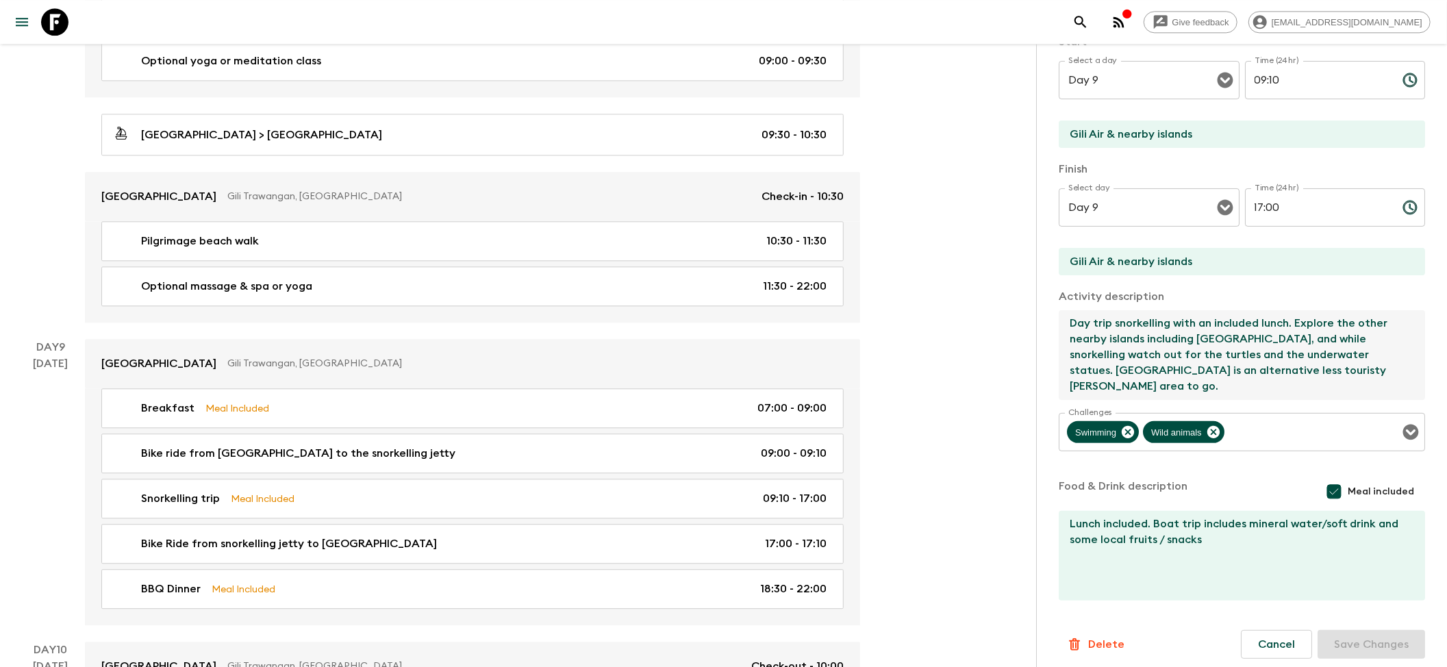
drag, startPoint x: 1296, startPoint y: 324, endPoint x: 1291, endPoint y: 383, distance: 59.8
click at [876, 383] on textarea "Day trip snorkelling with an included lunch. Explore the other nearby islands i…" at bounding box center [1236, 355] width 355 height 90
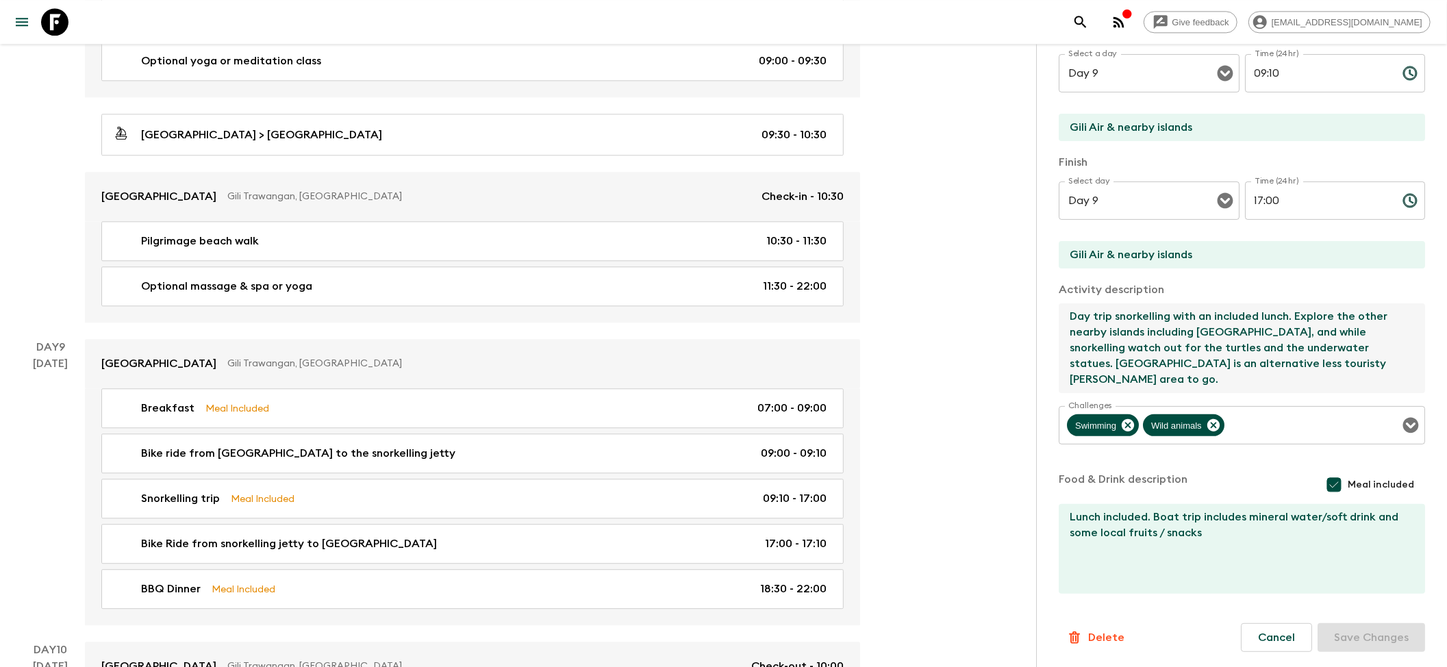
scroll to position [190, 0]
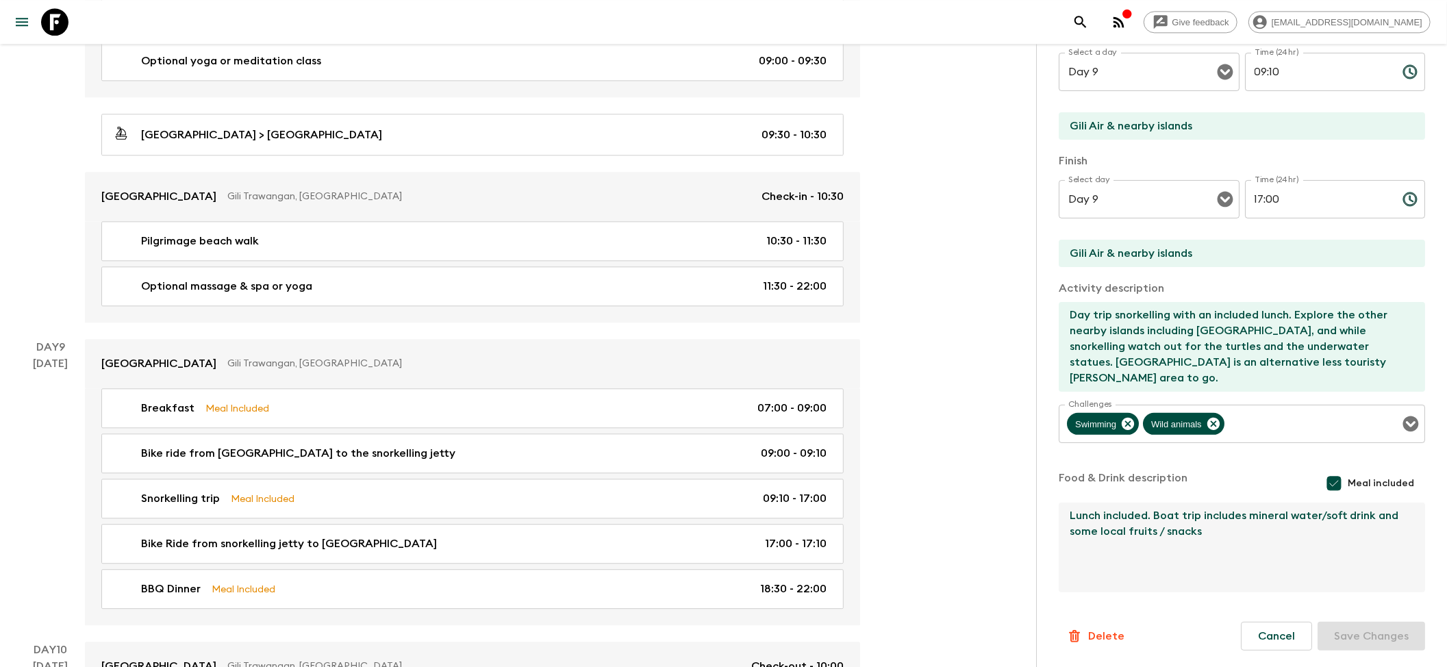
drag, startPoint x: 1213, startPoint y: 518, endPoint x: 1200, endPoint y: 549, distance: 33.7
click at [876, 431] on textarea "Lunch included. Boat trip includes mineral water/soft drink and some local frui…" at bounding box center [1236, 548] width 355 height 90
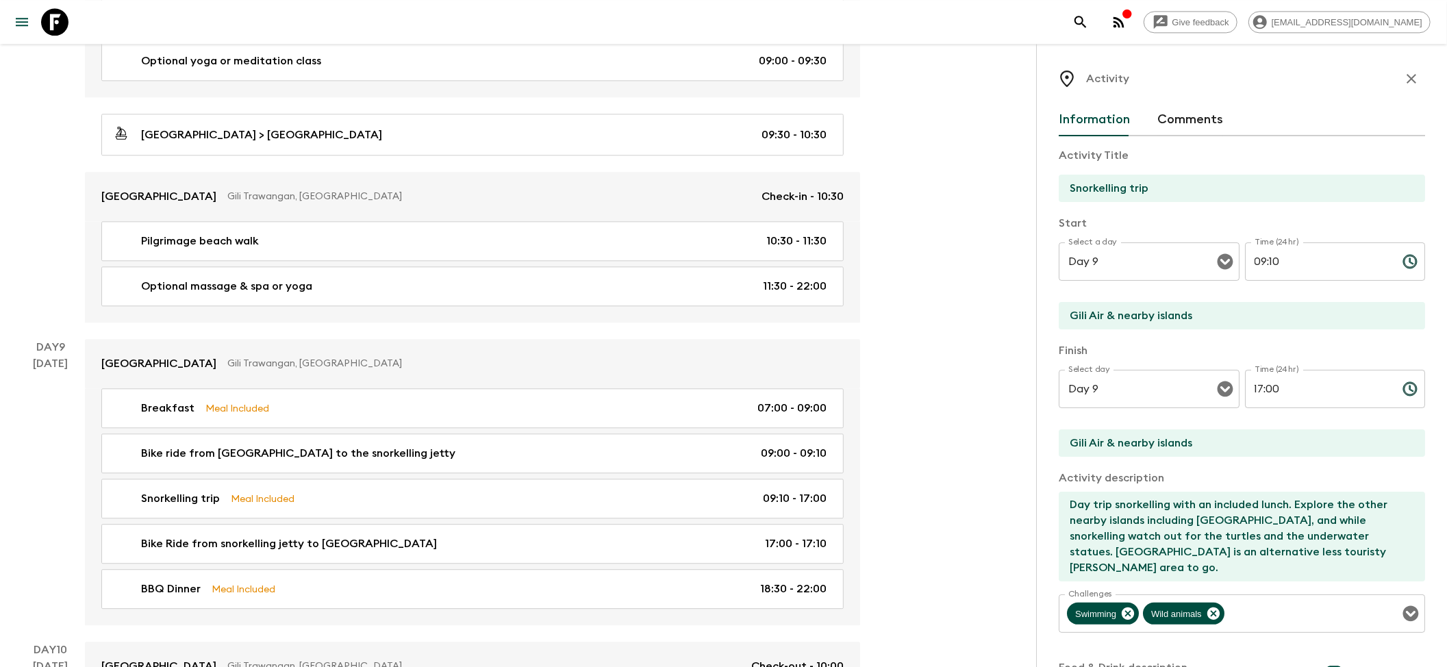
scroll to position [0, 0]
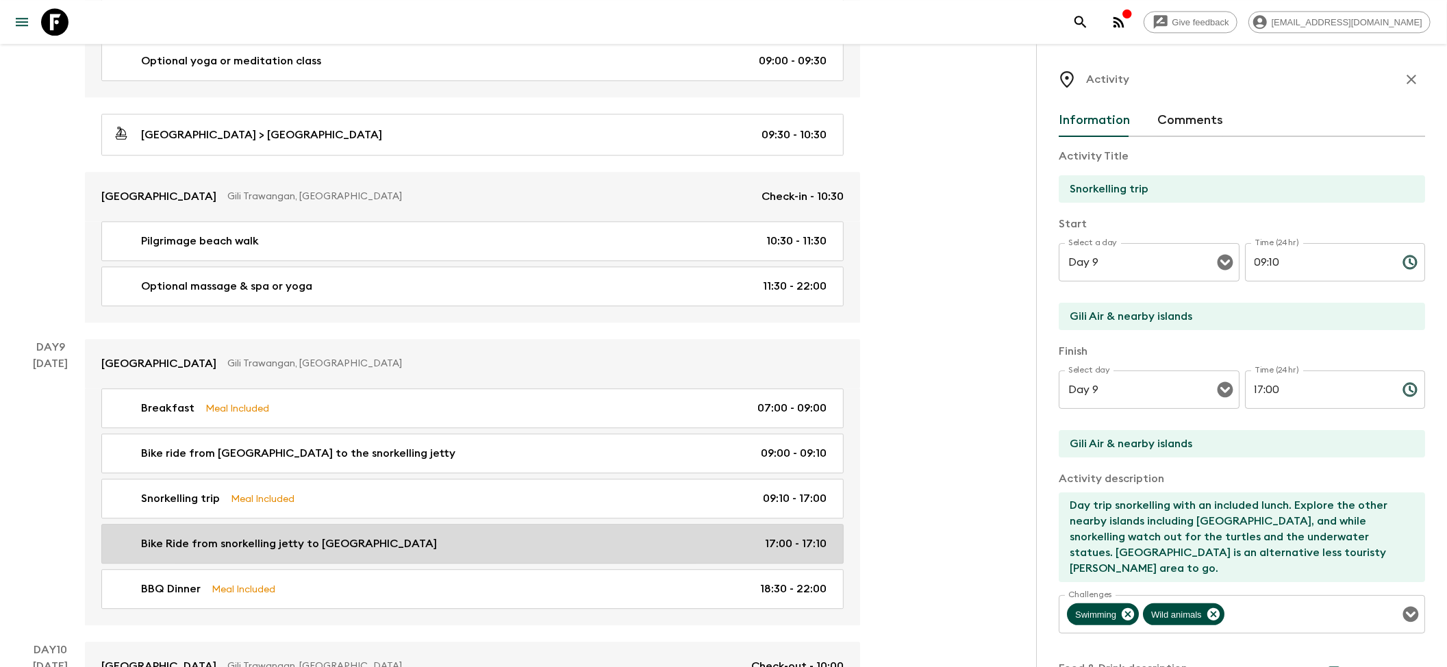
click at [248, 431] on p "Bike Ride from snorkelling jetty to [GEOGRAPHIC_DATA]" at bounding box center [289, 543] width 296 height 16
type input "Bike Ride from snorkelling jetty to [GEOGRAPHIC_DATA]"
type input "Gili Trawangan Harbour"
type input "[GEOGRAPHIC_DATA]"
type textarea "Cycling back from the harbour to the hotel - same distance (2.3km) for about 10…"
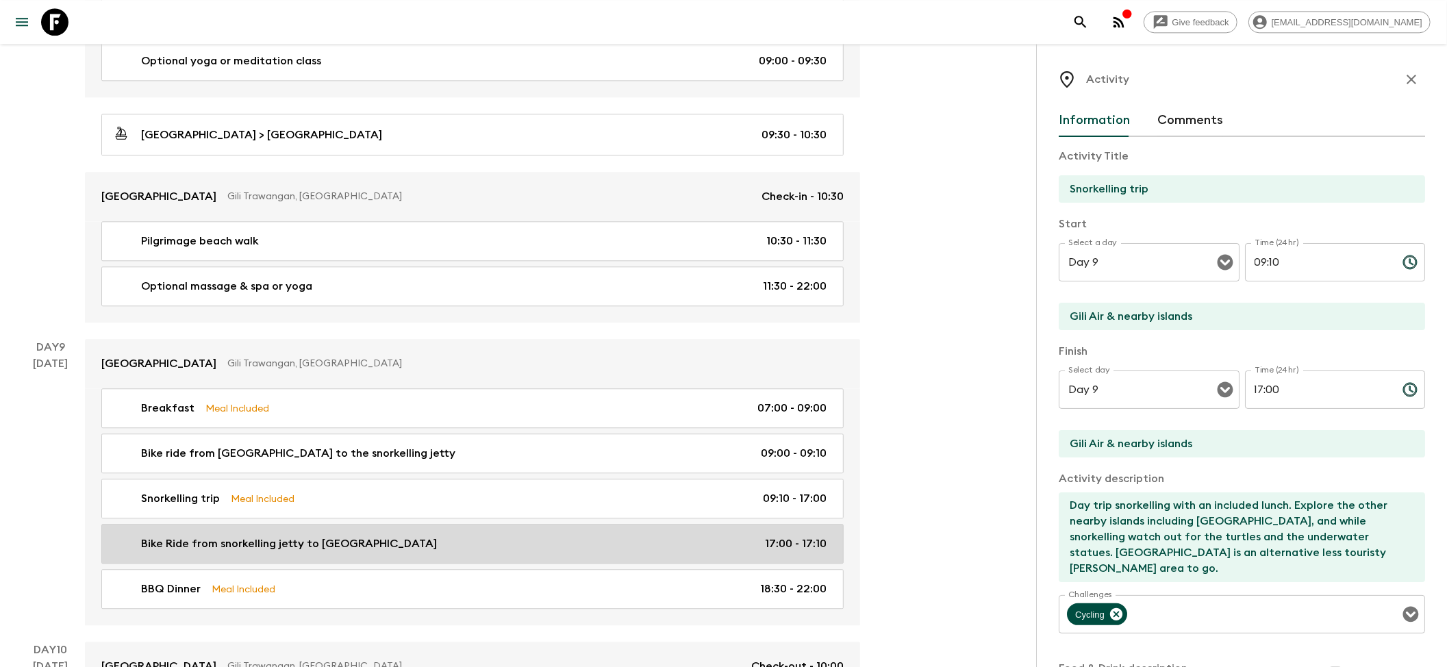
checkbox input "false"
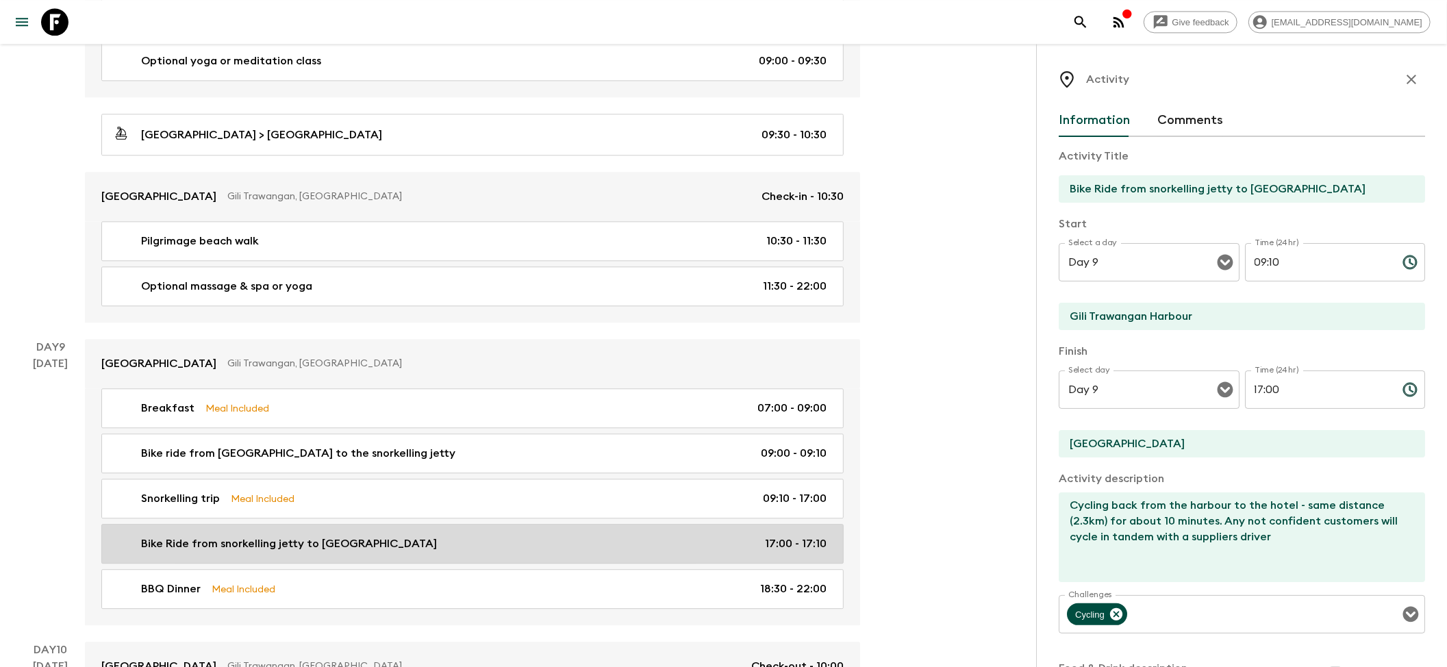
type input "17:00"
type input "17:10"
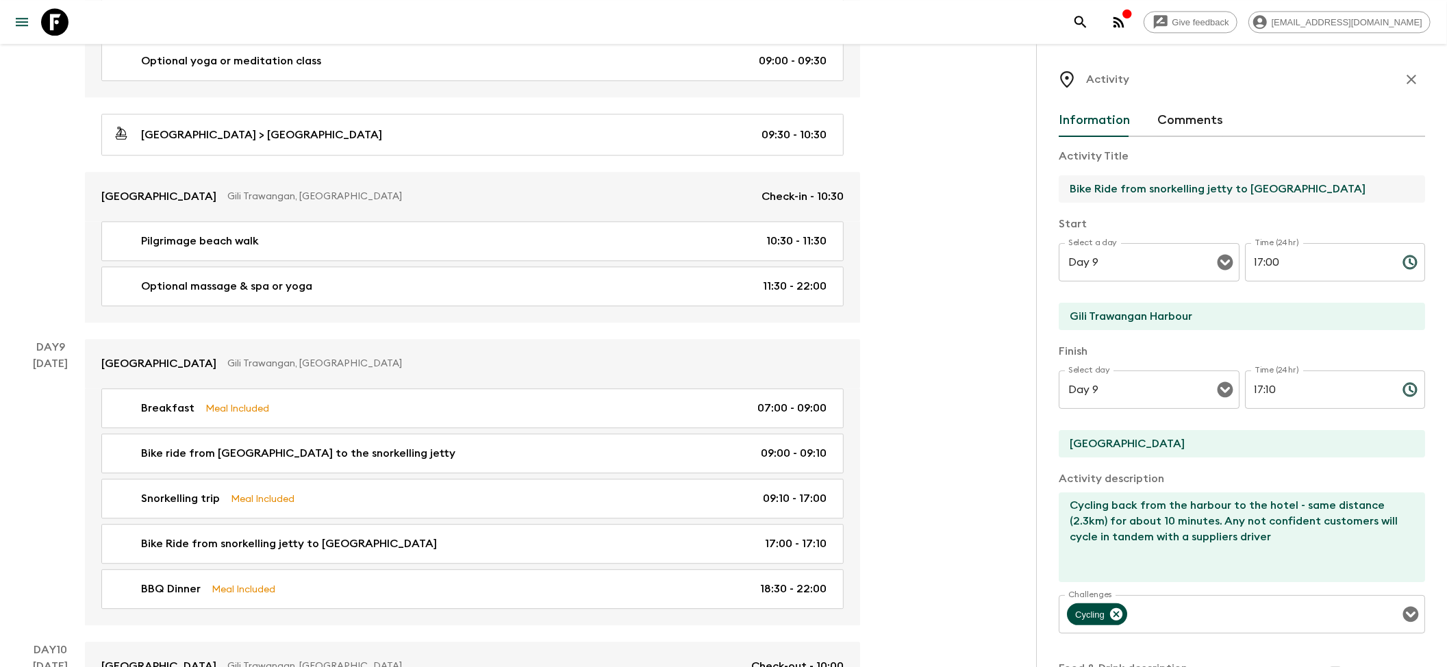
drag, startPoint x: 1246, startPoint y: 189, endPoint x: 1390, endPoint y: 186, distance: 143.8
click at [876, 186] on input "Bike Ride from snorkelling jetty to [GEOGRAPHIC_DATA]" at bounding box center [1236, 188] width 355 height 27
paste input "[GEOGRAPHIC_DATA]"
type input "Bike Ride from snorkelling jetty to [GEOGRAPHIC_DATA]"
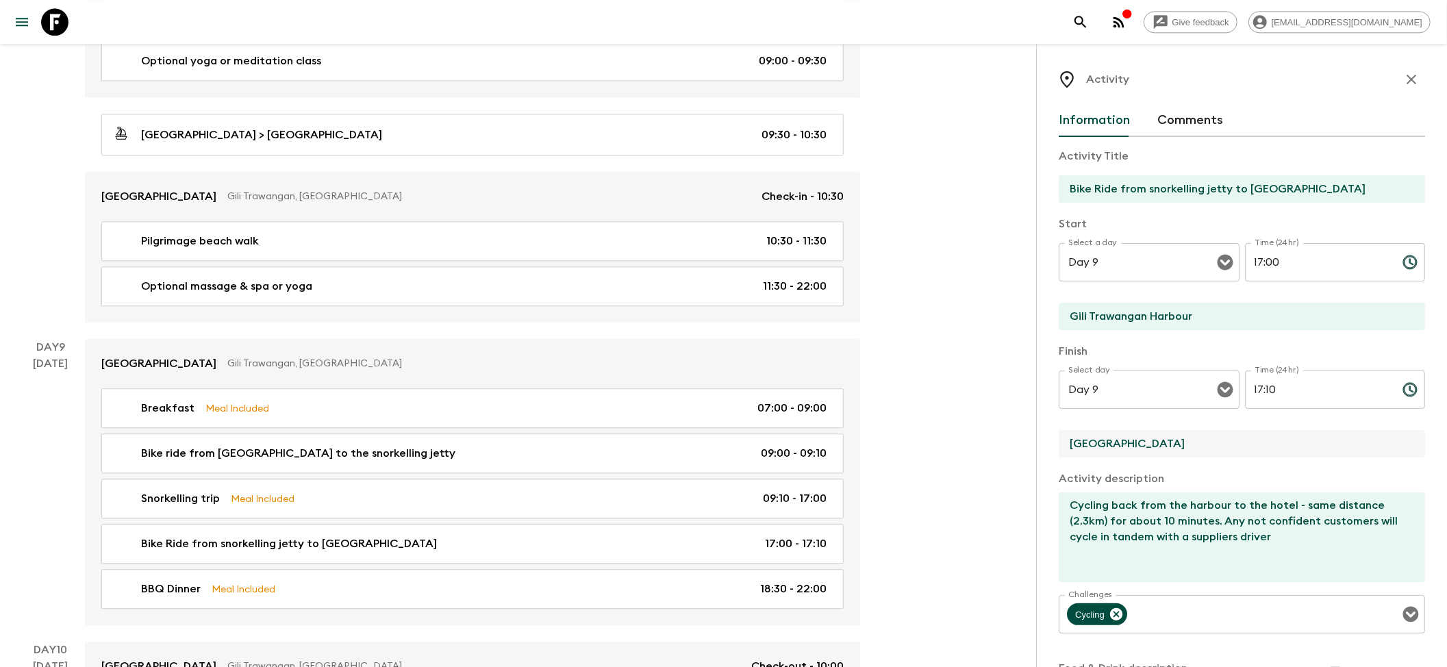
scroll to position [0, 0]
drag, startPoint x: 1178, startPoint y: 442, endPoint x: 967, endPoint y: 437, distance: 211.0
paste input "[GEOGRAPHIC_DATA]"
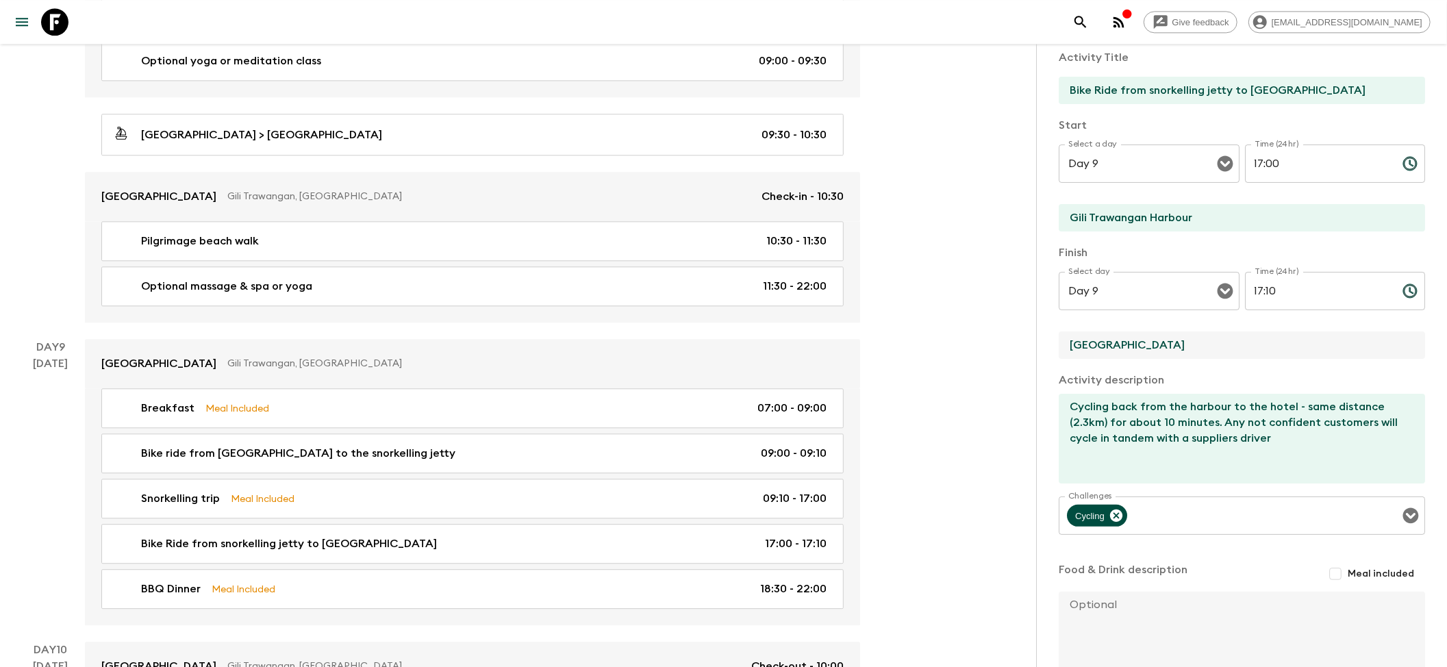
scroll to position [182, 0]
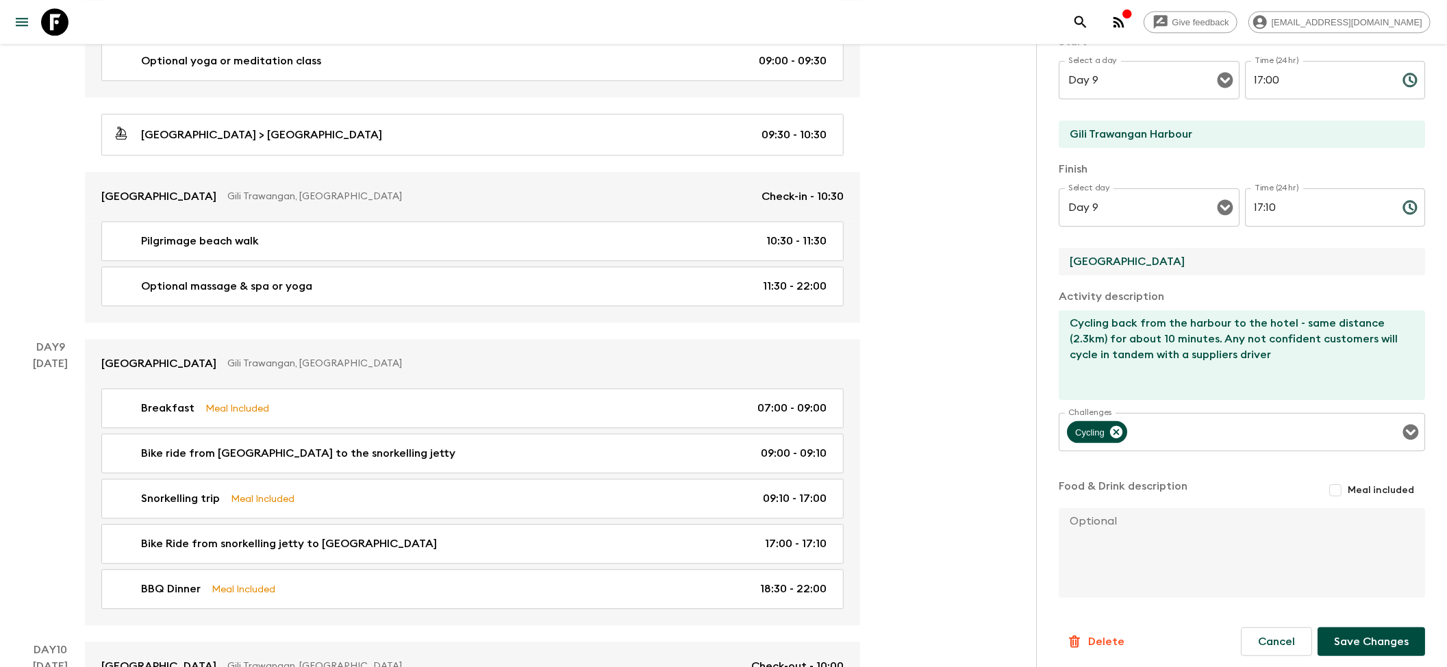
type input "[GEOGRAPHIC_DATA]"
click at [876, 431] on button "Save Changes" at bounding box center [1371, 641] width 108 height 29
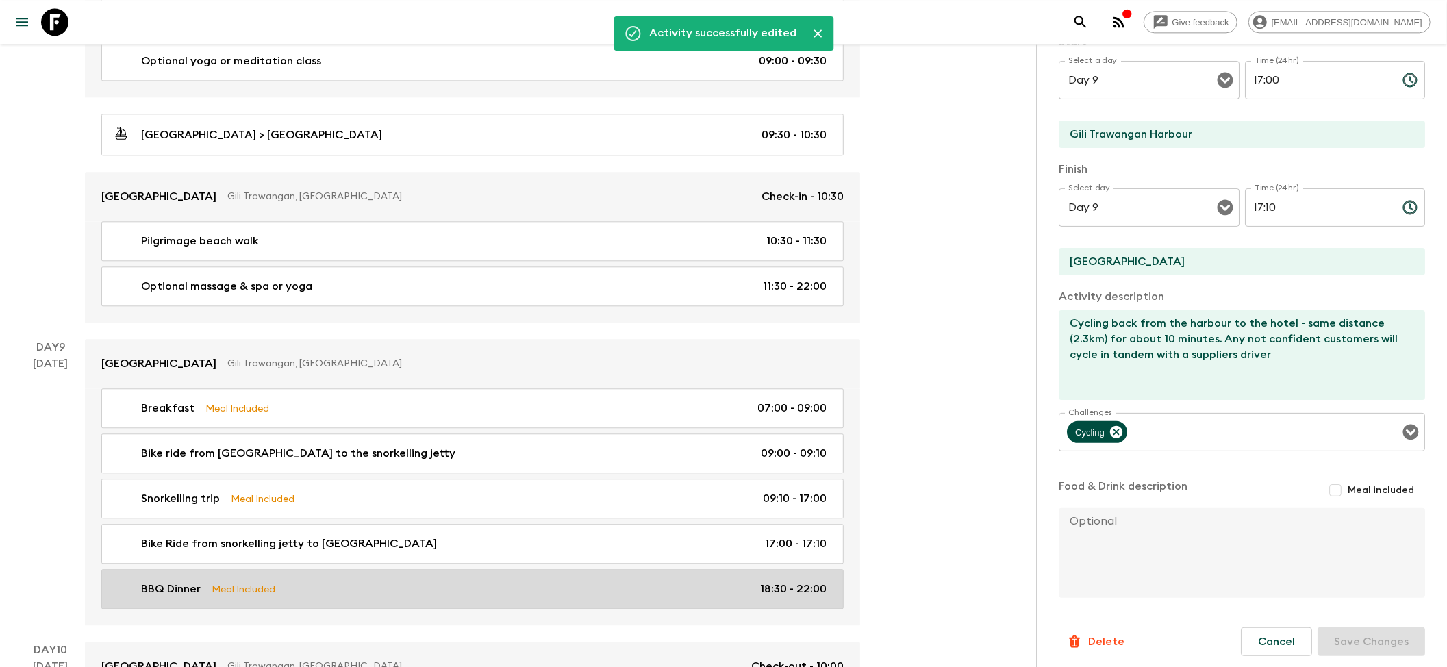
click at [282, 431] on div "BBQ Dinner Meal Included 18:30 - 22:00" at bounding box center [470, 589] width 714 height 16
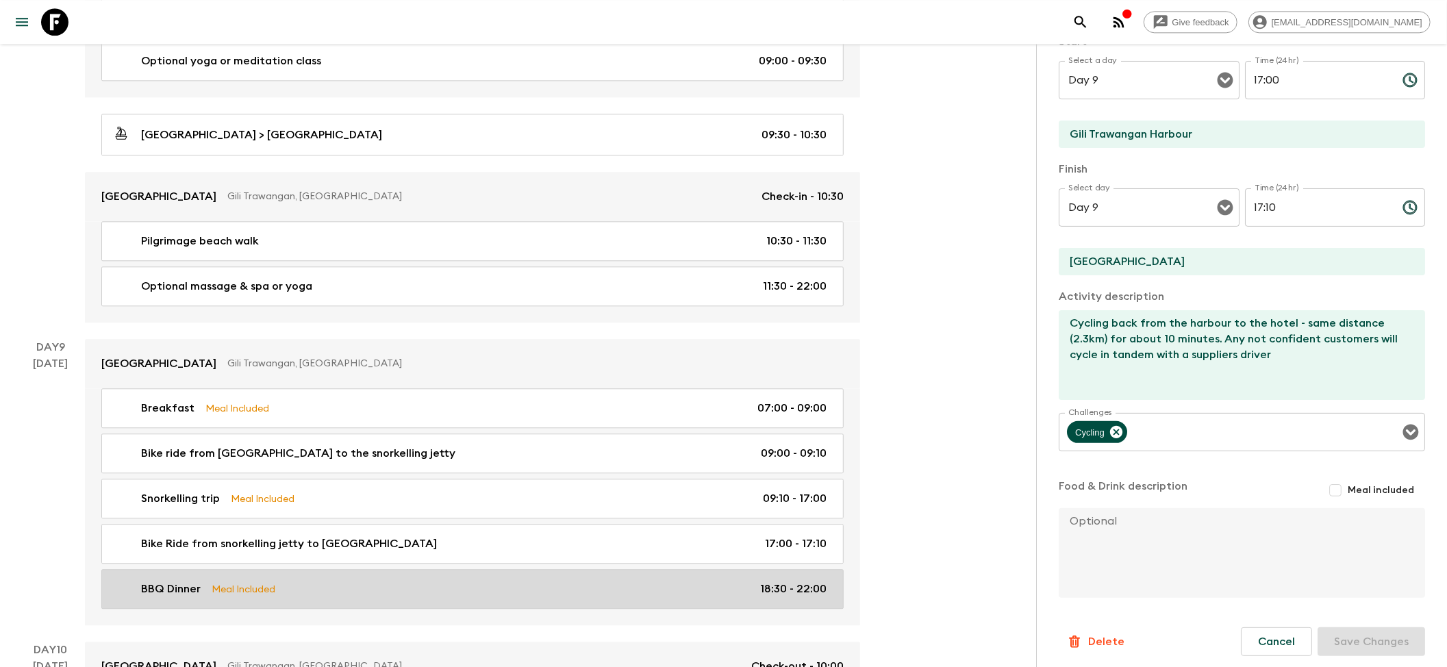
type input "BBQ Dinner"
type input "Beach restaurant"
checkbox input "true"
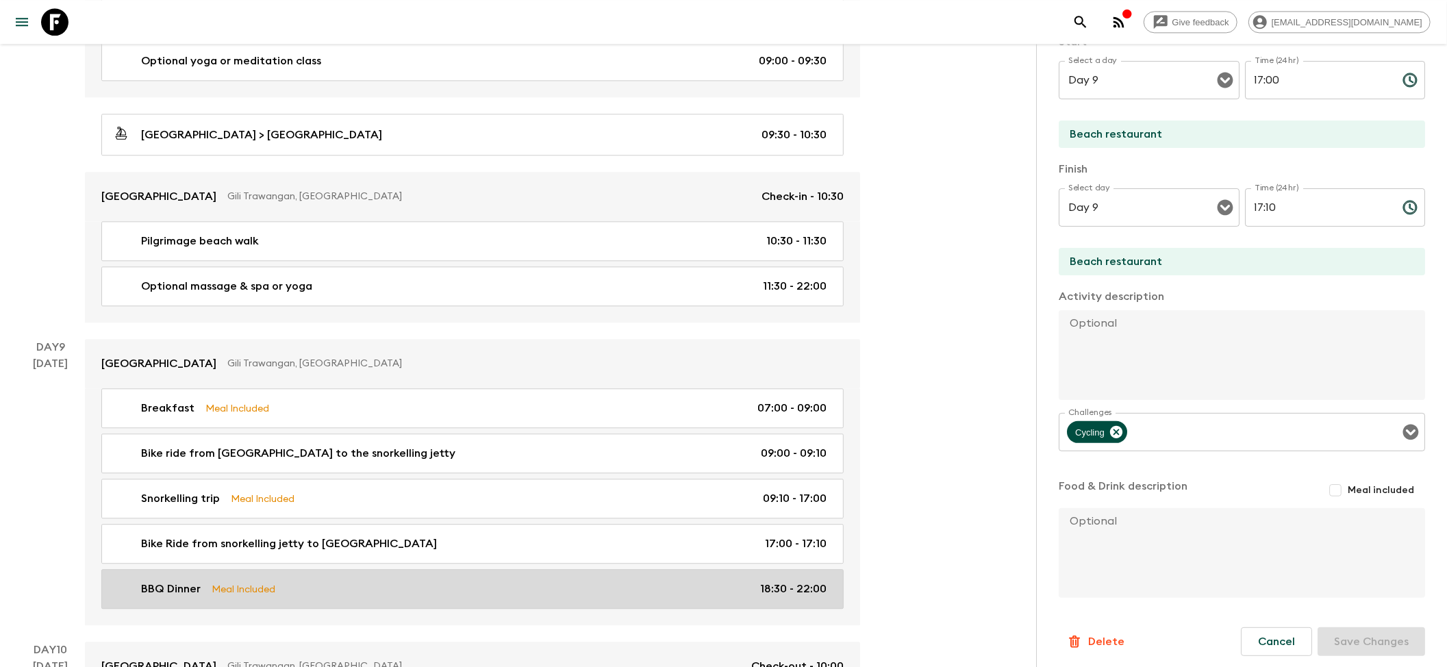
type input "18:30"
type input "22:00"
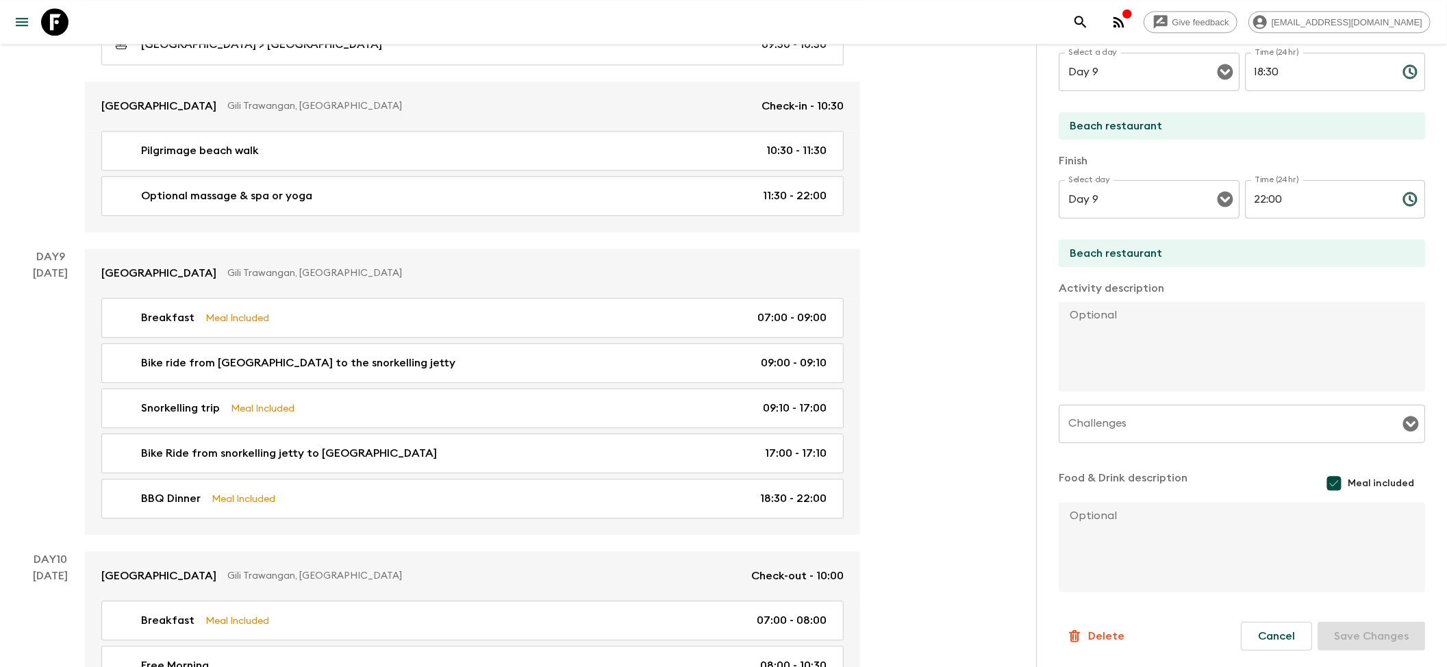
scroll to position [2830, 0]
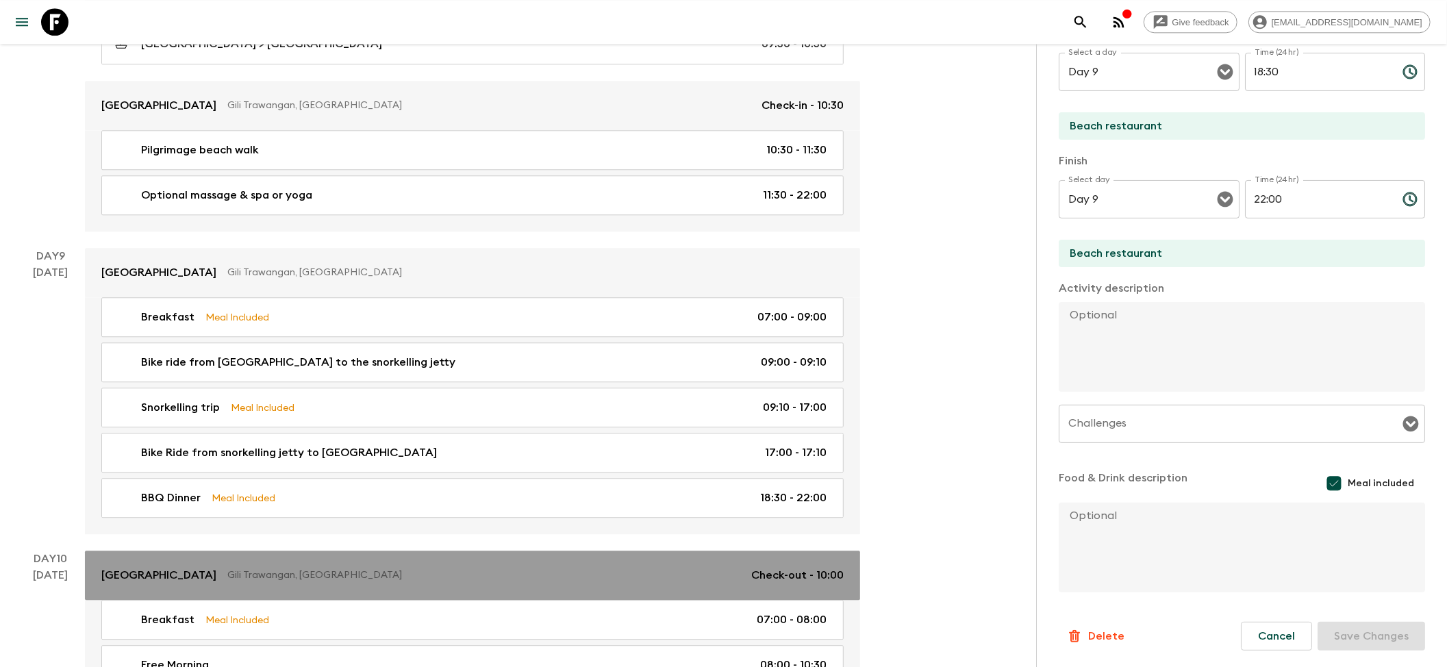
click at [174, 431] on p "[GEOGRAPHIC_DATA]" at bounding box center [158, 575] width 115 height 16
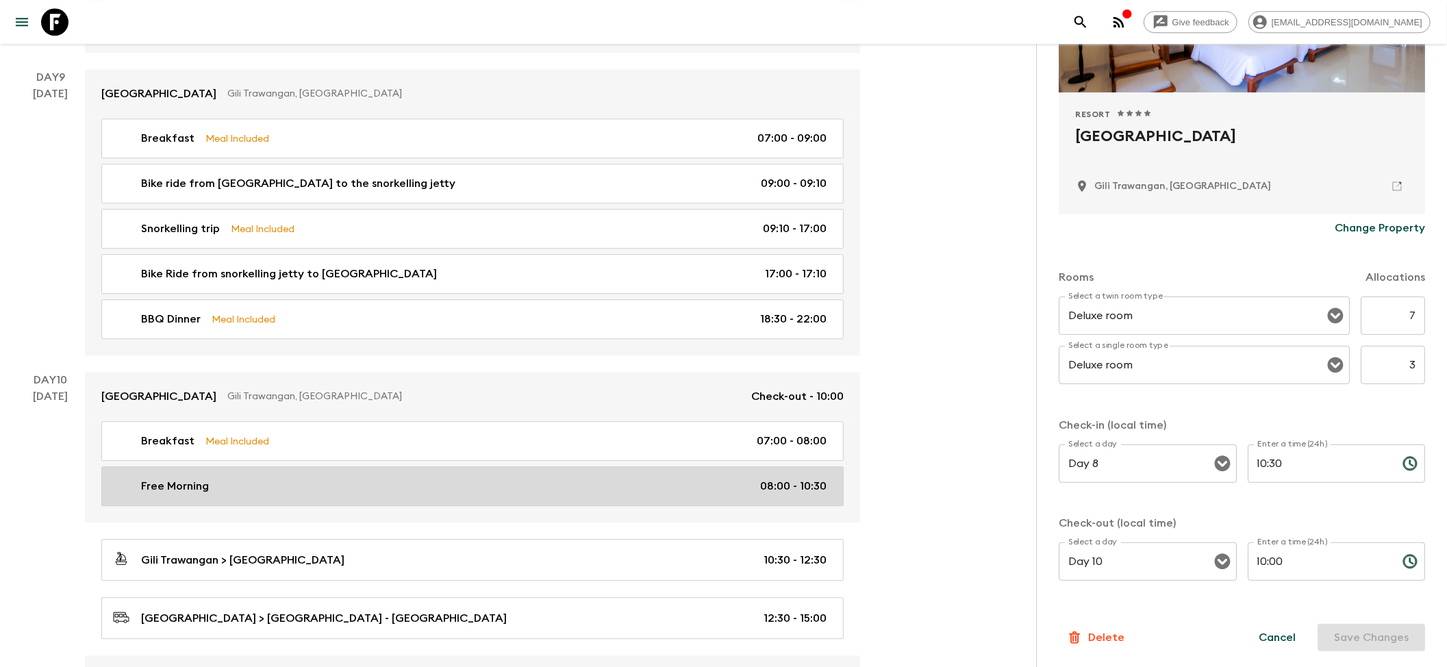
scroll to position [3013, 0]
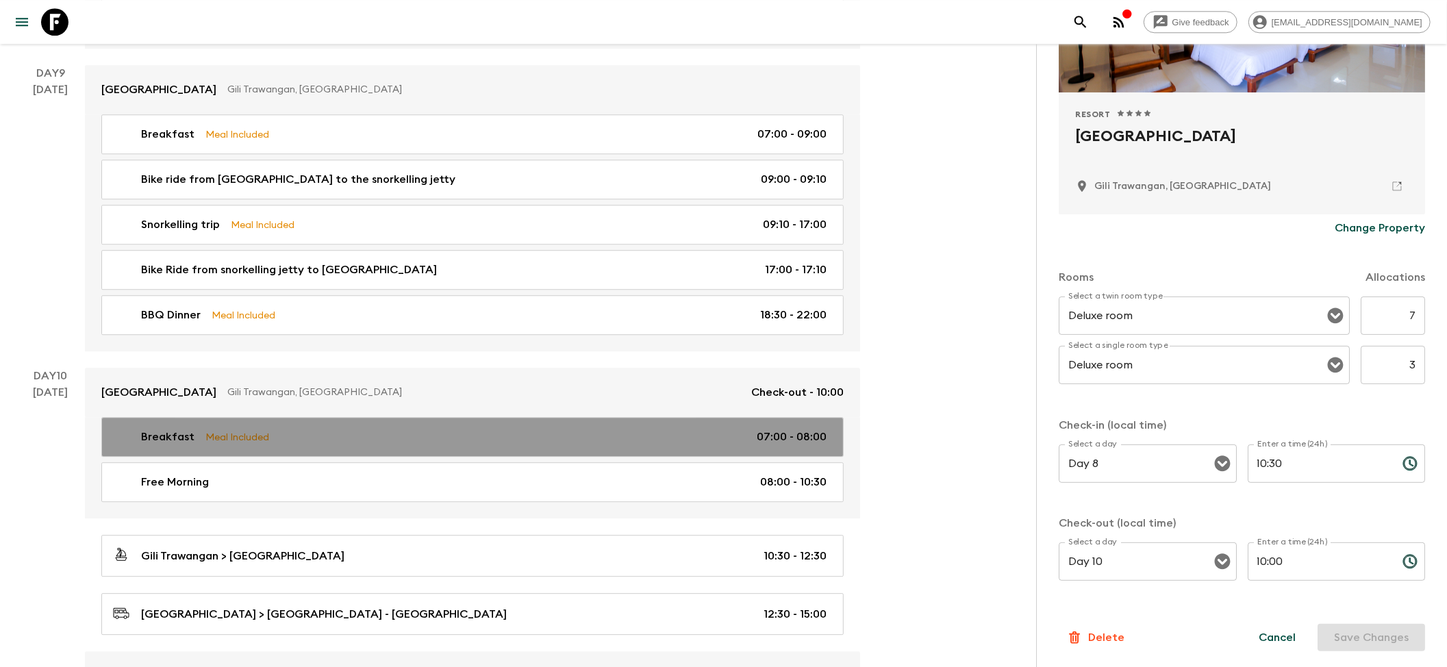
click at [301, 431] on link "Breakfast Meal Included 07:00 - 08:00" at bounding box center [472, 437] width 742 height 40
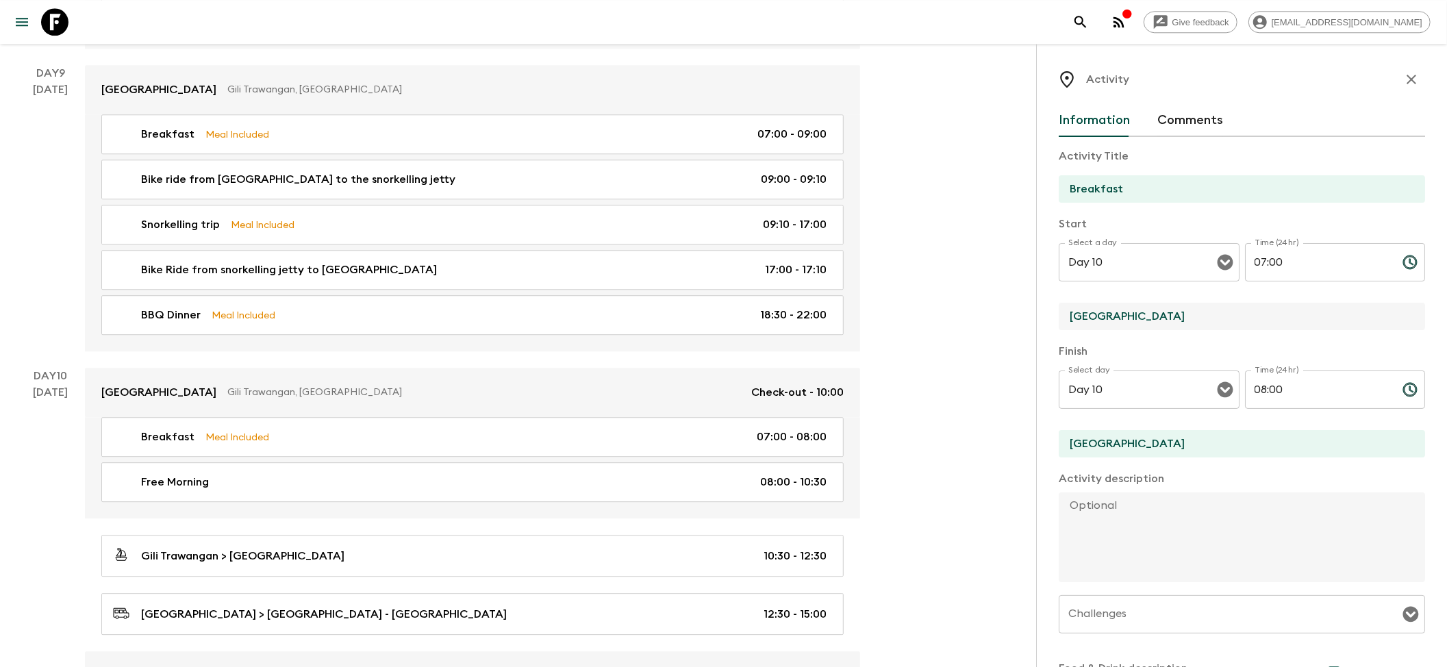
drag, startPoint x: 1022, startPoint y: 323, endPoint x: 997, endPoint y: 321, distance: 25.4
paste input "[GEOGRAPHIC_DATA]"
type input "[GEOGRAPHIC_DATA]"
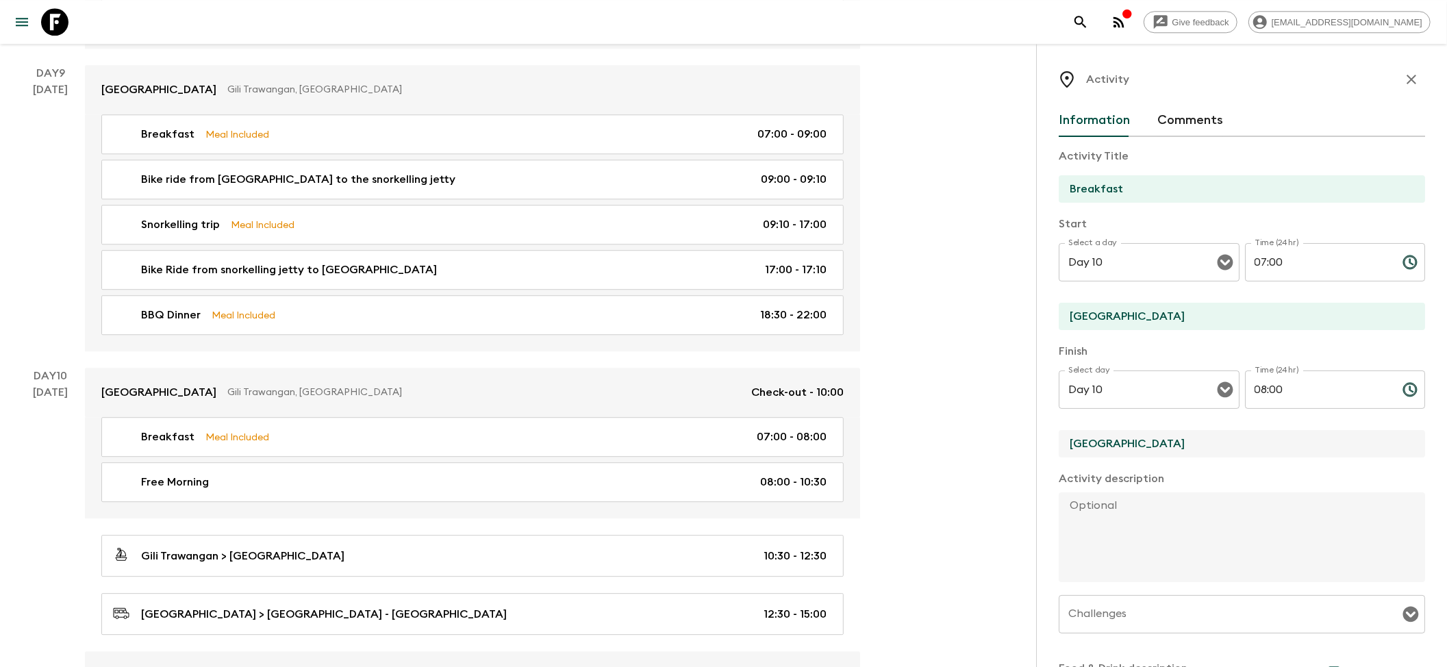
drag, startPoint x: 1146, startPoint y: 439, endPoint x: 972, endPoint y: 450, distance: 173.6
paste input "[GEOGRAPHIC_DATA]"
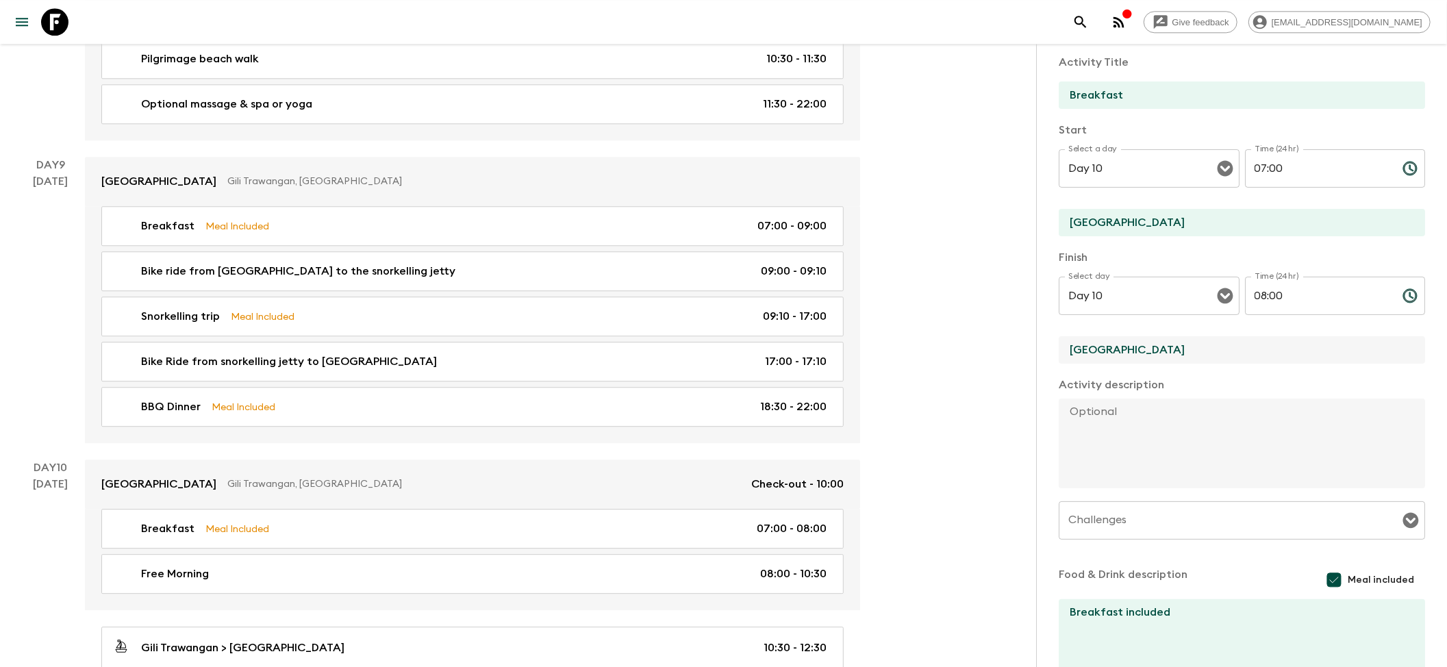
scroll to position [190, 0]
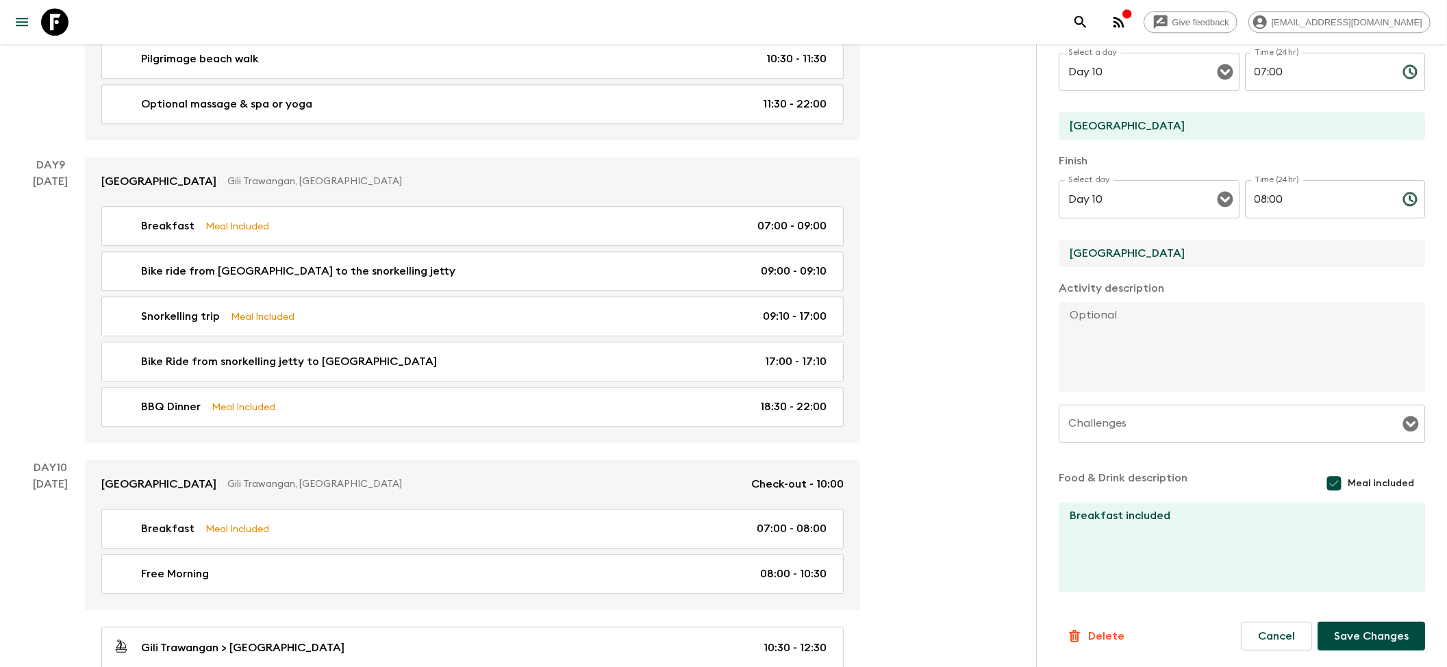
type input "[GEOGRAPHIC_DATA]"
click at [876, 431] on button "Save Changes" at bounding box center [1371, 636] width 108 height 29
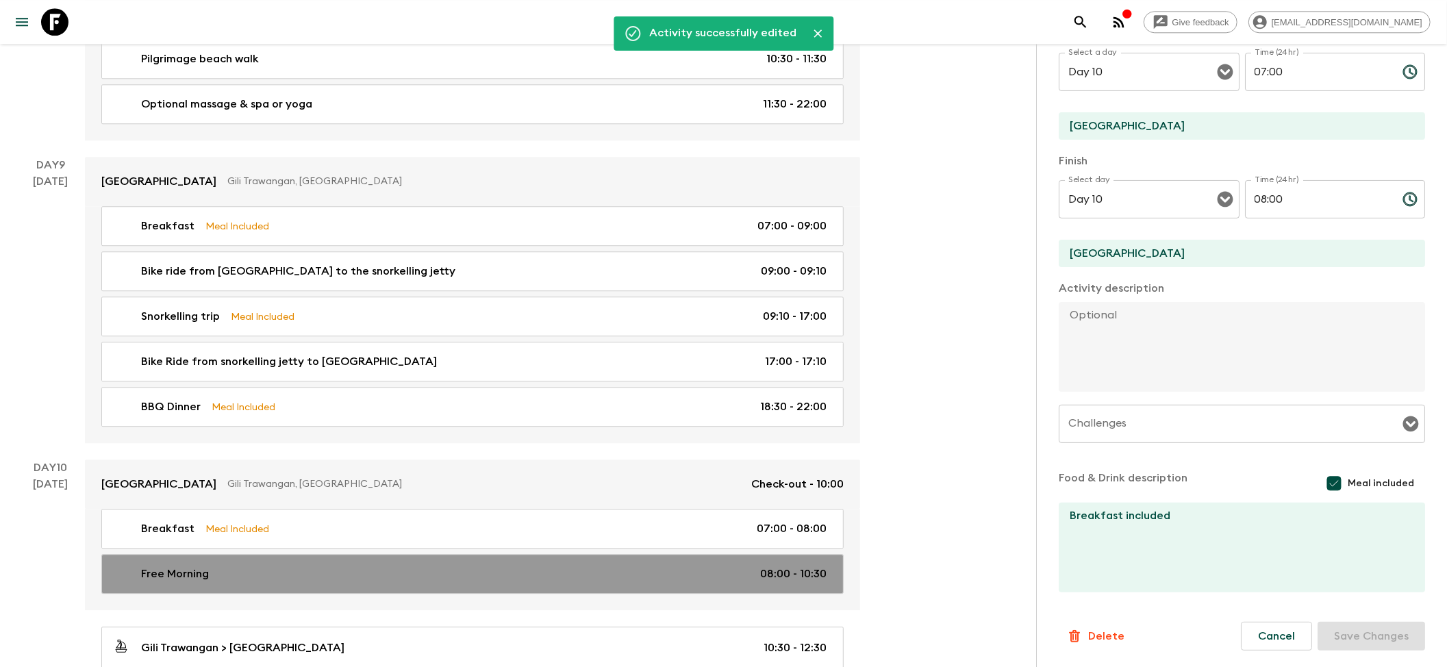
click at [280, 431] on div "Free Morning 08:00 - 10:30" at bounding box center [470, 574] width 714 height 16
type input "Free Morning"
type input "[GEOGRAPHIC_DATA]"
checkbox input "false"
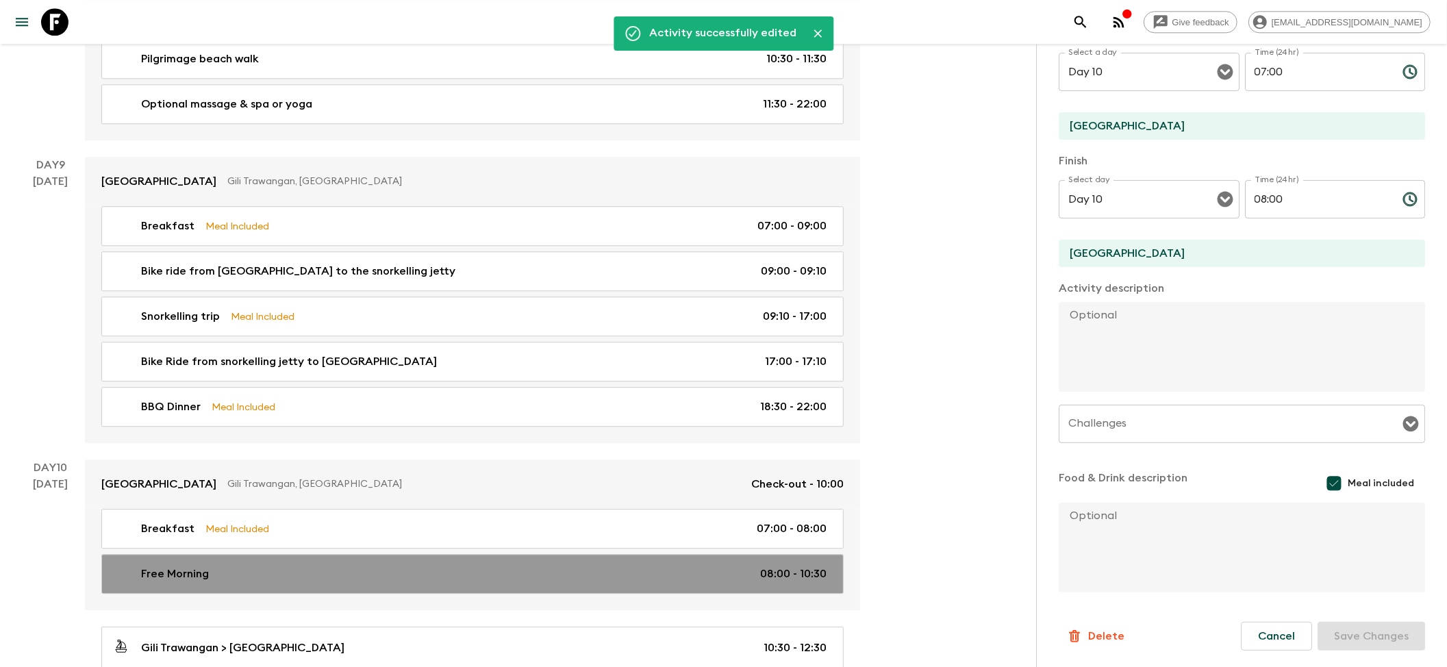
type input "08:00"
type input "10:30"
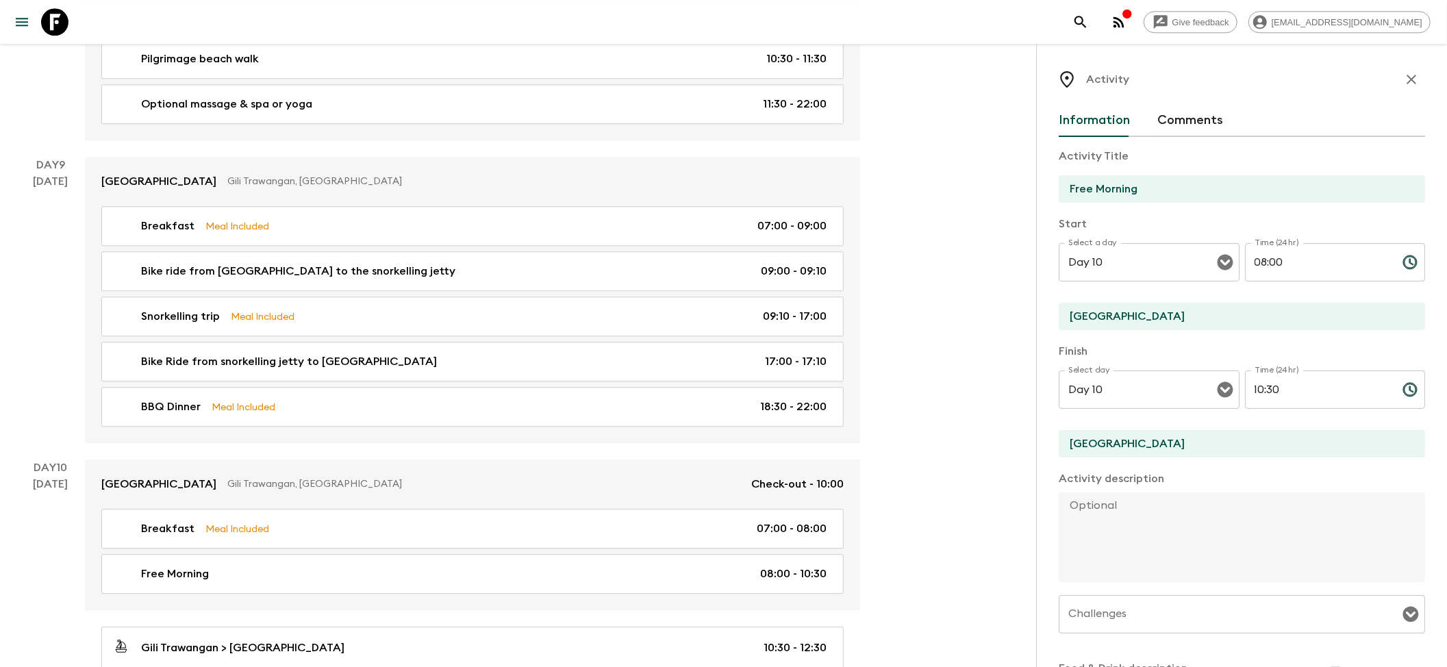
drag, startPoint x: 1142, startPoint y: 312, endPoint x: 998, endPoint y: 314, distance: 143.8
paste input "[GEOGRAPHIC_DATA]"
type input "[GEOGRAPHIC_DATA]"
drag, startPoint x: 1150, startPoint y: 442, endPoint x: 981, endPoint y: 439, distance: 169.9
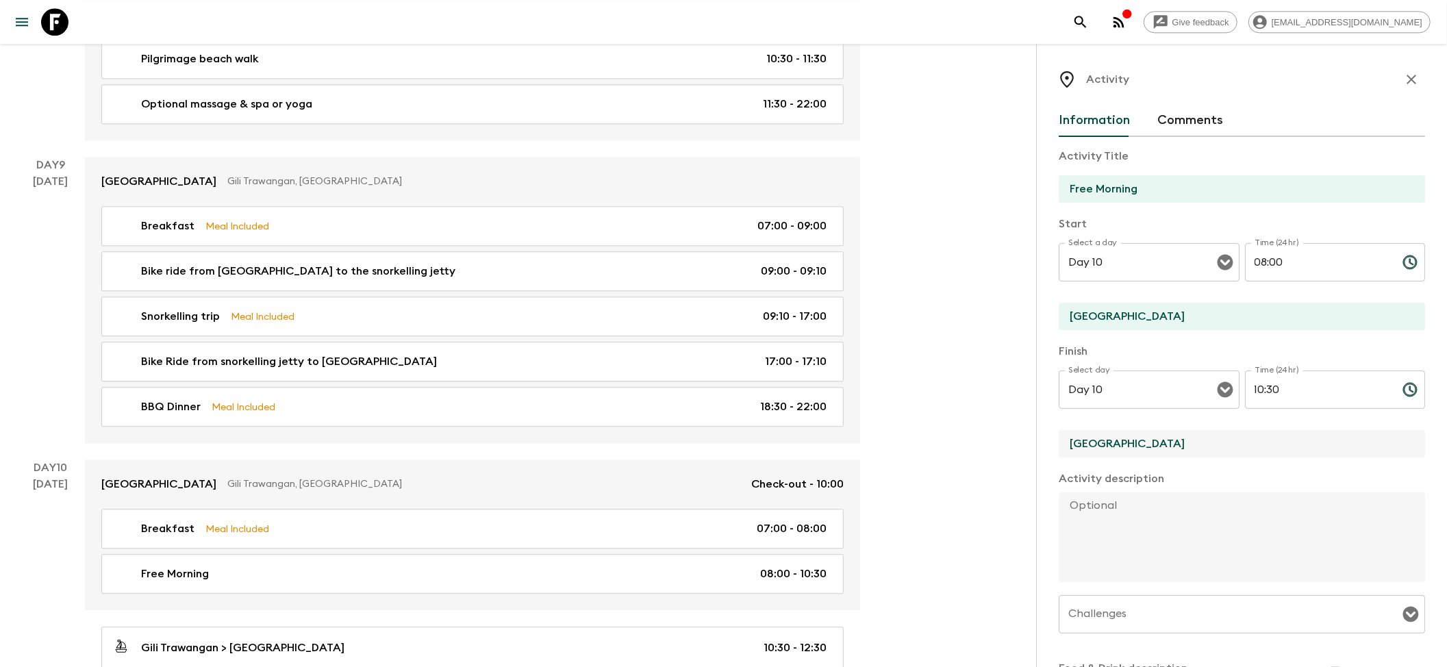
paste input "[GEOGRAPHIC_DATA]"
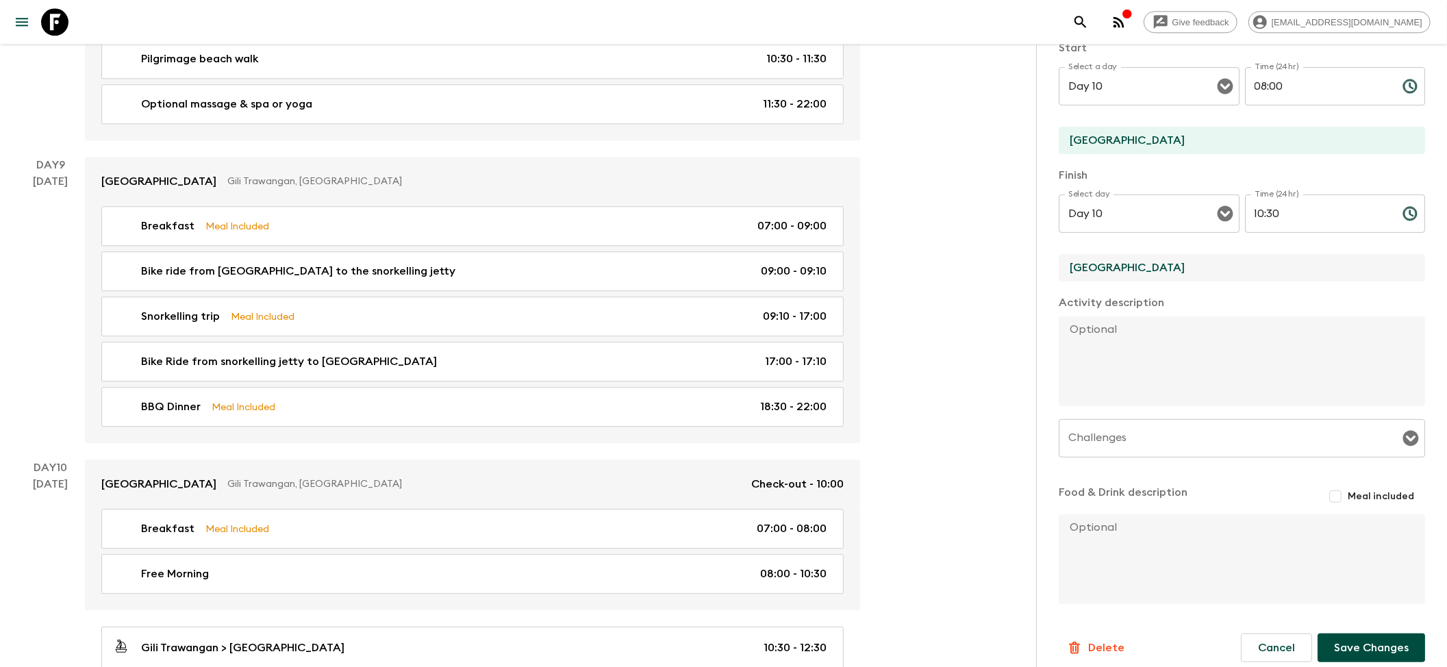
scroll to position [188, 0]
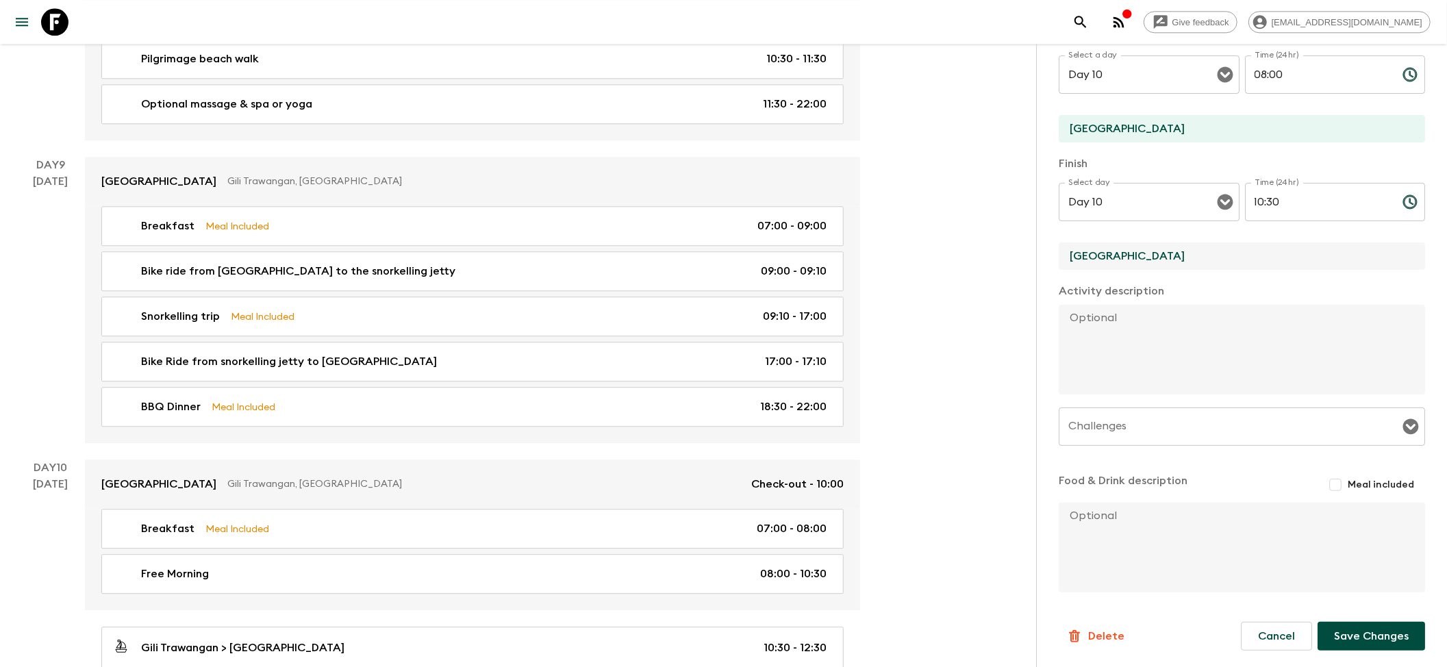
type input "[GEOGRAPHIC_DATA]"
click at [876, 431] on button "Save Changes" at bounding box center [1371, 636] width 108 height 29
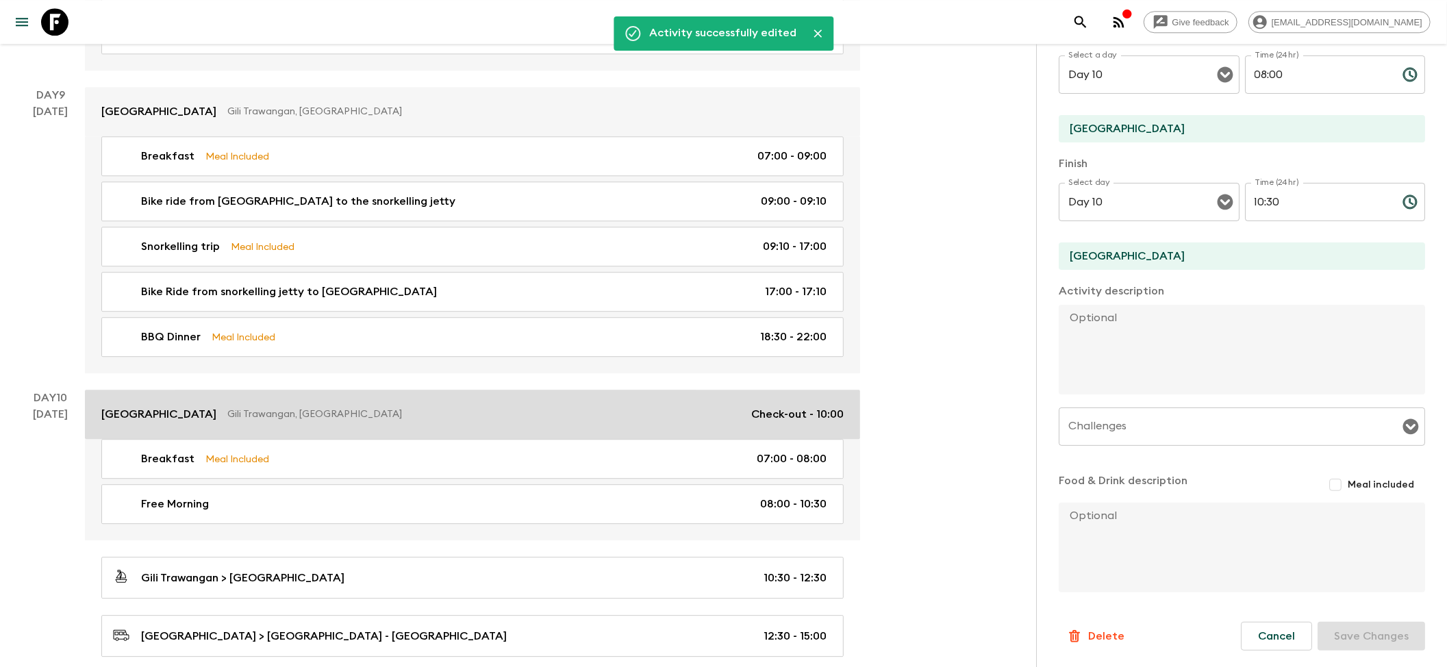
scroll to position [3104, 0]
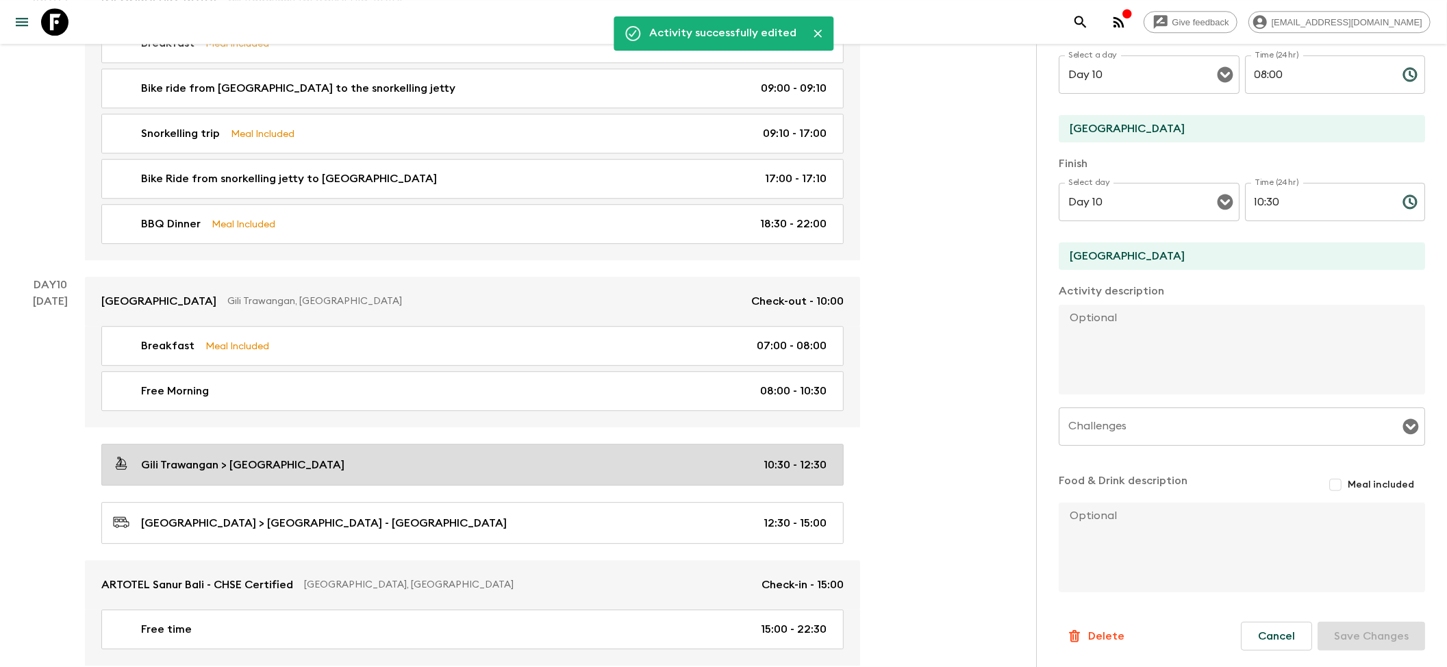
click at [314, 431] on p "Gili Trawangan > [GEOGRAPHIC_DATA]" at bounding box center [242, 465] width 203 height 16
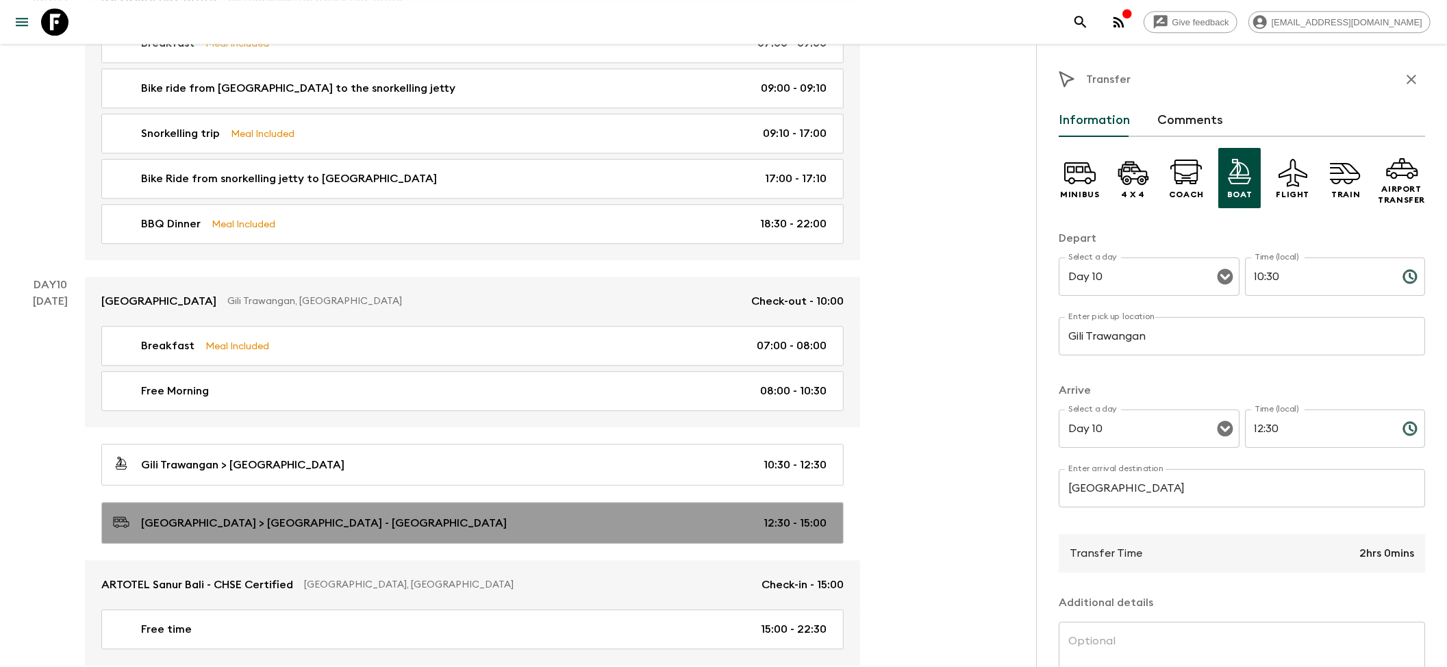
click at [257, 431] on link "[GEOGRAPHIC_DATA] > [GEOGRAPHIC_DATA] Sanur - [GEOGRAPHIC_DATA] 12:30 - 15:00" at bounding box center [472, 523] width 742 height 42
type input "[GEOGRAPHIC_DATA]"
type input "ARTOTEL Sanur - [GEOGRAPHIC_DATA]"
type input "12:30"
type input "15:00"
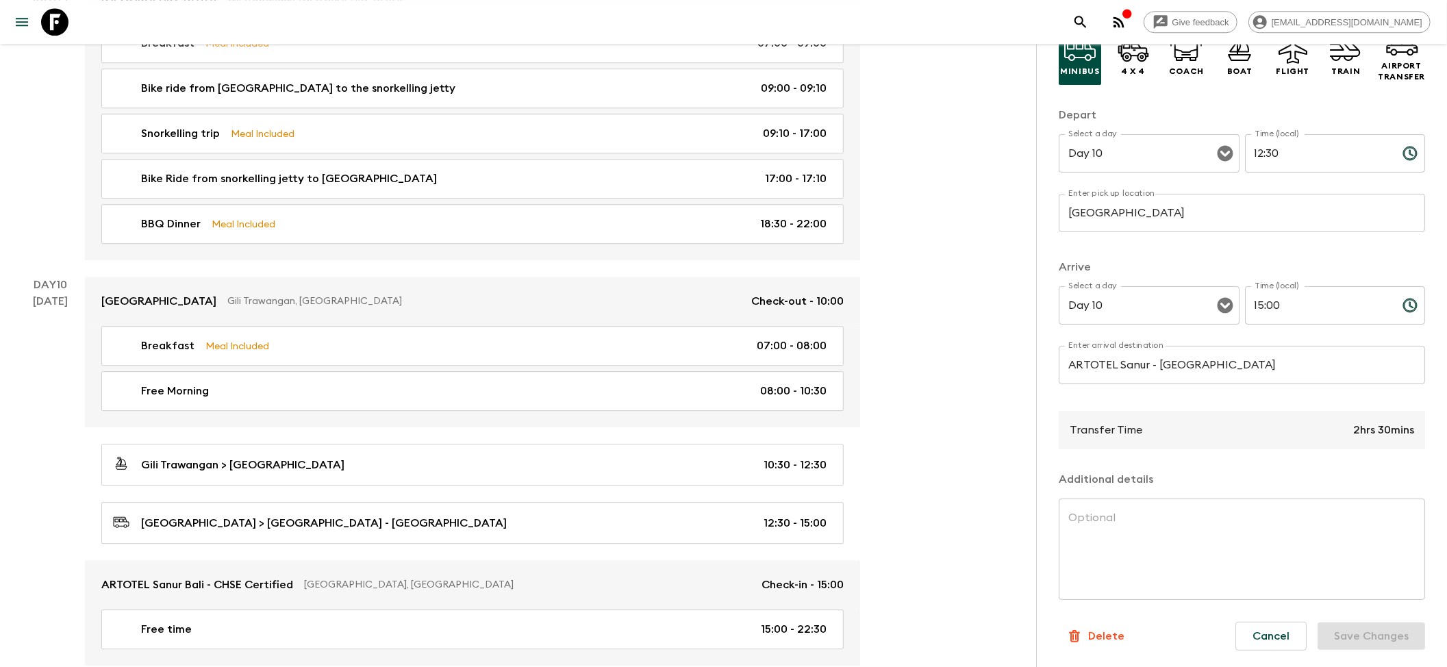
scroll to position [3561, 0]
